Goal: Task Accomplishment & Management: Manage account settings

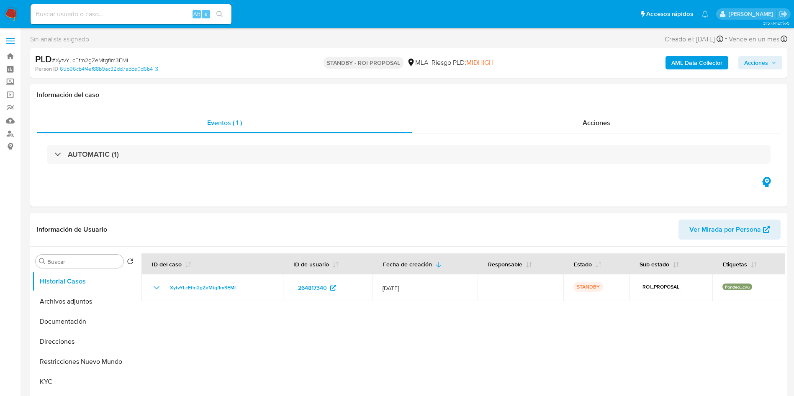
select select "10"
drag, startPoint x: 80, startPoint y: 20, endPoint x: 75, endPoint y: 17, distance: 6.4
click at [80, 20] on div "Alt s" at bounding box center [131, 14] width 201 height 20
click at [75, 17] on input at bounding box center [131, 14] width 201 height 11
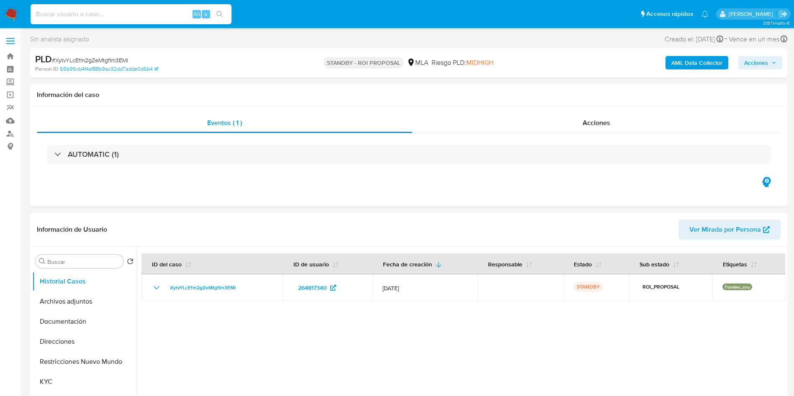
paste input "9GVbsNuDU6ratZi2pvbXmAvI"
type input "9GVbsNuDU6ratZi2pvbXmAvI"
click at [224, 12] on button "search-icon" at bounding box center [219, 14] width 17 height 12
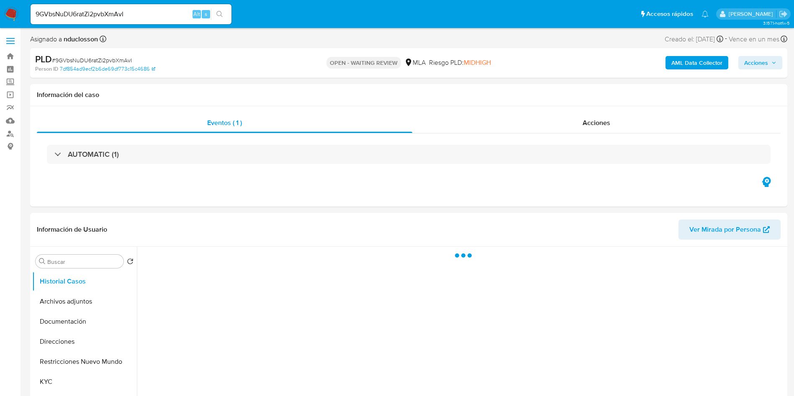
select select "10"
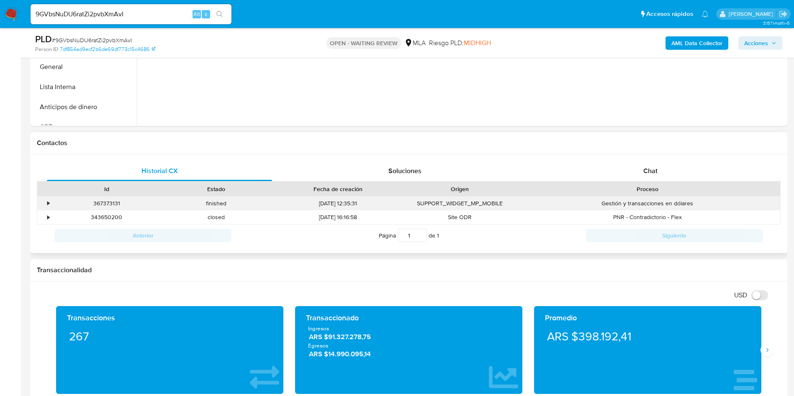
scroll to position [314, 0]
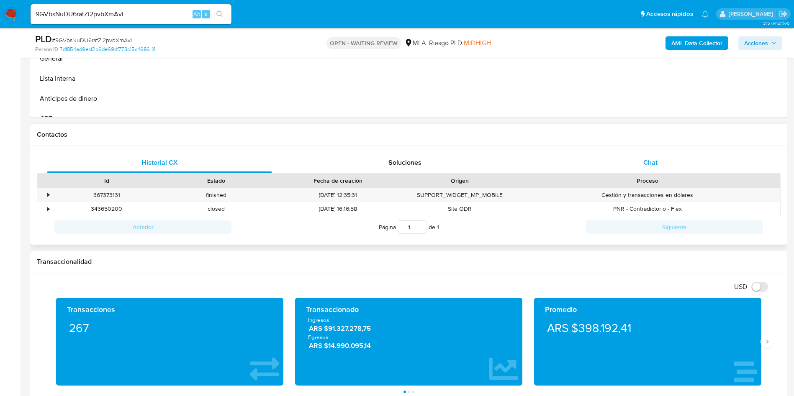
click at [664, 164] on div "Chat" at bounding box center [650, 163] width 225 height 20
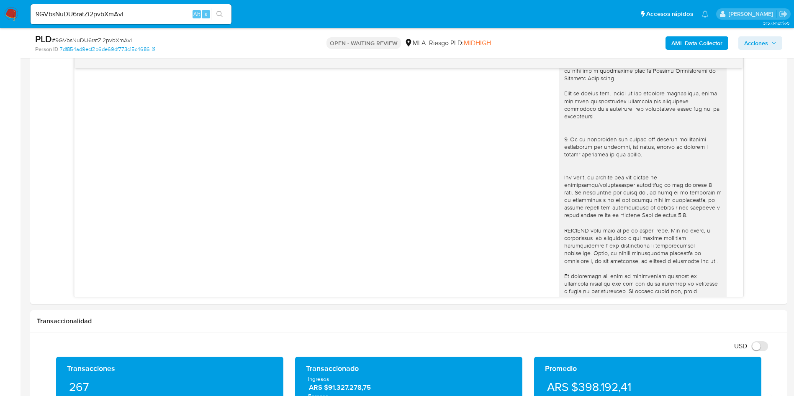
scroll to position [135, 0]
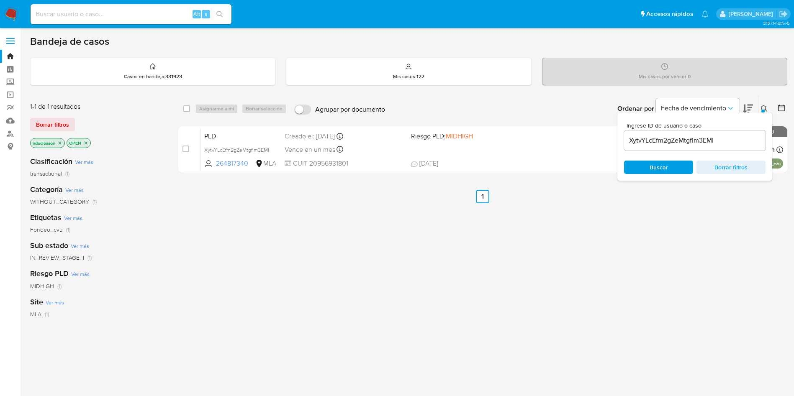
click at [665, 146] on div "XytvYLcEfm2gZeMtgfIm3EMI" at bounding box center [695, 141] width 142 height 20
click at [651, 141] on input "XytvYLcEfm2gZeMtgfIm3EMI" at bounding box center [695, 140] width 142 height 11
paste input "9GVbsNuDU6ratZi2pvbXmAv"
type input "9GVbsNuDU6ratZi2pvbXmAvI"
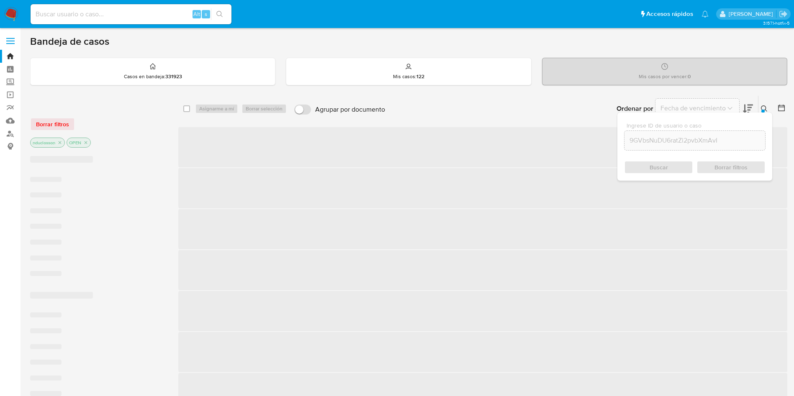
click at [655, 162] on div "Buscar Borrar filtros" at bounding box center [695, 167] width 142 height 13
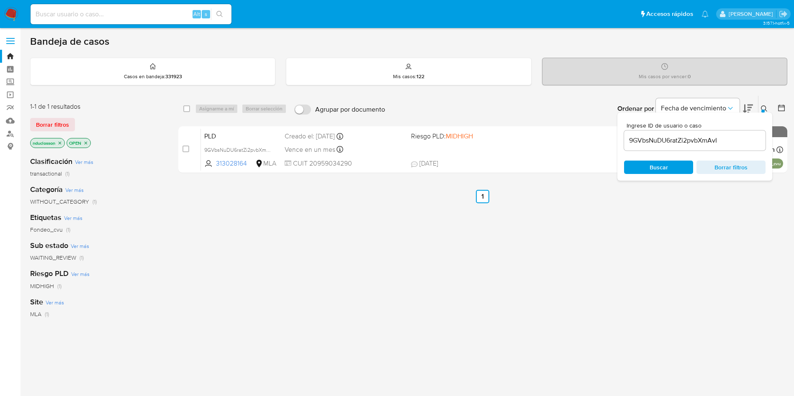
click at [141, 3] on div "Alt s" at bounding box center [131, 14] width 201 height 23
click at [143, 16] on input at bounding box center [131, 14] width 201 height 11
paste input "9GVbsNuDU6ratZi2pvbXmAvI"
type input "9GVbsNuDU6ratZi2pvbXmAvI"
click at [219, 19] on button "search-icon" at bounding box center [219, 14] width 17 height 12
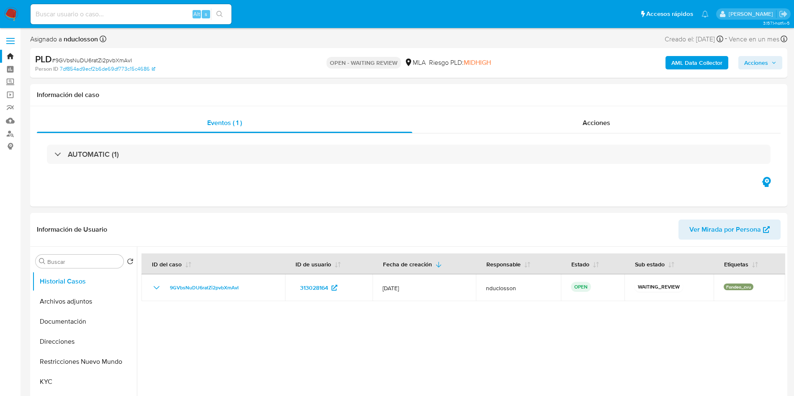
select select "10"
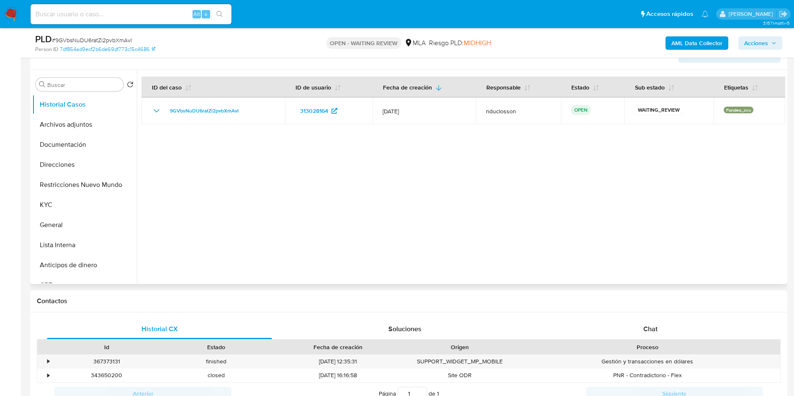
scroll to position [251, 0]
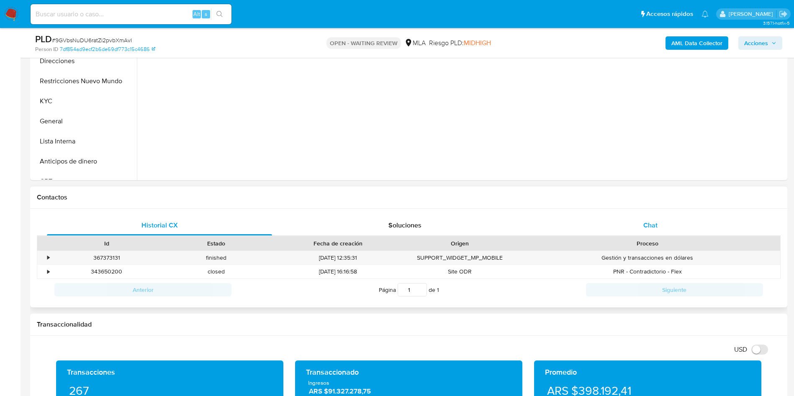
click at [651, 224] on span "Chat" at bounding box center [650, 226] width 14 height 10
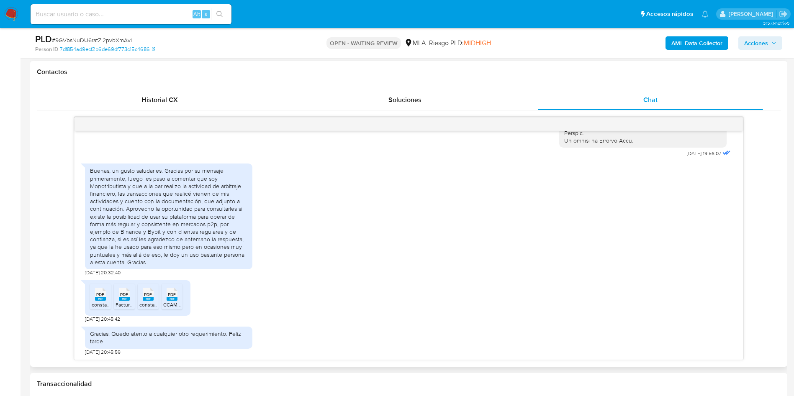
scroll to position [449, 0]
click at [14, 9] on img at bounding box center [11, 14] width 14 height 14
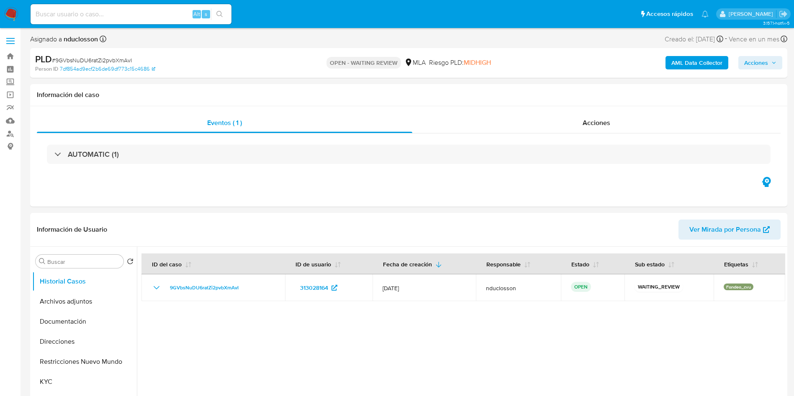
select select "10"
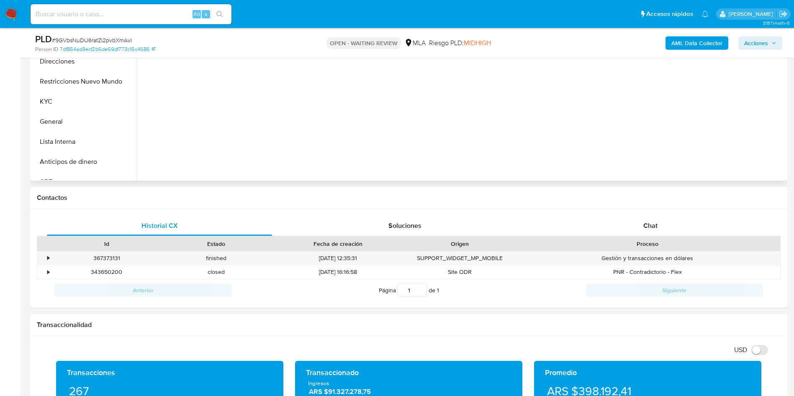
scroll to position [251, 0]
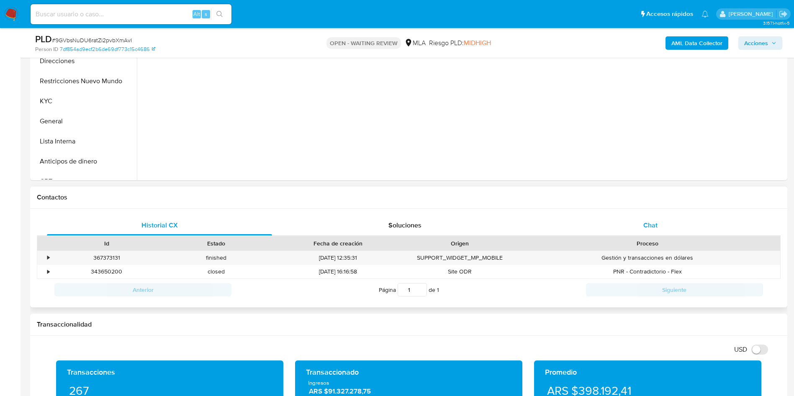
click at [649, 217] on div "Chat" at bounding box center [650, 226] width 225 height 20
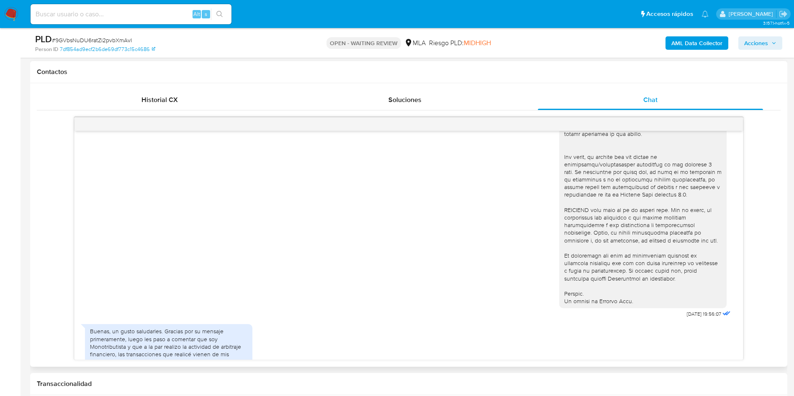
scroll to position [449, 0]
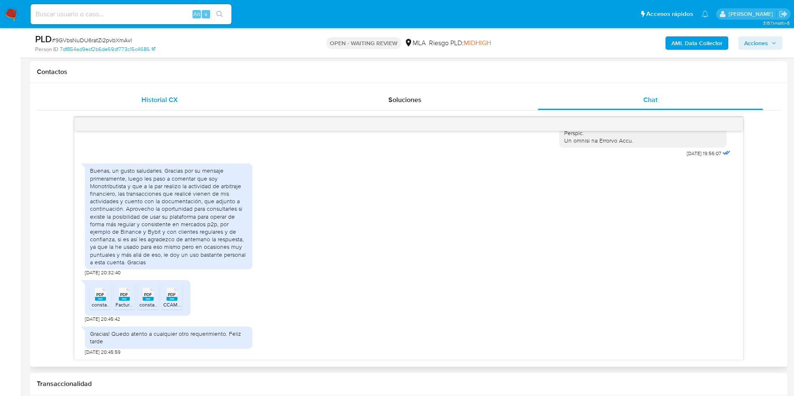
click at [139, 106] on div "Historial CX" at bounding box center [159, 100] width 225 height 20
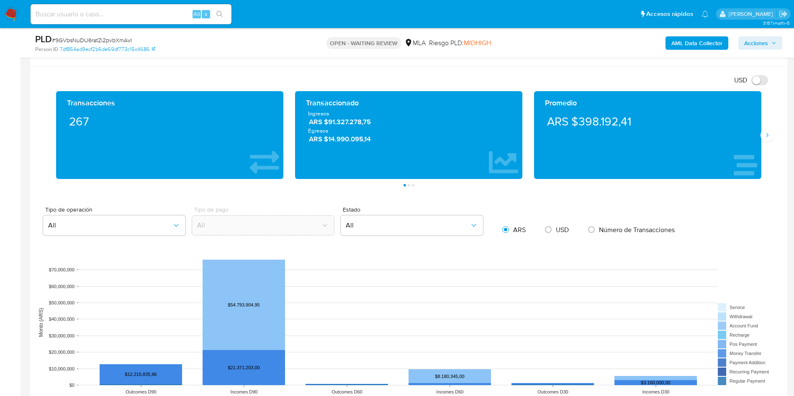
scroll to position [314, 0]
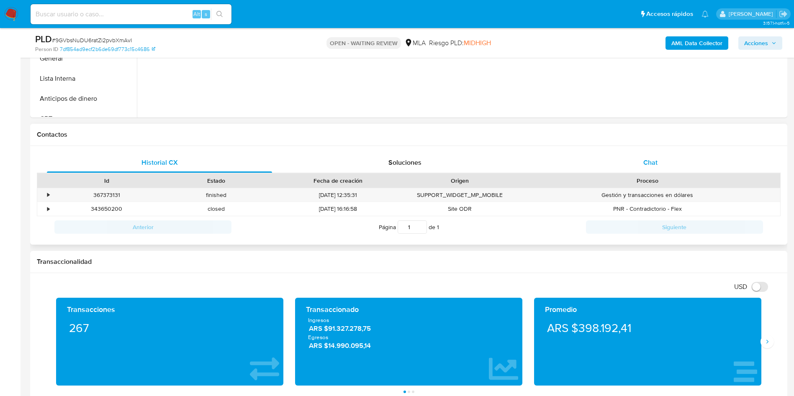
click at [639, 158] on div "Chat" at bounding box center [650, 163] width 225 height 20
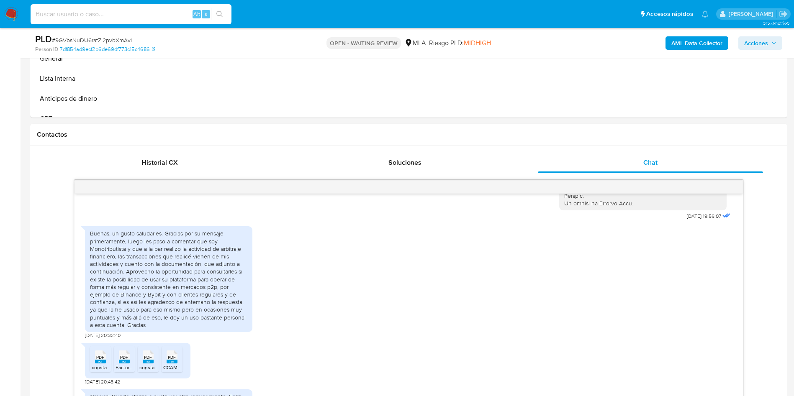
click at [126, 12] on input at bounding box center [131, 14] width 201 height 11
paste input "XytvYLcEfm2gZeMtgfIm3EMI"
type input "XytvYLcEfm2gZeMtgfIm3EMI"
click at [220, 12] on icon "search-icon" at bounding box center [219, 14] width 7 height 7
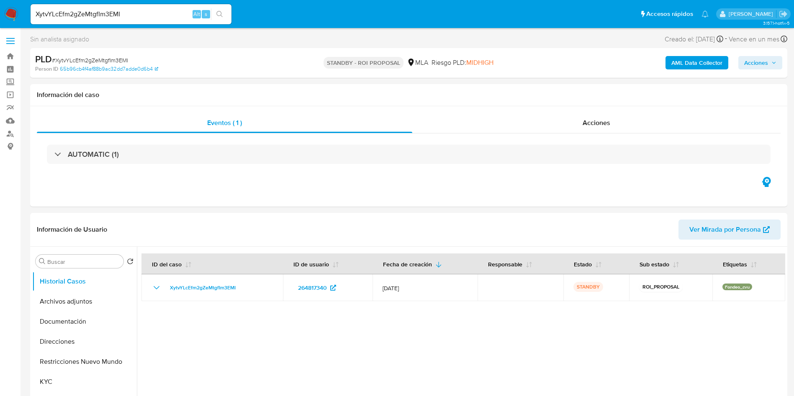
select select "10"
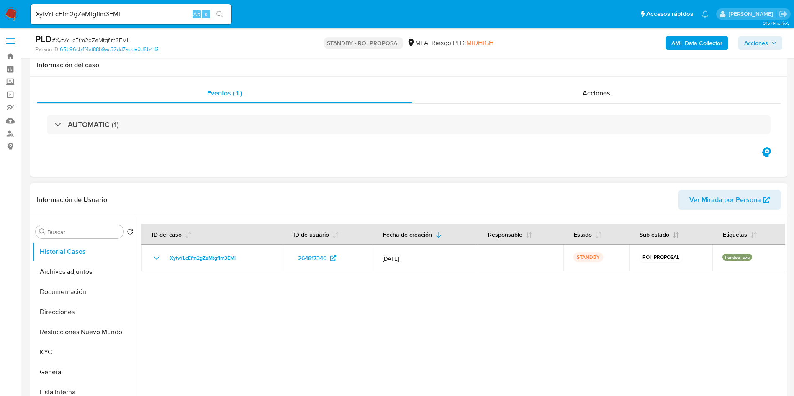
scroll to position [188, 0]
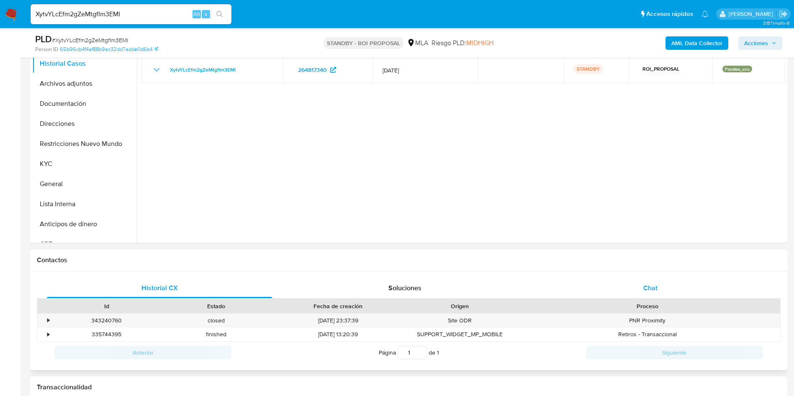
click at [674, 295] on div "Chat" at bounding box center [650, 288] width 225 height 20
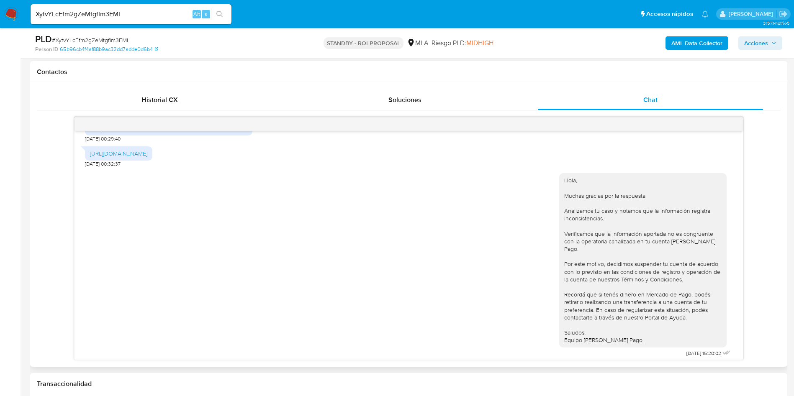
scroll to position [1316, 0]
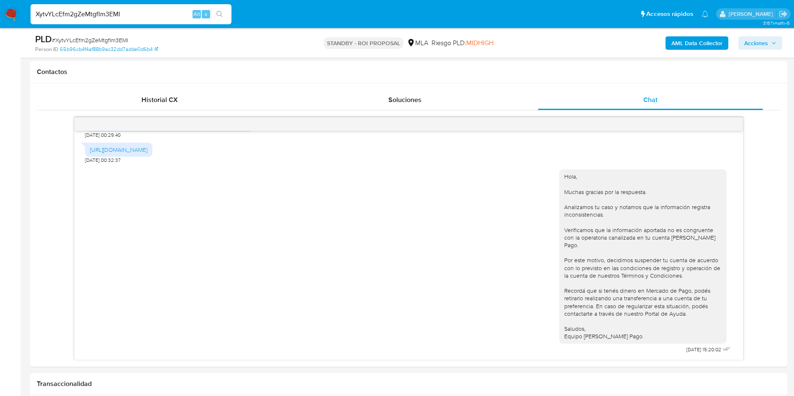
click at [113, 10] on input "XytvYLcEfm2gZeMtgfIm3EMI" at bounding box center [131, 14] width 201 height 11
paste input "9GVbsNuDU6ratZi2pvbXmAv"
type input "9GVbsNuDU6ratZi2pvbXmAvI"
click at [217, 13] on icon "search-icon" at bounding box center [219, 14] width 6 height 6
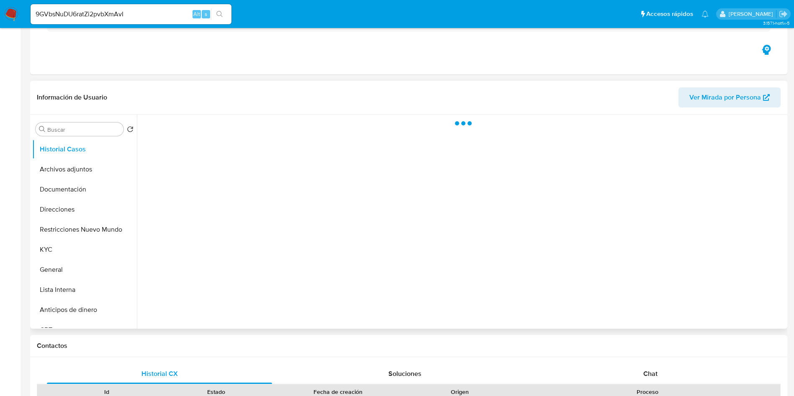
scroll to position [188, 0]
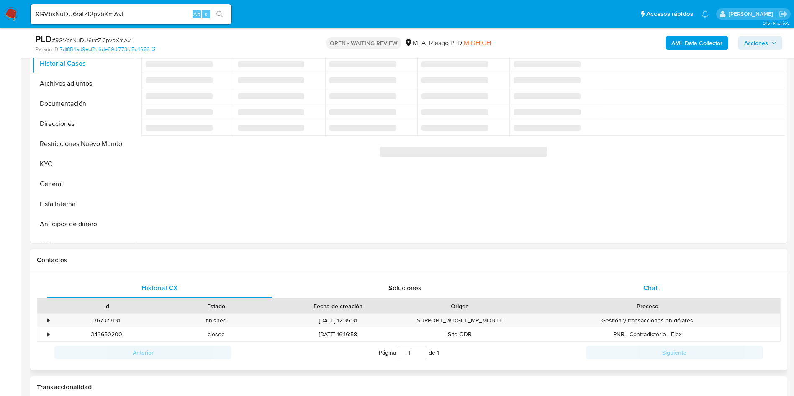
click at [657, 280] on div "Chat" at bounding box center [650, 288] width 225 height 20
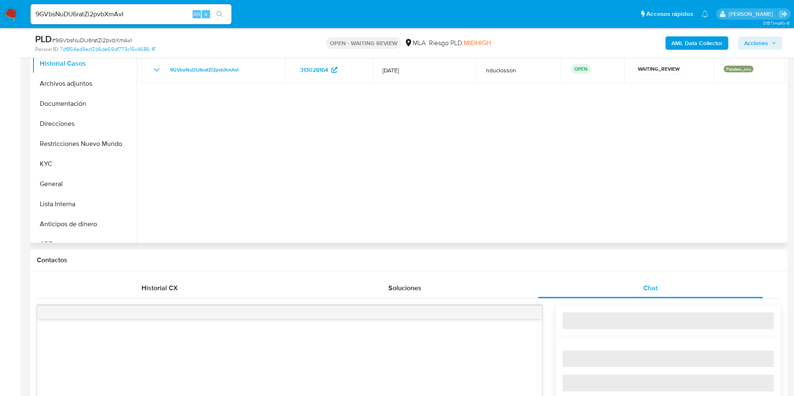
select select "10"
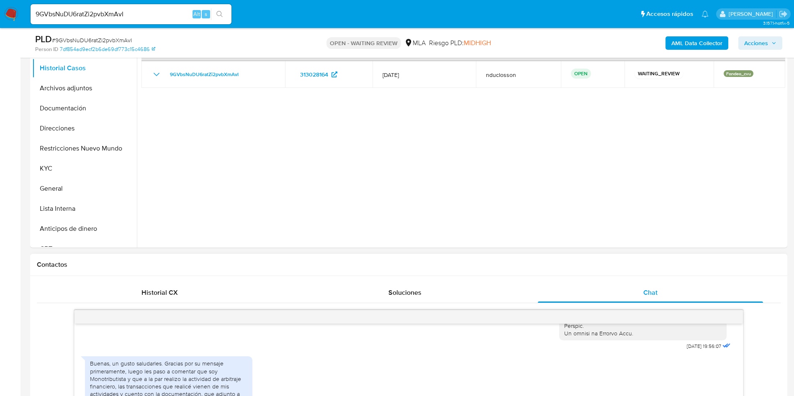
scroll to position [0, 0]
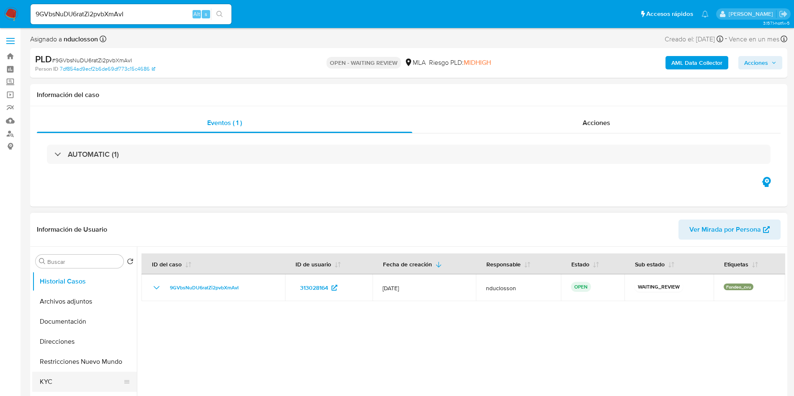
click at [44, 387] on button "KYC" at bounding box center [81, 382] width 98 height 20
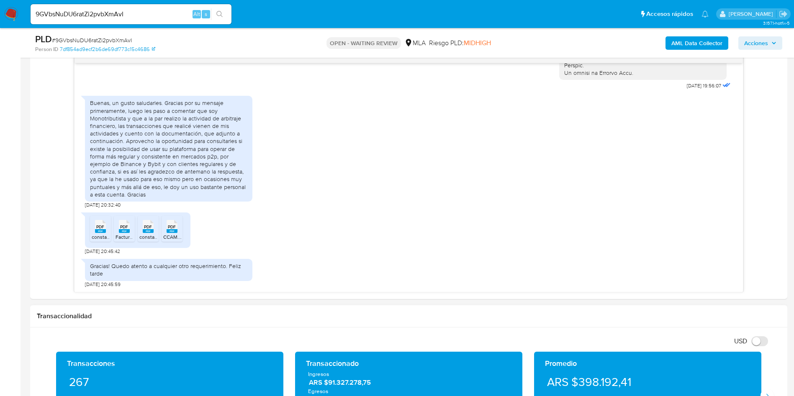
scroll to position [440, 0]
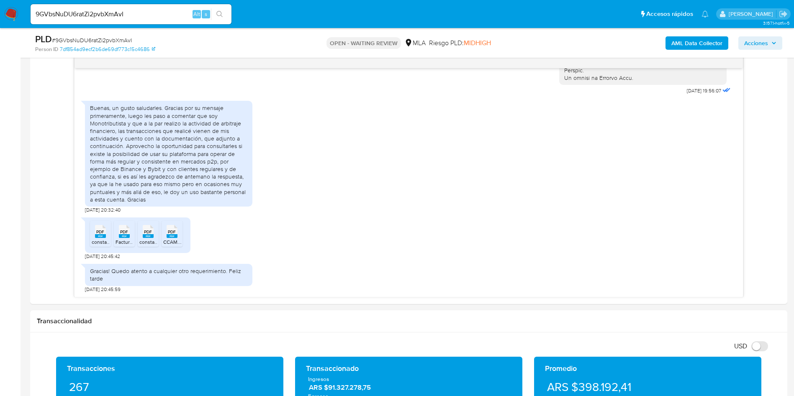
click at [75, 40] on span "# 9GVbsNuDU6ratZi2pvbXmAvI" at bounding box center [92, 40] width 80 height 8
copy span "9GVbsNuDU6ratZi2pvbXmAvI"
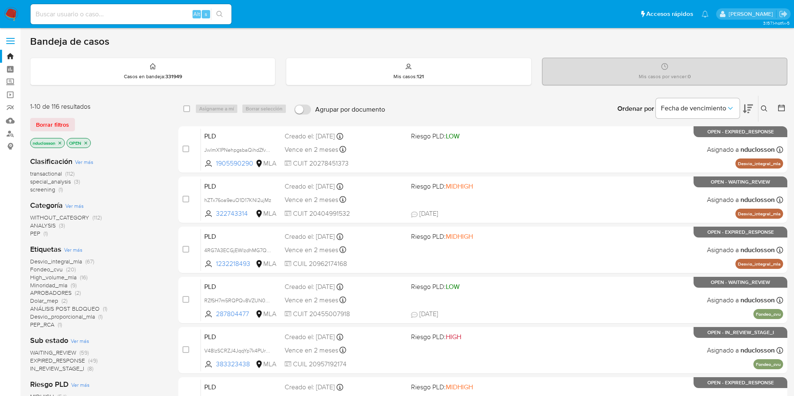
click at [764, 109] on icon at bounding box center [764, 109] width 7 height 7
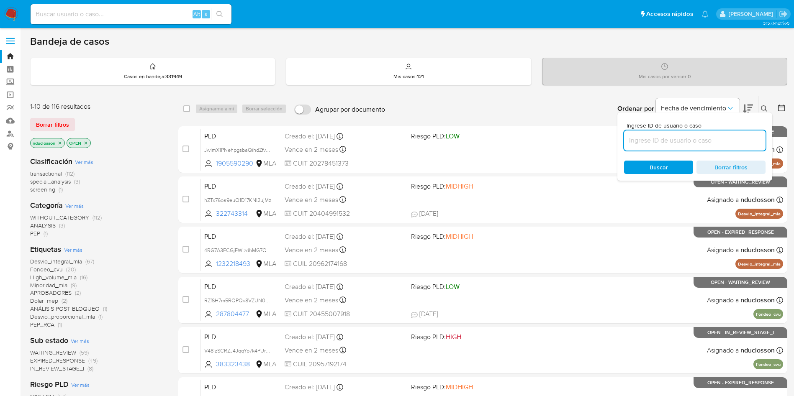
click at [658, 141] on input at bounding box center [695, 140] width 142 height 11
type input "9GVbsNuDU6ratZi2pvbXmAvI"
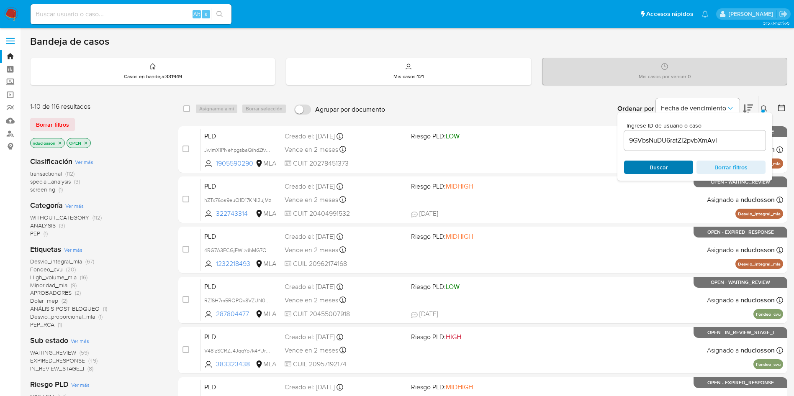
click at [643, 170] on div "Buscar Borrar filtros" at bounding box center [695, 167] width 142 height 13
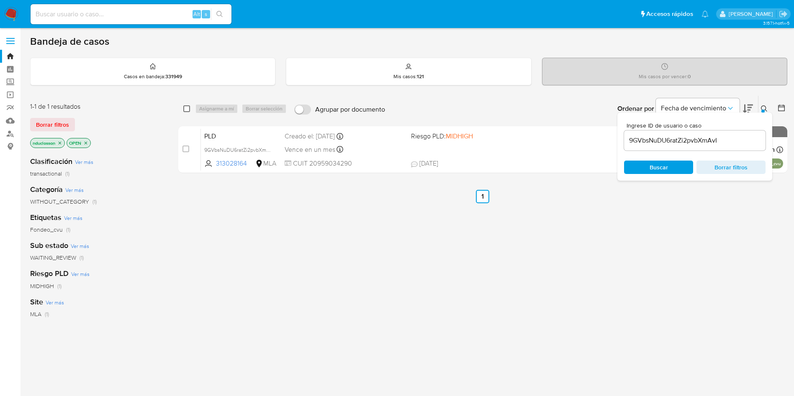
click at [185, 108] on input "checkbox" at bounding box center [186, 109] width 7 height 7
checkbox input "true"
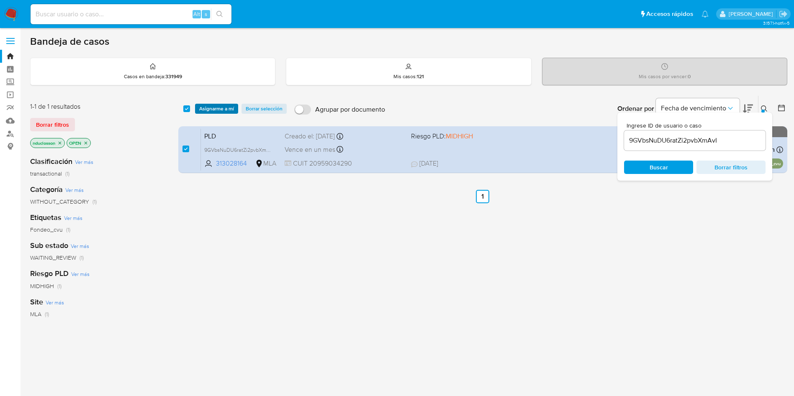
click at [216, 108] on span "Asignarme a mí" at bounding box center [216, 109] width 35 height 8
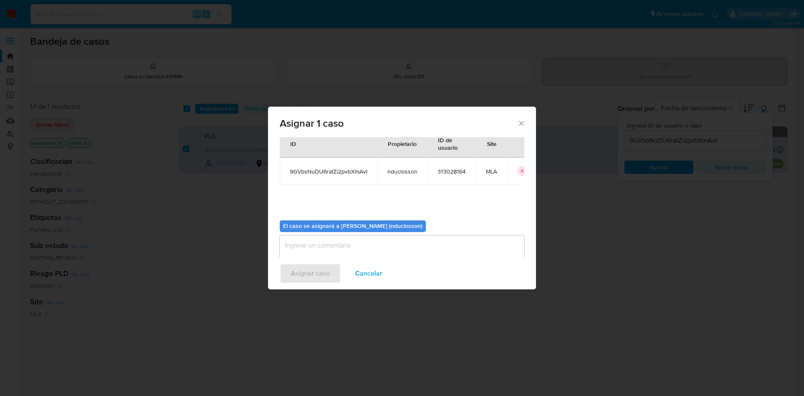
scroll to position [44, 0]
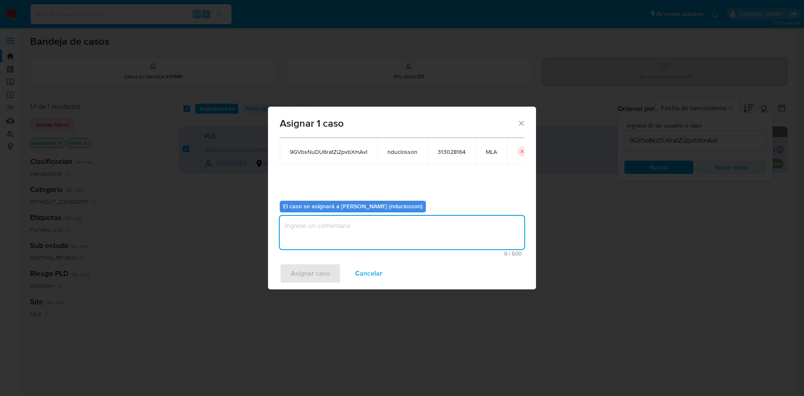
click at [361, 242] on textarea "assign-modal" at bounding box center [402, 232] width 244 height 33
click at [303, 275] on span "Asignar caso" at bounding box center [310, 274] width 39 height 18
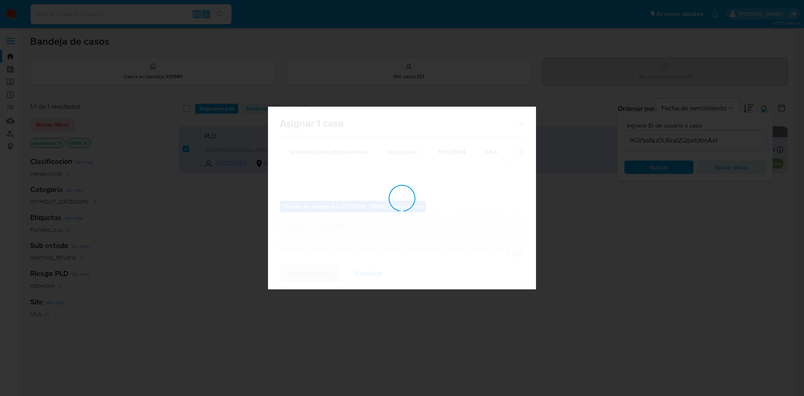
checkbox input "false"
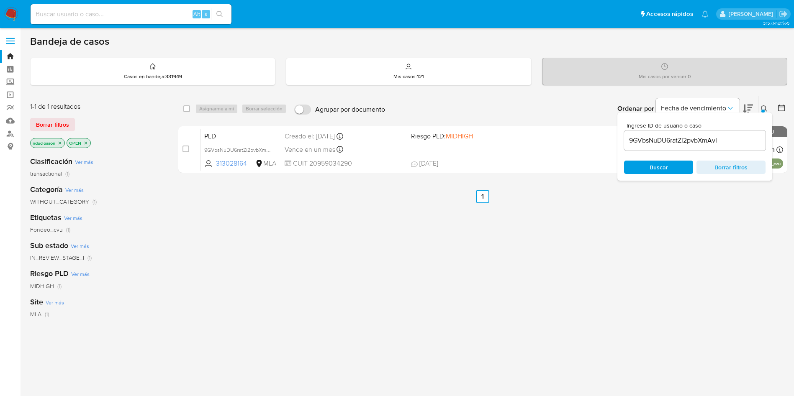
click at [643, 137] on input "9GVbsNuDU6ratZi2pvbXmAvI" at bounding box center [695, 140] width 142 height 11
paste input "eBRT6ma5sD5DUTloqyFoXSP"
type input "eBRT6ma5sD5DUTloqyFoXSPI"
click at [643, 167] on span "Buscar" at bounding box center [658, 168] width 57 height 12
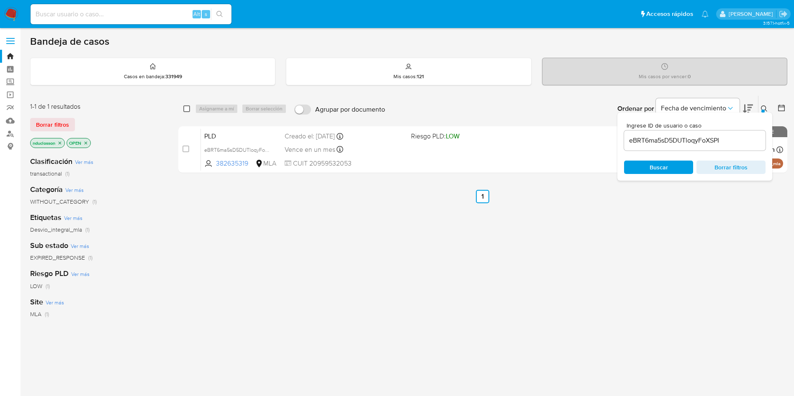
click at [184, 110] on input "checkbox" at bounding box center [186, 109] width 7 height 7
checkbox input "true"
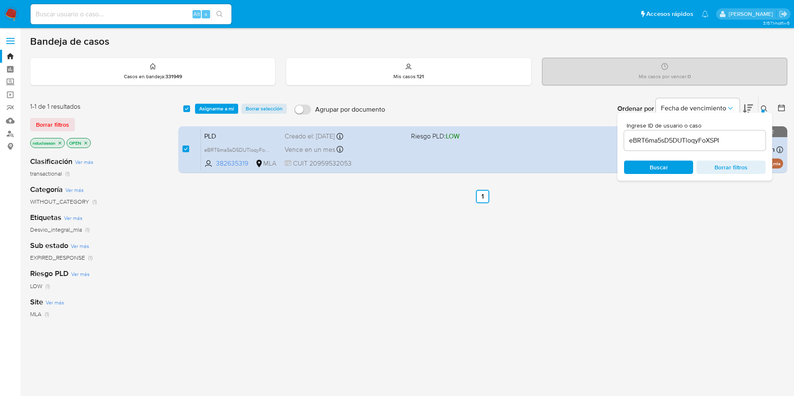
click at [216, 114] on div "select-all-cases-checkbox Asignarme a mí Borrar selección Agrupar por documento…" at bounding box center [482, 109] width 609 height 26
click at [213, 106] on span "Asignarme a mí" at bounding box center [216, 109] width 35 height 8
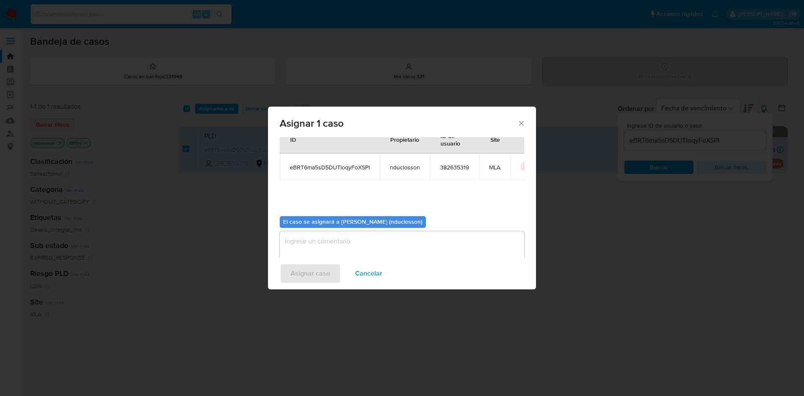
scroll to position [44, 0]
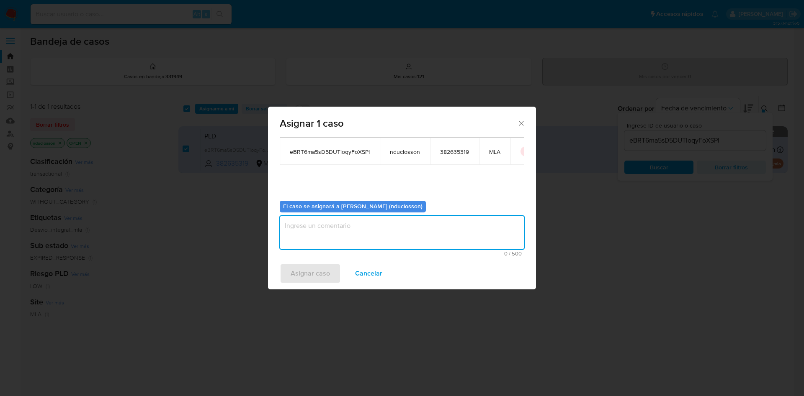
click at [355, 225] on textarea "assign-modal" at bounding box center [402, 232] width 244 height 33
click at [319, 276] on span "Asignar caso" at bounding box center [310, 274] width 39 height 18
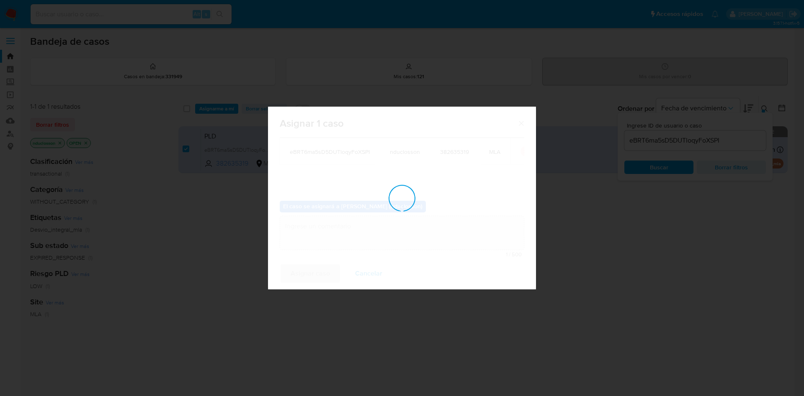
checkbox input "false"
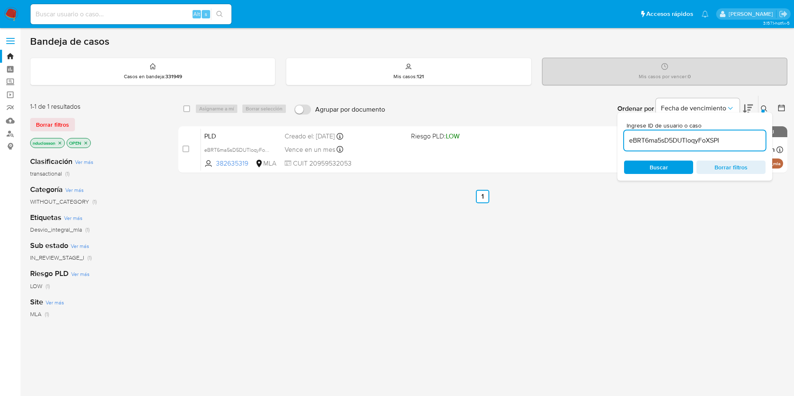
click at [666, 136] on input "eBRT6ma5sD5DUTloqyFoXSPI" at bounding box center [695, 140] width 142 height 11
paste input "4krdC3KBYn85BETtCA6vbltT"
type input "4krdC3KBYn85BETtCA6vbltT"
click at [655, 169] on span "Buscar" at bounding box center [659, 167] width 18 height 13
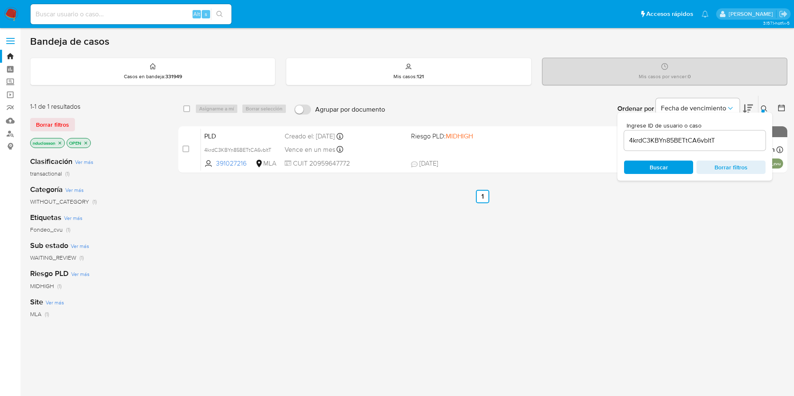
click at [636, 139] on input "4krdC3KBYn85BETtCA6vbltT" at bounding box center [695, 140] width 142 height 11
click at [647, 167] on span "Buscar" at bounding box center [658, 168] width 57 height 12
click at [190, 110] on div "select-all-cases-checkbox" at bounding box center [188, 109] width 10 height 10
click at [182, 108] on div "select-all-cases-checkbox Asignarme a mí Borrar selección Agrupar por documento…" at bounding box center [482, 109] width 609 height 26
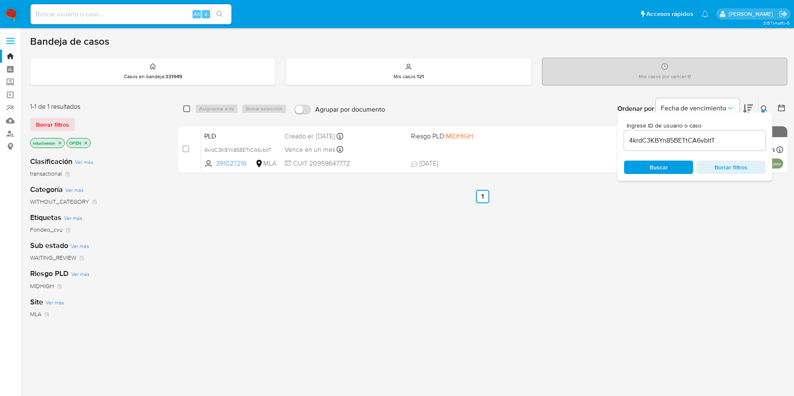
click at [190, 107] on input "checkbox" at bounding box center [186, 109] width 7 height 7
checkbox input "true"
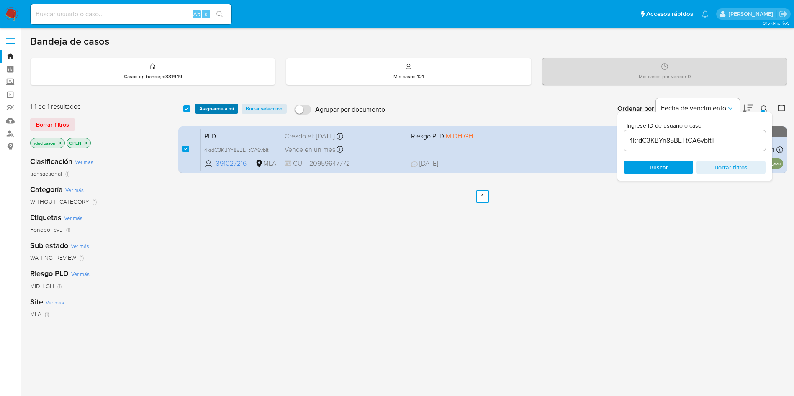
click at [219, 106] on span "Asignarme a mí" at bounding box center [216, 109] width 35 height 8
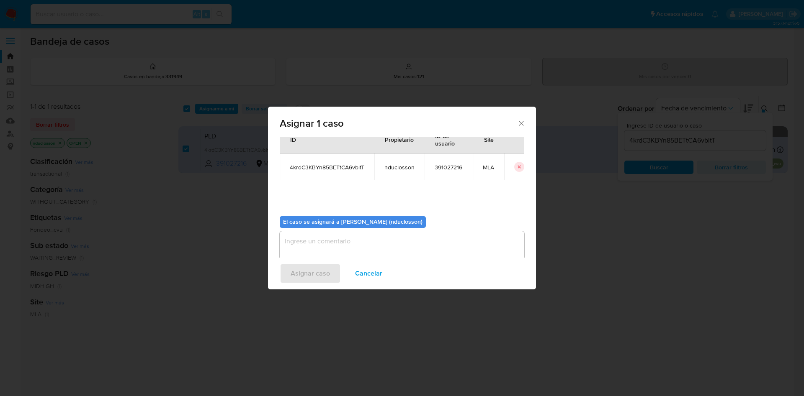
scroll to position [44, 0]
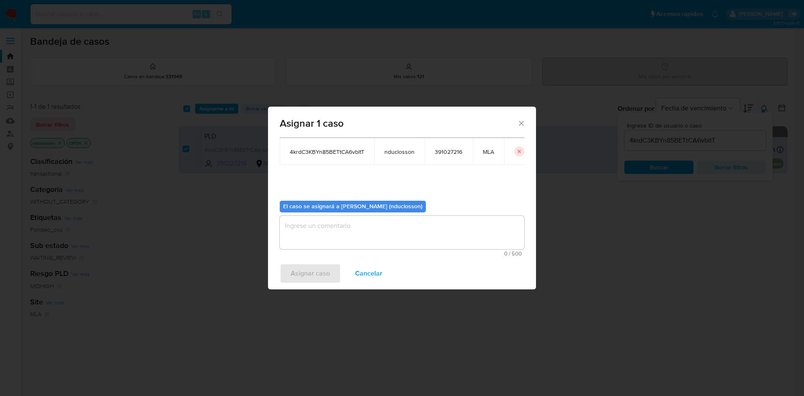
click at [310, 230] on textarea "assign-modal" at bounding box center [402, 232] width 244 height 33
click at [306, 274] on span "Asignar caso" at bounding box center [310, 274] width 39 height 18
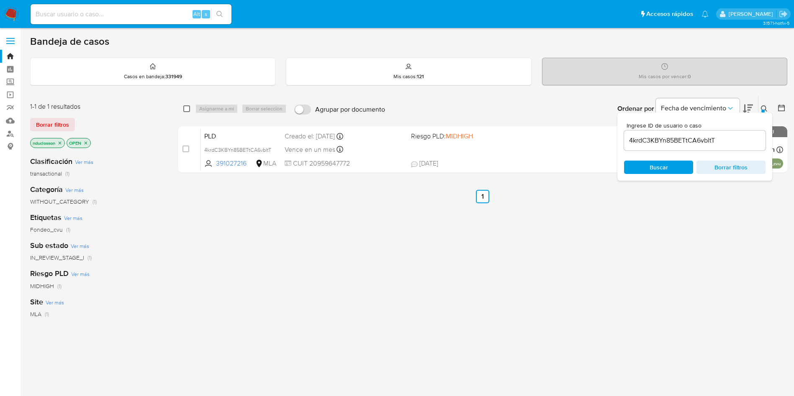
click at [188, 110] on input "checkbox" at bounding box center [186, 109] width 7 height 7
checkbox input "true"
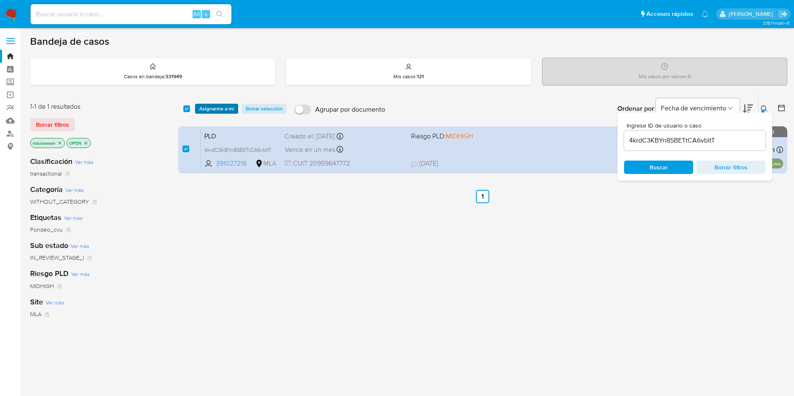
click at [215, 107] on span "Asignarme a mí" at bounding box center [216, 109] width 35 height 8
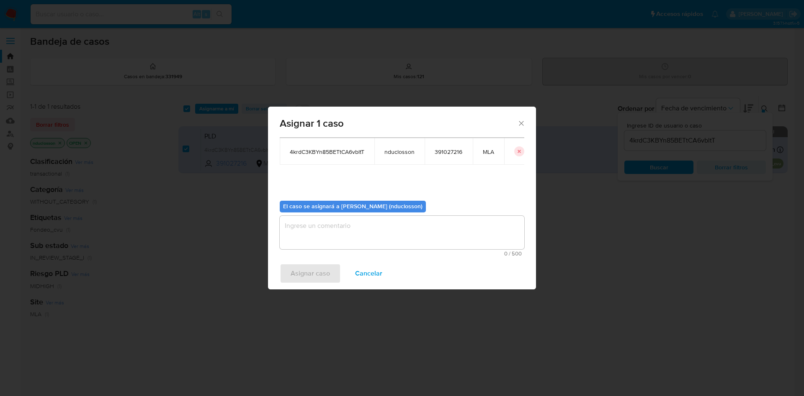
click at [295, 232] on textarea "assign-modal" at bounding box center [402, 232] width 244 height 33
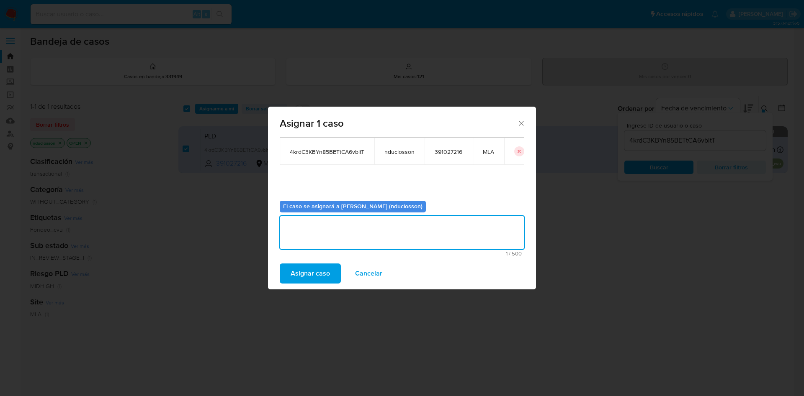
click at [314, 270] on span "Asignar caso" at bounding box center [310, 274] width 39 height 18
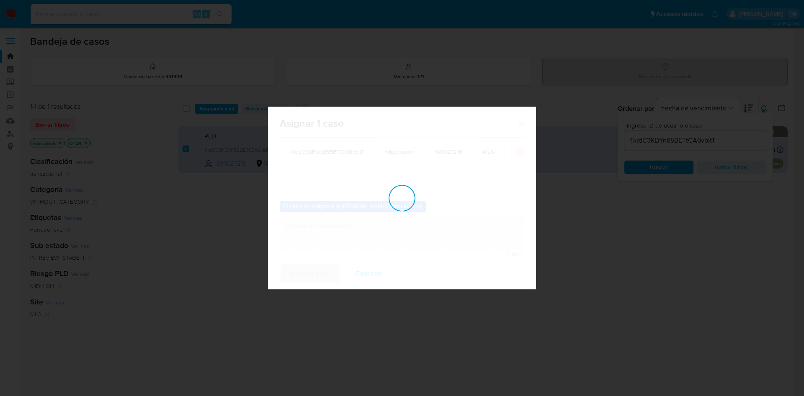
checkbox input "false"
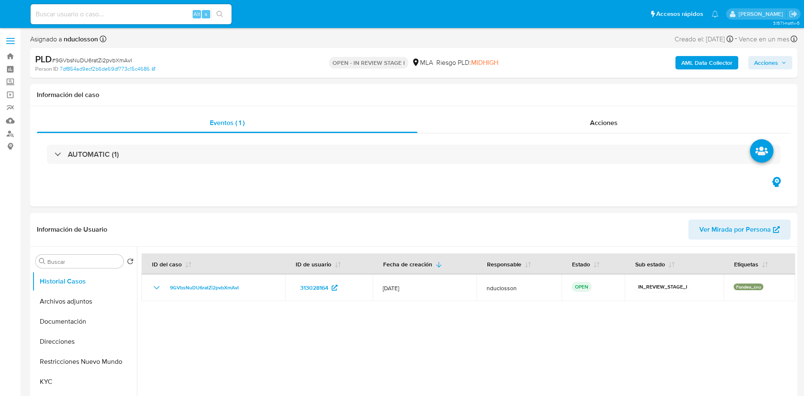
select select "10"
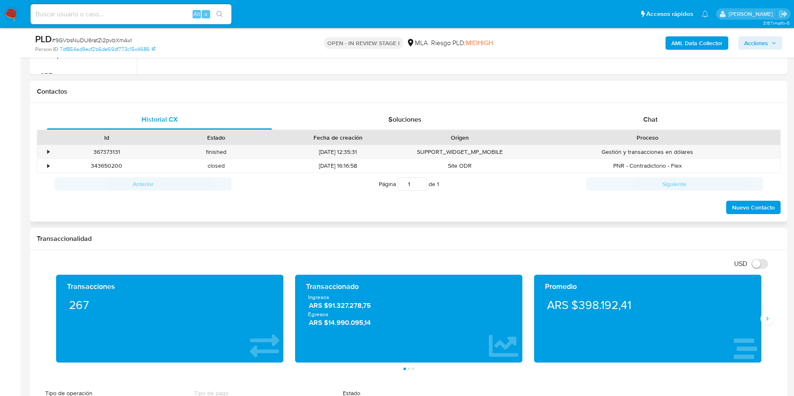
scroll to position [377, 0]
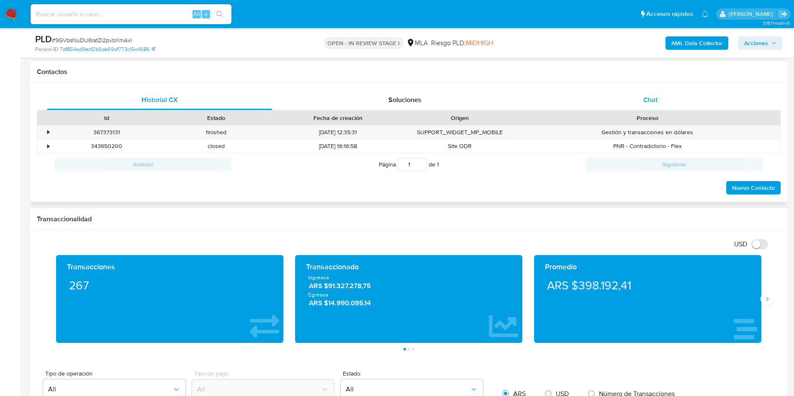
click at [611, 101] on div "Chat" at bounding box center [650, 100] width 225 height 20
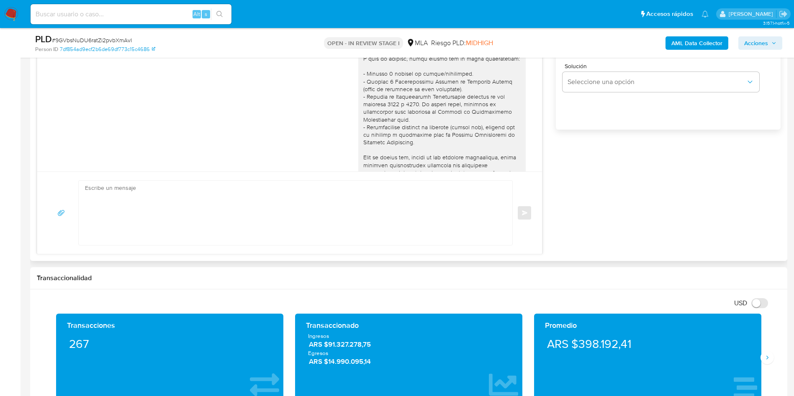
scroll to position [449, 0]
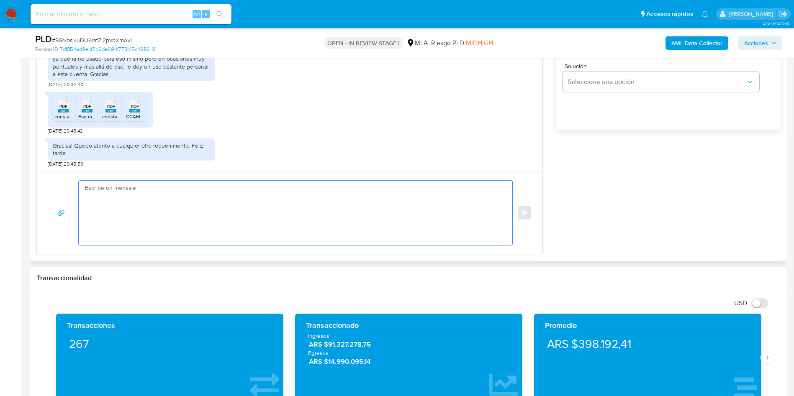
click at [324, 223] on textarea at bounding box center [293, 213] width 417 height 64
paste textarea "Lore Ipsumd, Sitame consect adi el seddoeius. Te incididu, utlaboreetd mag ali …"
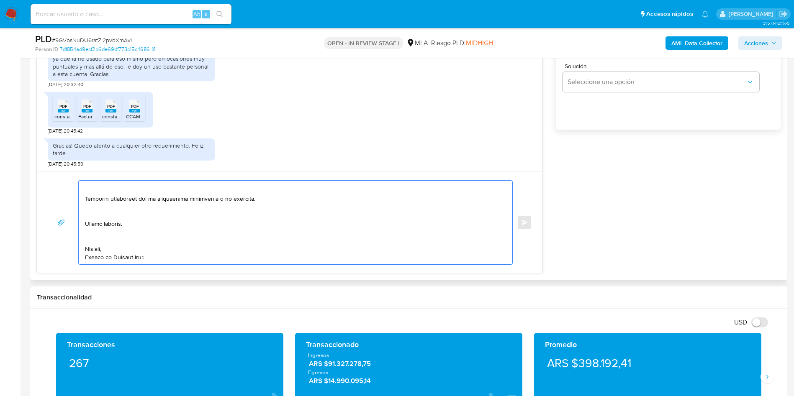
click at [95, 236] on textarea at bounding box center [293, 223] width 417 height 84
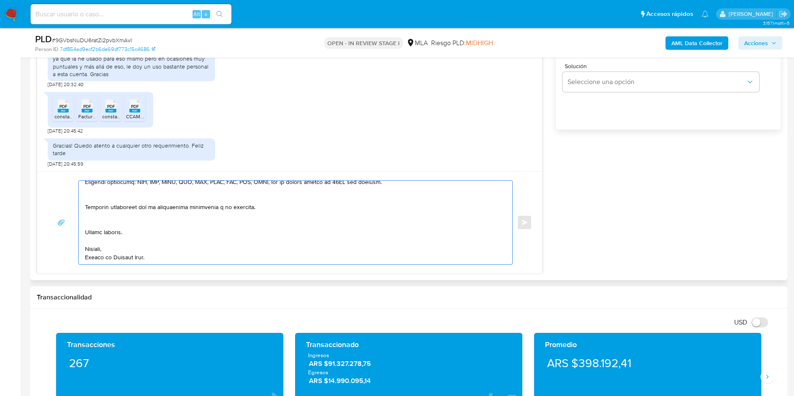
click at [97, 215] on textarea at bounding box center [293, 223] width 417 height 84
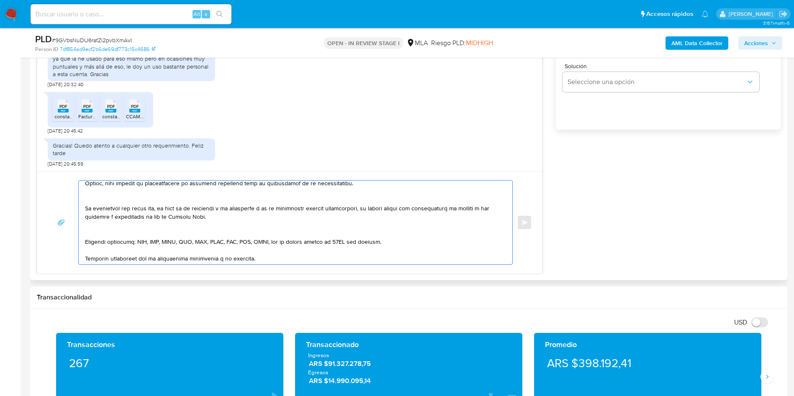
scroll to position [111, 0]
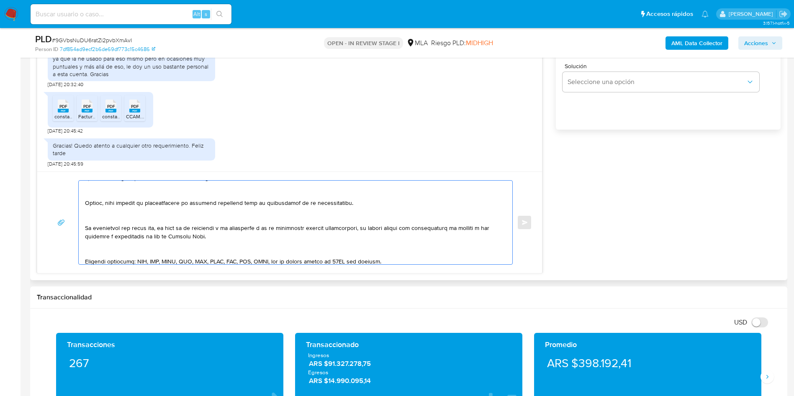
click at [94, 254] on textarea at bounding box center [293, 223] width 417 height 84
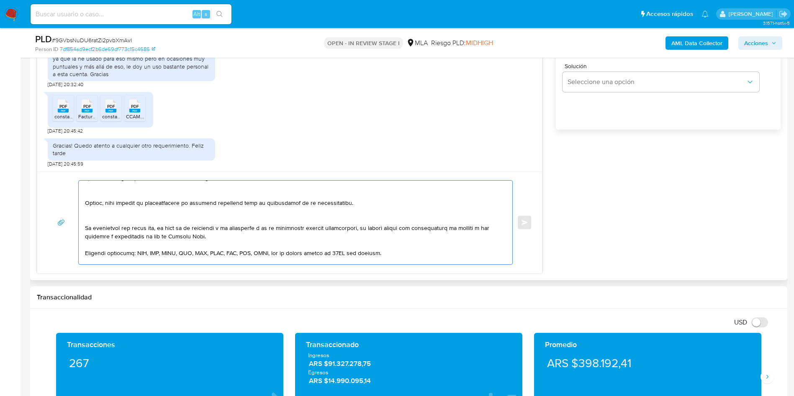
click at [94, 221] on textarea at bounding box center [293, 223] width 417 height 84
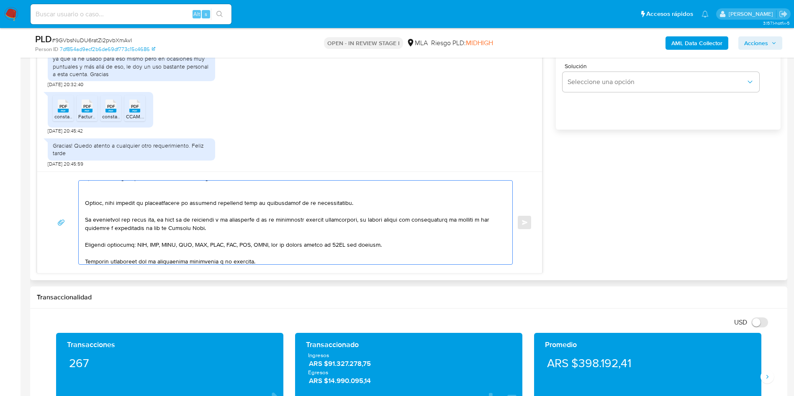
scroll to position [48, 0]
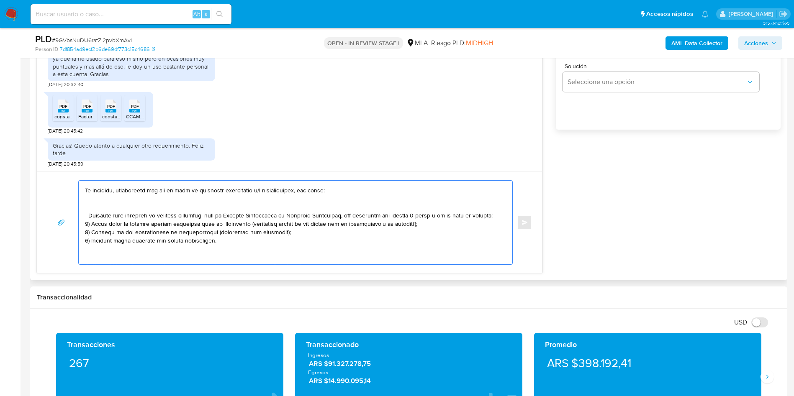
click at [96, 259] on textarea at bounding box center [293, 223] width 417 height 84
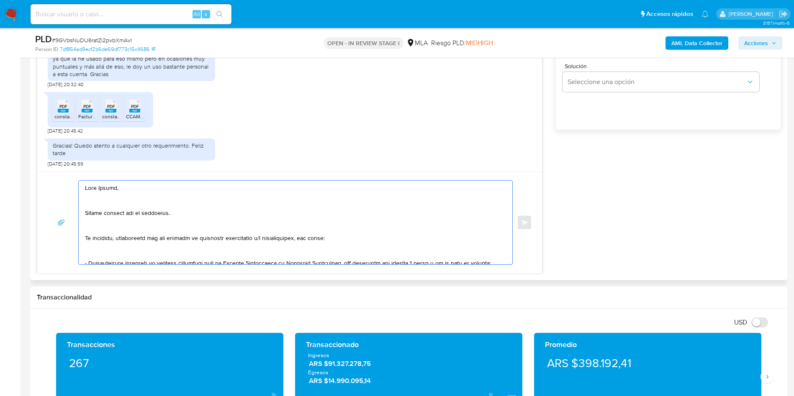
click at [103, 253] on textarea at bounding box center [293, 223] width 417 height 84
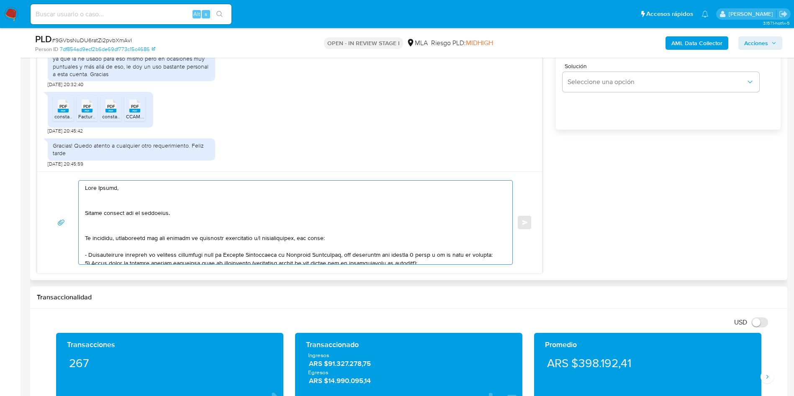
click at [102, 227] on textarea at bounding box center [293, 223] width 417 height 84
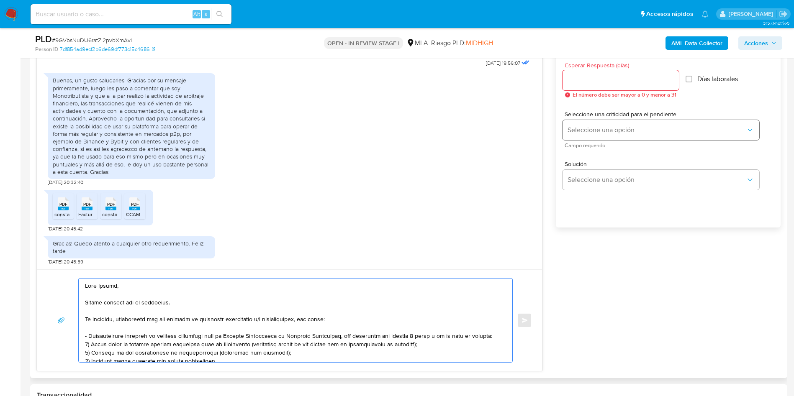
scroll to position [440, 0]
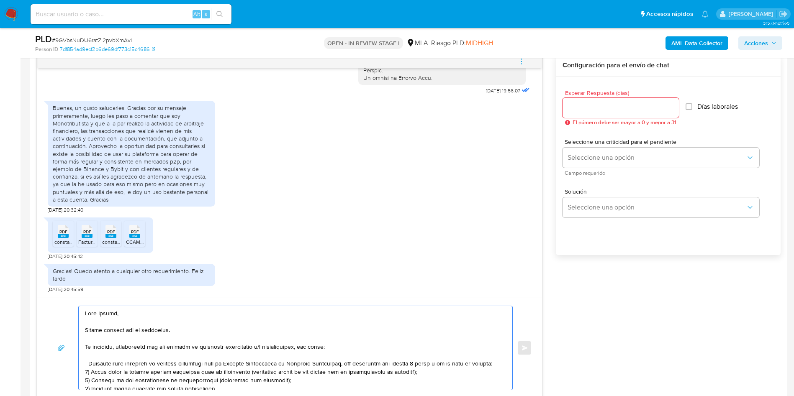
type textarea "Hola Nestor, Muchas gracias por tu respuesta. No obstante, necesitamos que nos …"
click at [605, 108] on input "Esperar Respuesta (días)" at bounding box center [621, 108] width 116 height 11
type input "2"
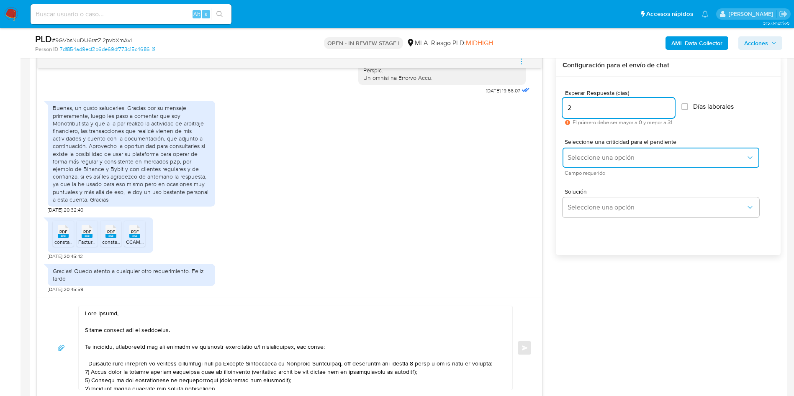
click at [576, 160] on span "Seleccione una opción" at bounding box center [657, 158] width 178 height 8
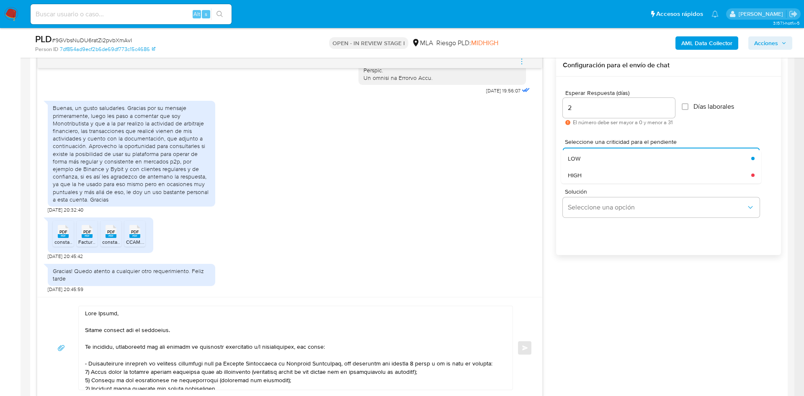
click at [578, 186] on div "Solución Seleccione una opción" at bounding box center [668, 205] width 211 height 46
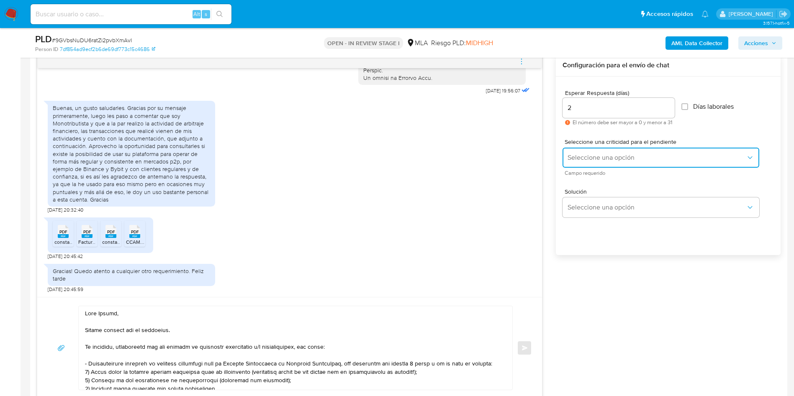
click at [579, 148] on button "Seleccione una opción" at bounding box center [661, 158] width 197 height 20
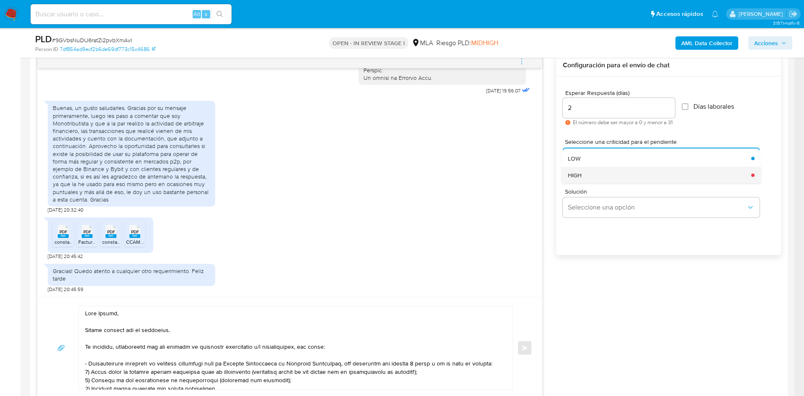
click at [584, 180] on div "HIGH" at bounding box center [657, 175] width 178 height 17
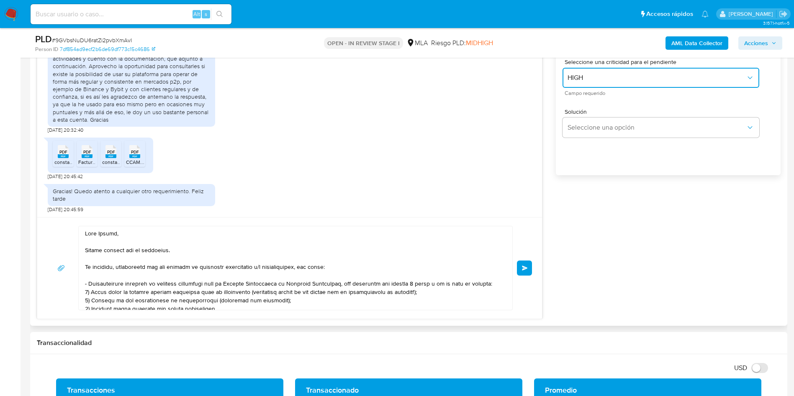
scroll to position [565, 0]
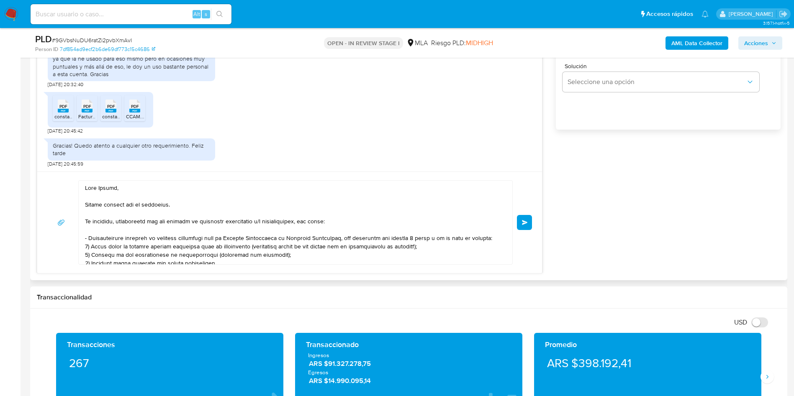
click at [522, 224] on button "Enviar" at bounding box center [524, 222] width 15 height 15
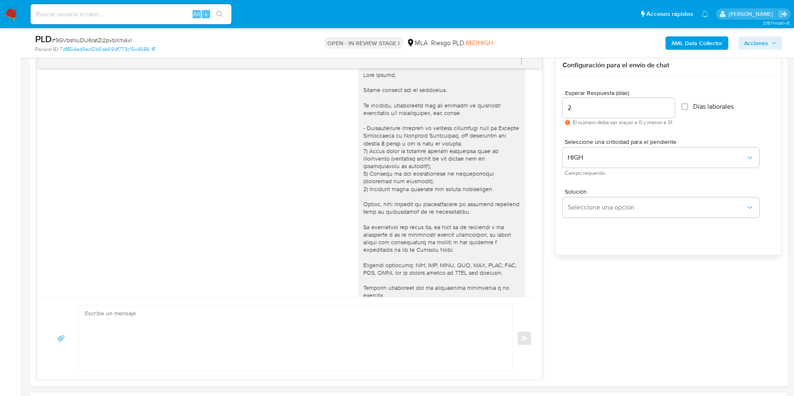
scroll to position [614, 0]
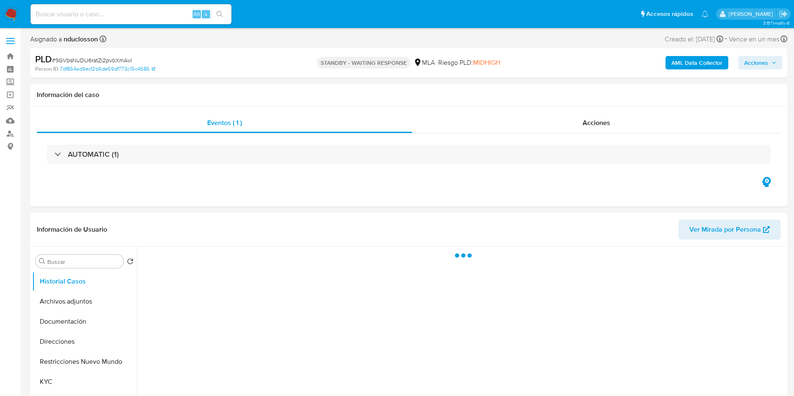
select select "10"
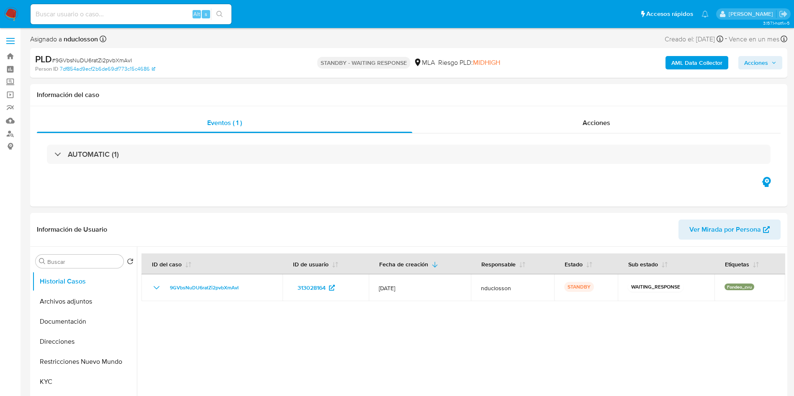
click at [69, 12] on input at bounding box center [131, 14] width 201 height 11
paste input "eBRT6ma5sD5DUTloqyFoXSPI"
type input "eBRT6ma5sD5DUTloqyFoXSPI"
click at [220, 7] on div "eBRT6ma5sD5DUTloqyFoXSPI Alt s" at bounding box center [131, 14] width 201 height 20
click at [115, 10] on input "eBRT6ma5sD5DUTloqyFoXSPI" at bounding box center [131, 14] width 201 height 11
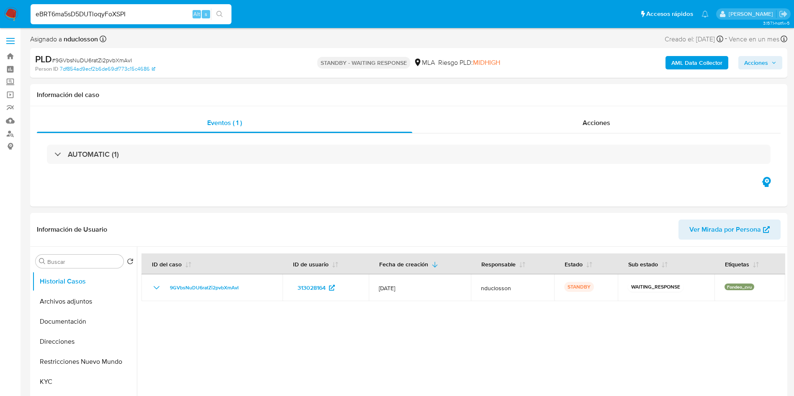
click at [115, 10] on input "eBRT6ma5sD5DUTloqyFoXSPI" at bounding box center [131, 14] width 201 height 11
click at [223, 14] on icon "search-icon" at bounding box center [219, 14] width 7 height 7
select select "10"
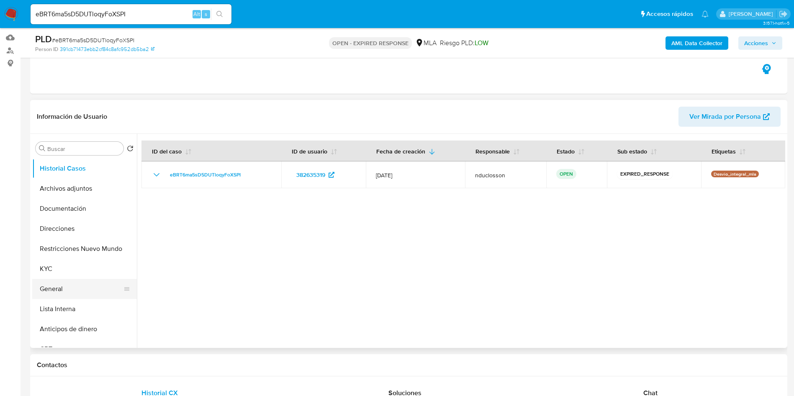
scroll to position [126, 0]
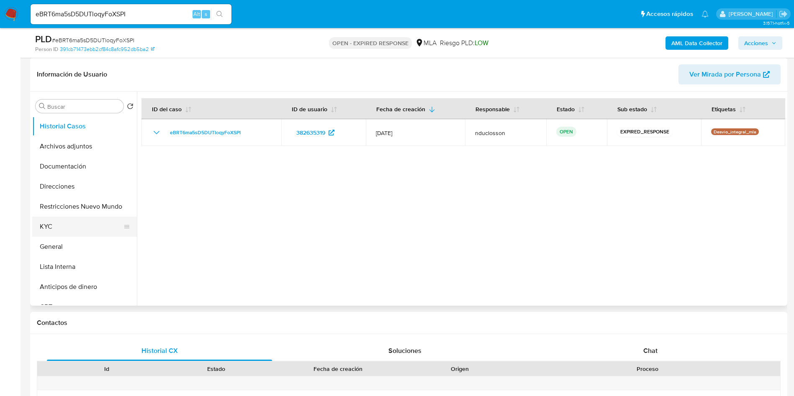
click at [79, 229] on button "KYC" at bounding box center [81, 227] width 98 height 20
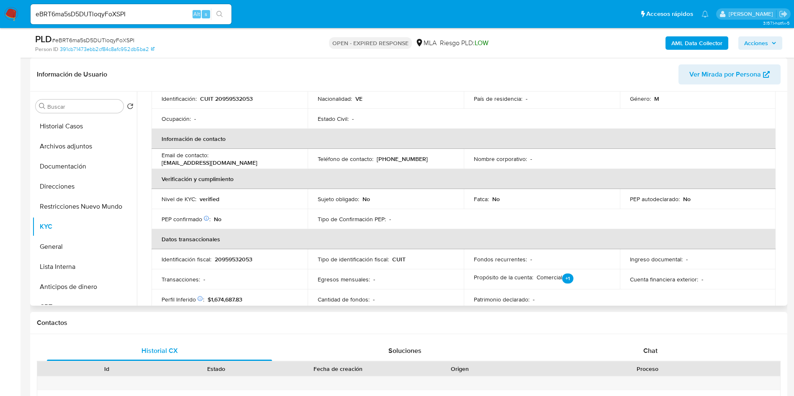
click at [249, 159] on p "[EMAIL_ADDRESS][DOMAIN_NAME]" at bounding box center [210, 163] width 96 height 8
drag, startPoint x: 276, startPoint y: 156, endPoint x: 211, endPoint y: 154, distance: 64.5
click at [211, 154] on div "Email de contacto : dgrp3010@gmail.com" at bounding box center [230, 159] width 136 height 15
copy p "[EMAIL_ADDRESS][DOMAIN_NAME]"
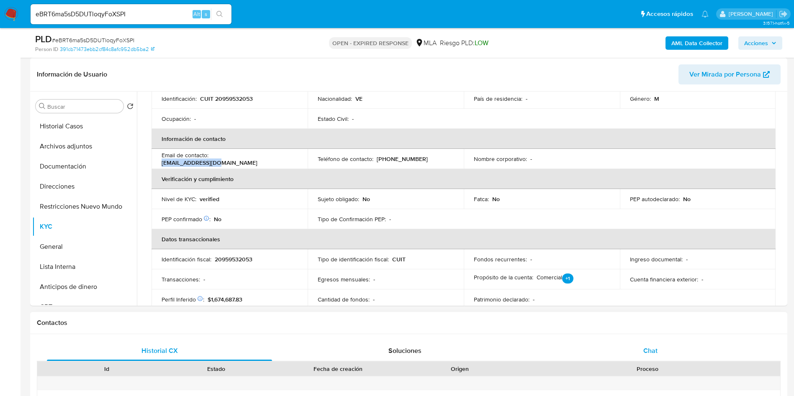
click at [630, 347] on div "Chat" at bounding box center [650, 351] width 225 height 20
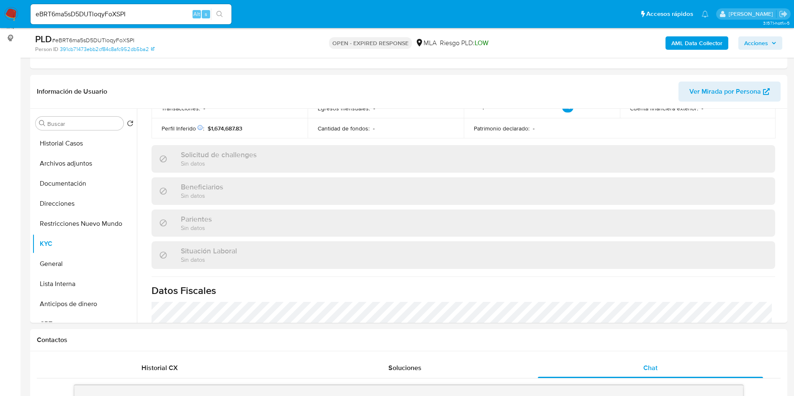
scroll to position [63, 0]
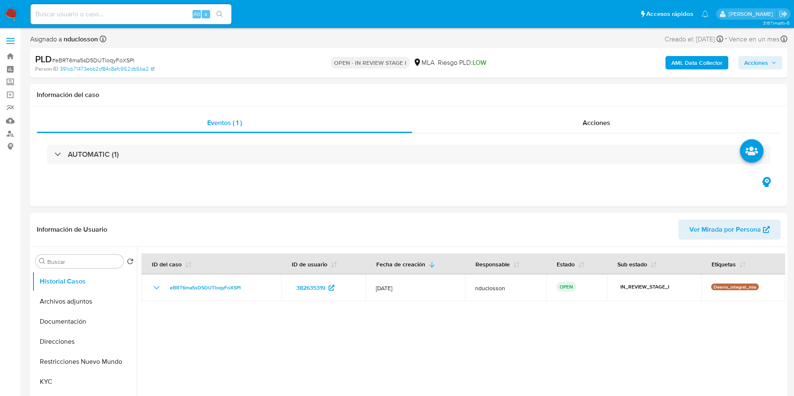
select select "10"
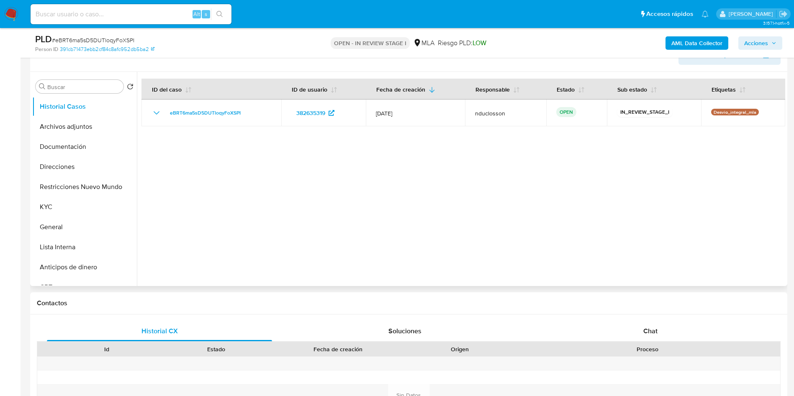
scroll to position [126, 0]
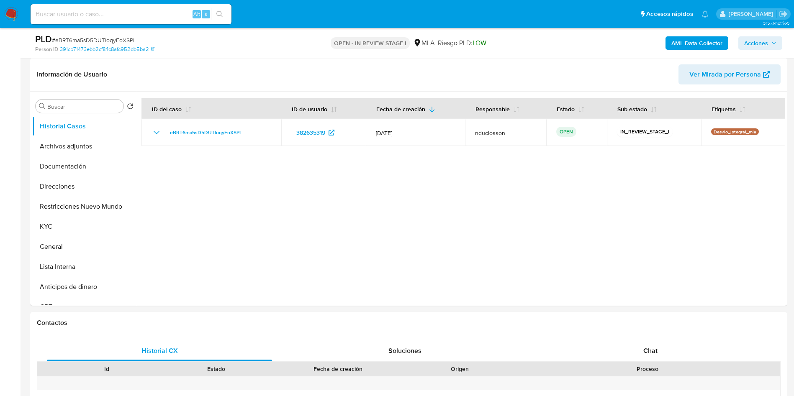
click at [698, 40] on b "AML Data Collector" at bounding box center [697, 42] width 51 height 13
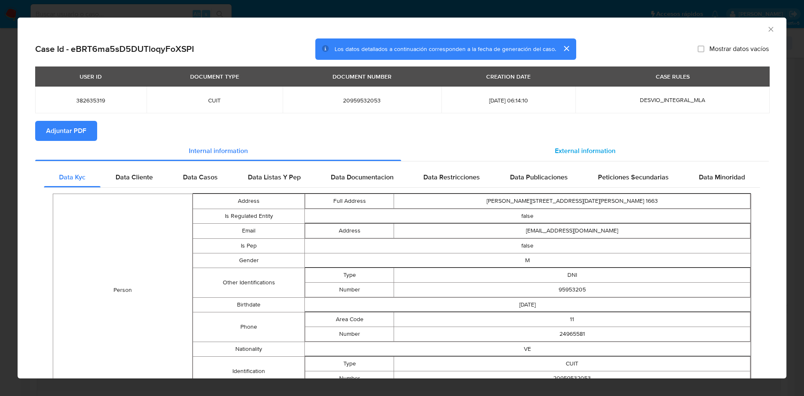
click at [560, 159] on div "External information" at bounding box center [585, 151] width 368 height 20
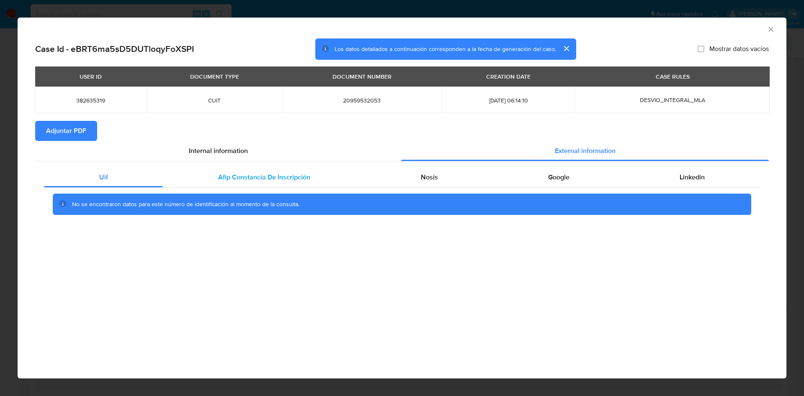
click at [250, 184] on div "Afip Constancia De Inscripción" at bounding box center [264, 177] width 202 height 20
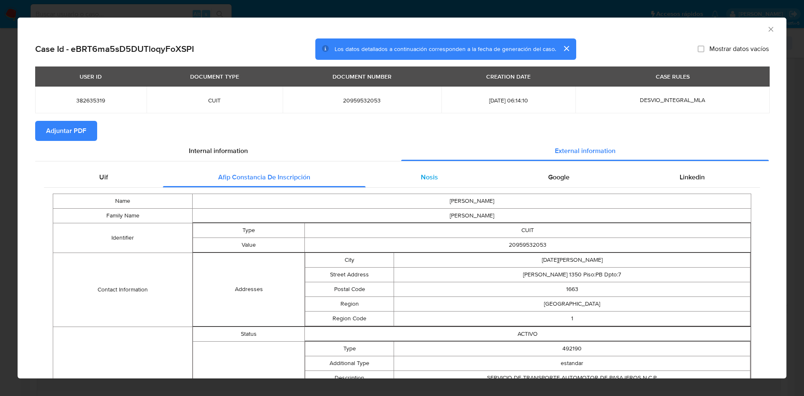
click at [433, 178] on div "Nosis" at bounding box center [428, 177] width 127 height 20
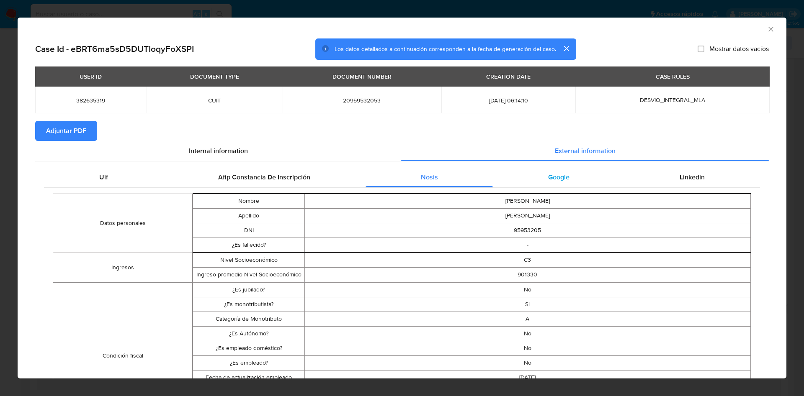
click at [570, 185] on div "Google" at bounding box center [558, 177] width 131 height 20
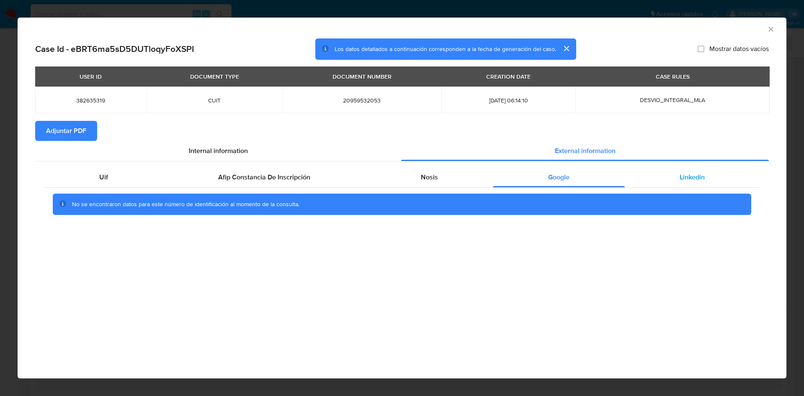
click at [678, 175] on div "Linkedin" at bounding box center [692, 177] width 135 height 20
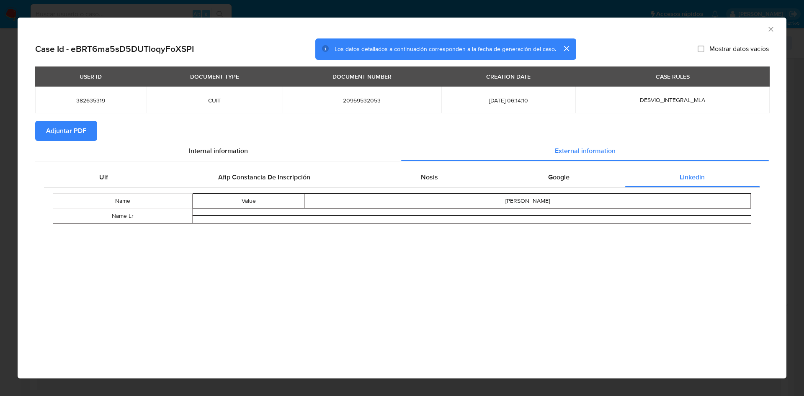
click at [92, 131] on button "Adjuntar PDF" at bounding box center [66, 131] width 62 height 20
click at [770, 26] on icon "Cerrar ventana" at bounding box center [771, 29] width 8 height 8
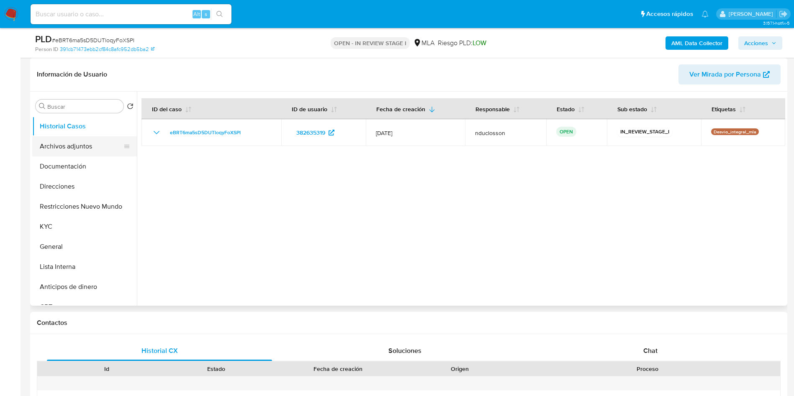
click at [81, 145] on button "Archivos adjuntos" at bounding box center [81, 146] width 98 height 20
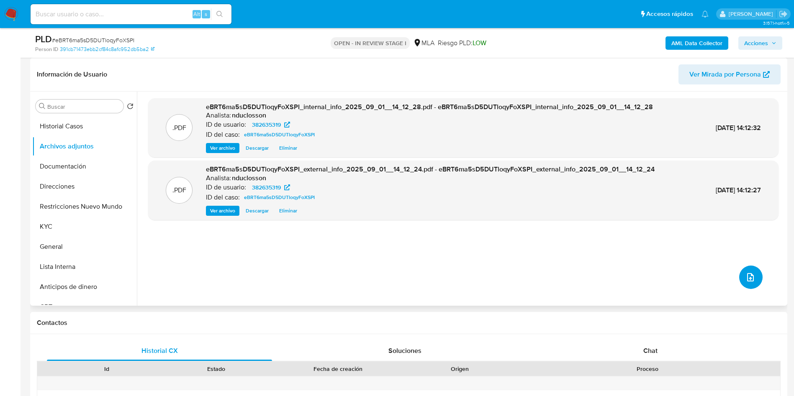
click at [748, 281] on icon "upload-file" at bounding box center [750, 277] width 7 height 8
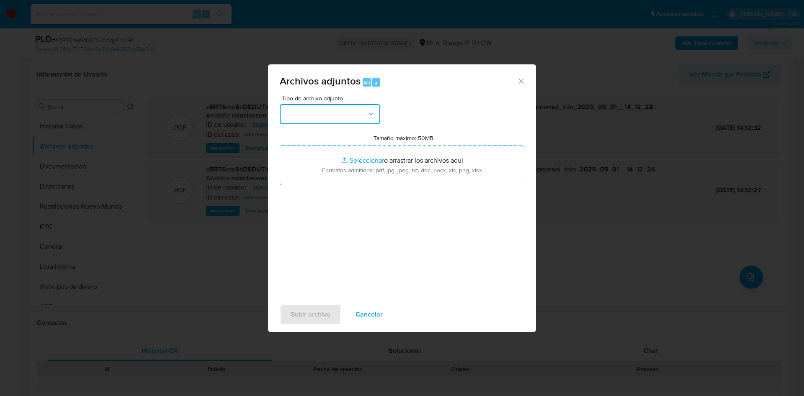
click at [348, 111] on button "button" at bounding box center [330, 114] width 100 height 20
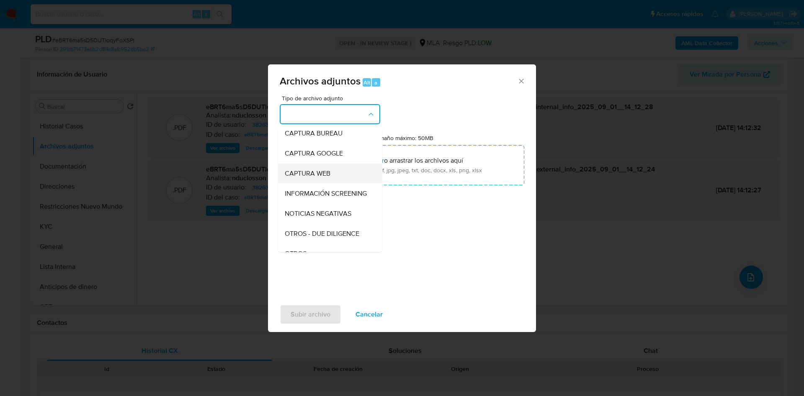
scroll to position [106, 0]
click at [316, 191] on div "OTROS" at bounding box center [327, 191] width 85 height 20
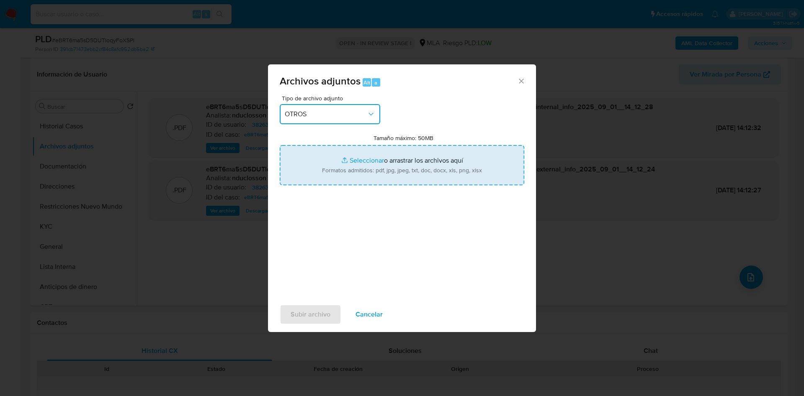
click at [355, 120] on button "OTROS" at bounding box center [330, 114] width 100 height 20
click at [425, 124] on div "Tipo de archivo adjunto OTROS Tamaño máximo: 50MB Seleccionar archivos Seleccio…" at bounding box center [402, 194] width 244 height 198
click at [365, 156] on input "Tamaño máximo: 50MB Seleccionar archivos" at bounding box center [402, 165] width 244 height 40
click at [466, 226] on div "Tipo de archivo adjunto OTROS Tamaño máximo: 50MB Seleccionar archivos Seleccio…" at bounding box center [402, 194] width 244 height 198
click at [361, 315] on span "Cancelar" at bounding box center [368, 315] width 27 height 18
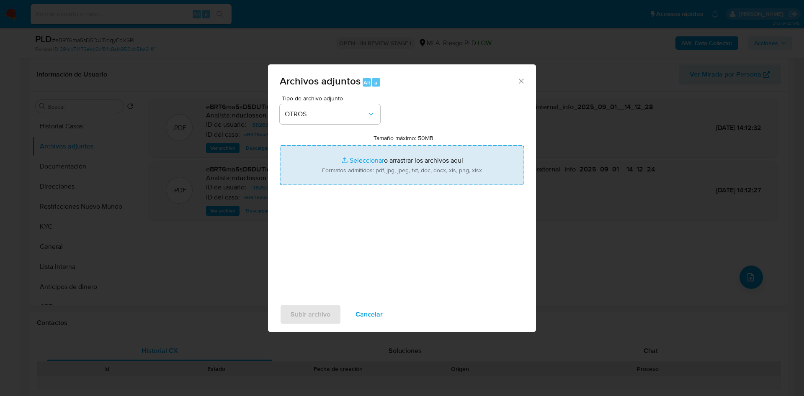
type input "C:\fakepath\382635319 Movimientos.xlsx"
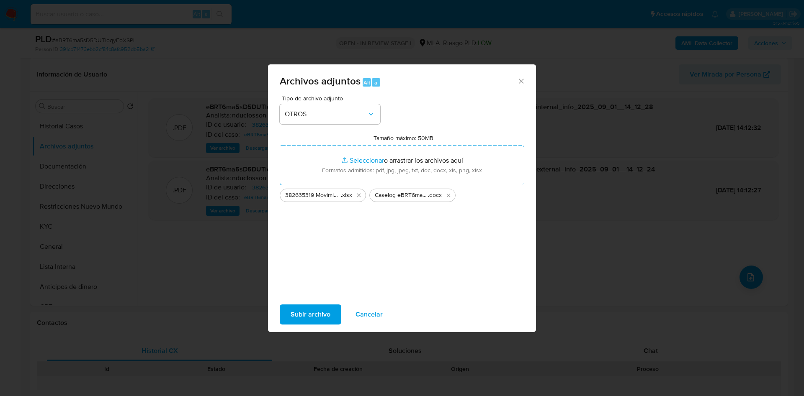
click at [524, 82] on icon "Cerrar" at bounding box center [521, 81] width 8 height 8
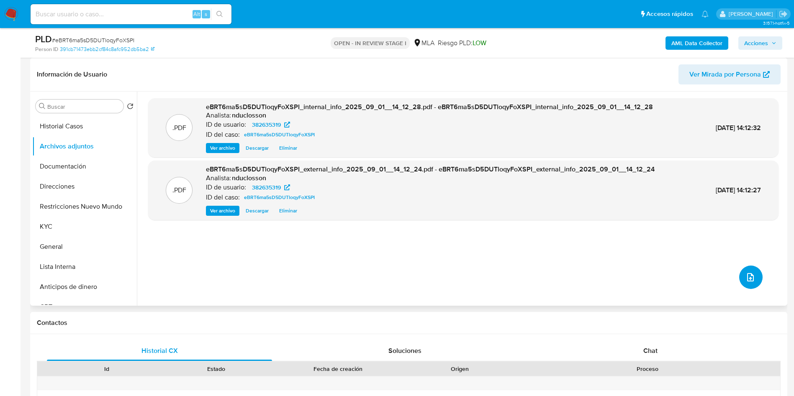
click at [750, 283] on button "upload-file" at bounding box center [750, 277] width 23 height 23
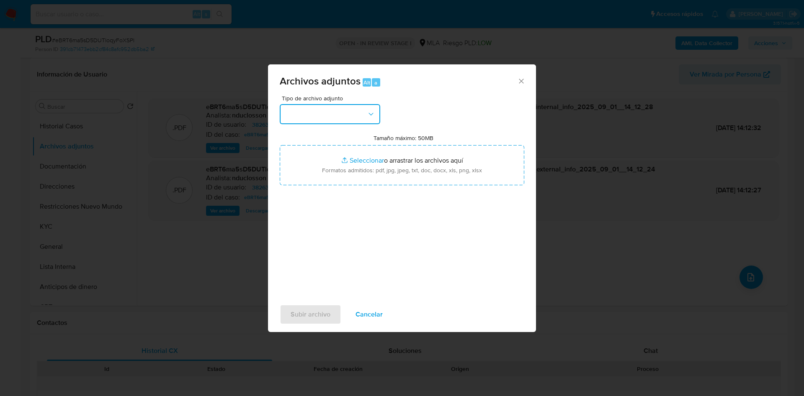
click at [344, 118] on button "button" at bounding box center [330, 114] width 100 height 20
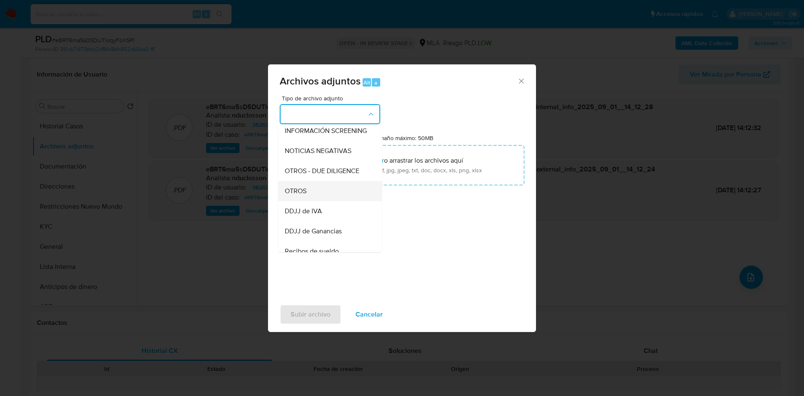
click at [306, 192] on div "OTROS" at bounding box center [327, 191] width 85 height 20
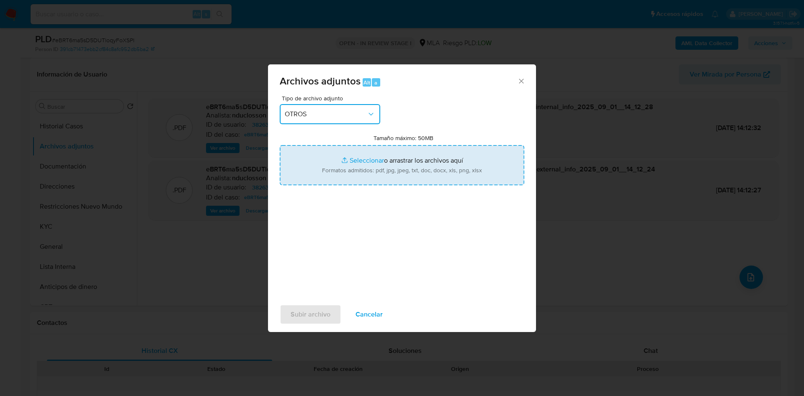
type input "C:\fakepath\382635319 Movimientos.xlsx"
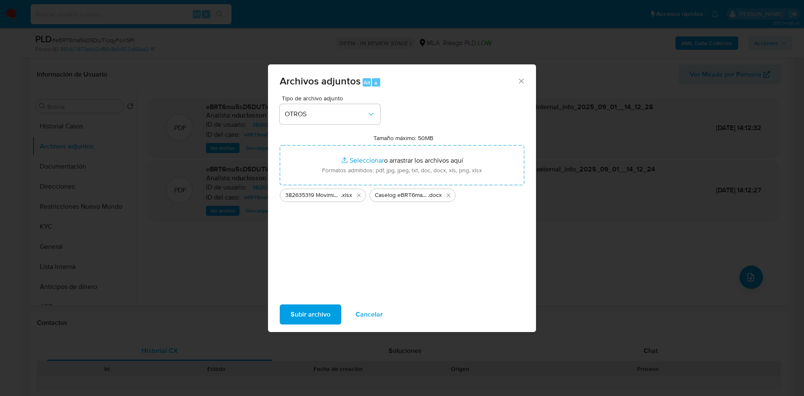
click at [315, 314] on span "Subir archivo" at bounding box center [311, 315] width 40 height 18
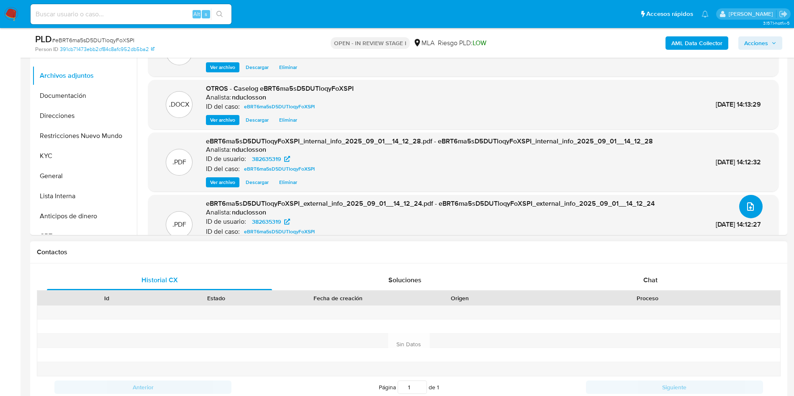
scroll to position [314, 0]
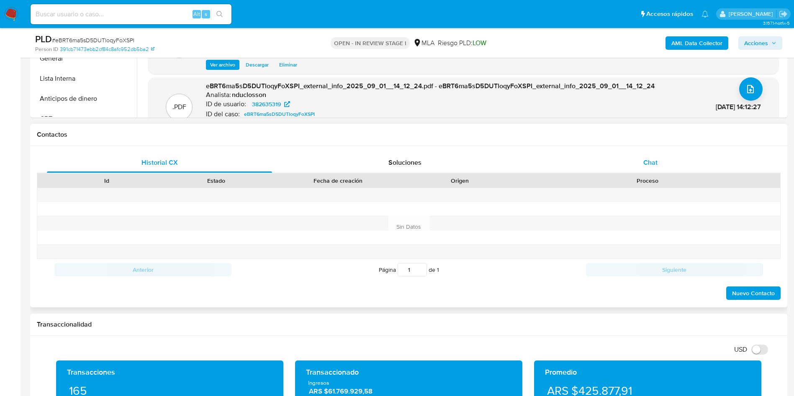
click at [639, 158] on div "Chat" at bounding box center [650, 163] width 225 height 20
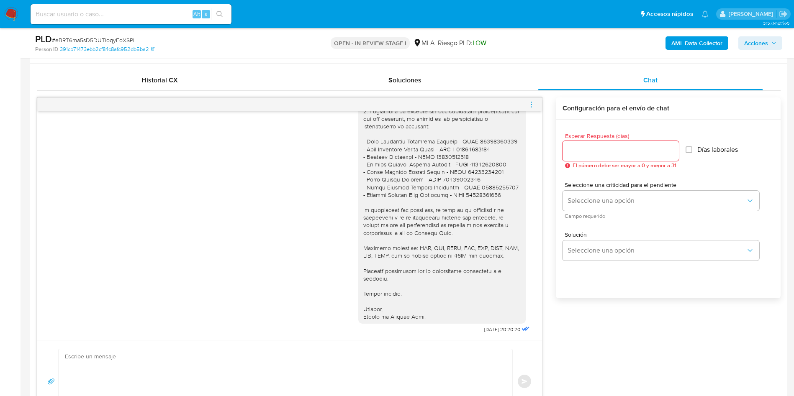
scroll to position [377, 0]
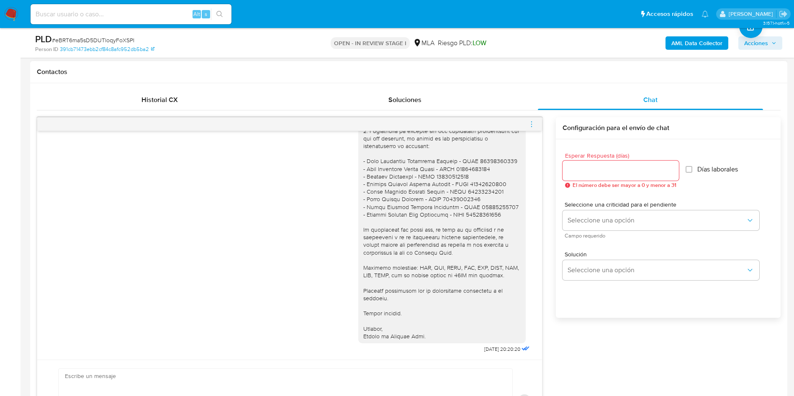
click at [528, 126] on icon "menu-action" at bounding box center [532, 125] width 8 height 8
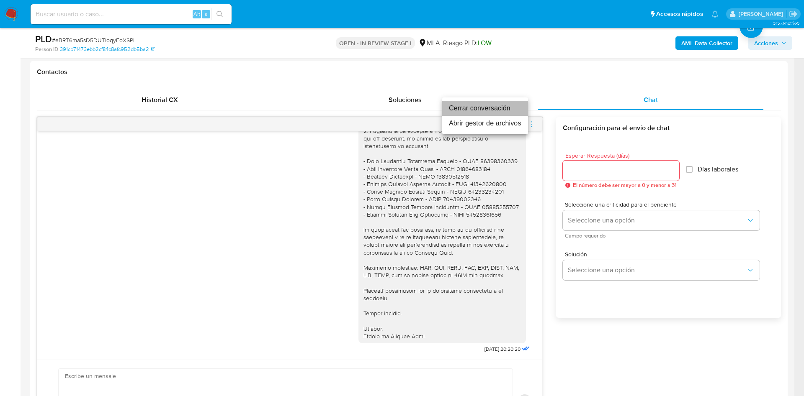
click at [485, 104] on li "Cerrar conversación" at bounding box center [485, 108] width 86 height 15
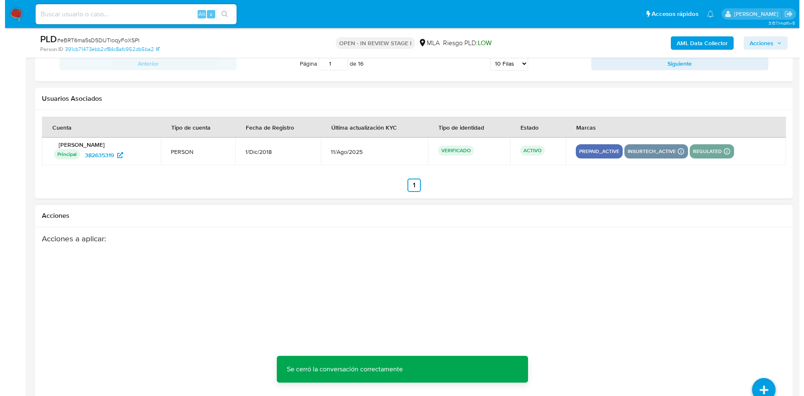
scroll to position [1472, 0]
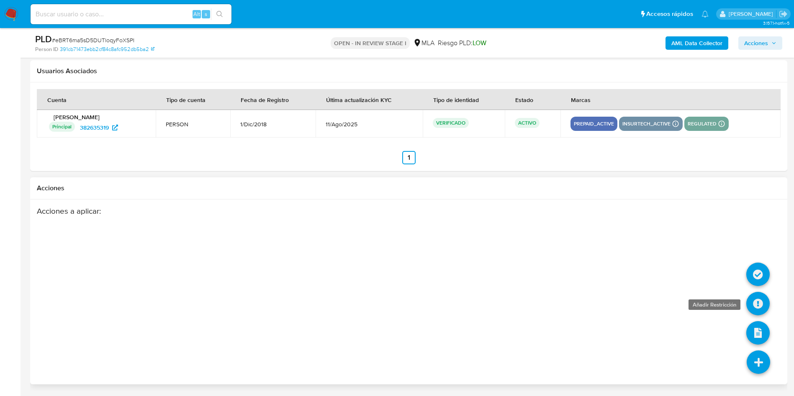
click at [756, 305] on icon at bounding box center [757, 303] width 23 height 23
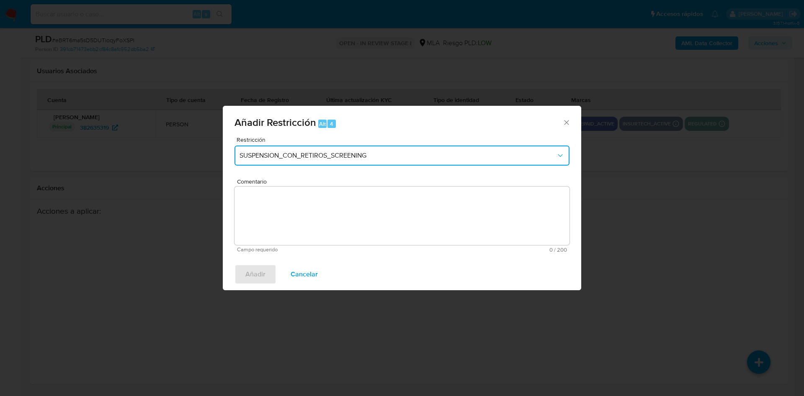
click at [403, 151] on button "SUSPENSION_CON_RETIROS_SCREENING" at bounding box center [401, 156] width 335 height 20
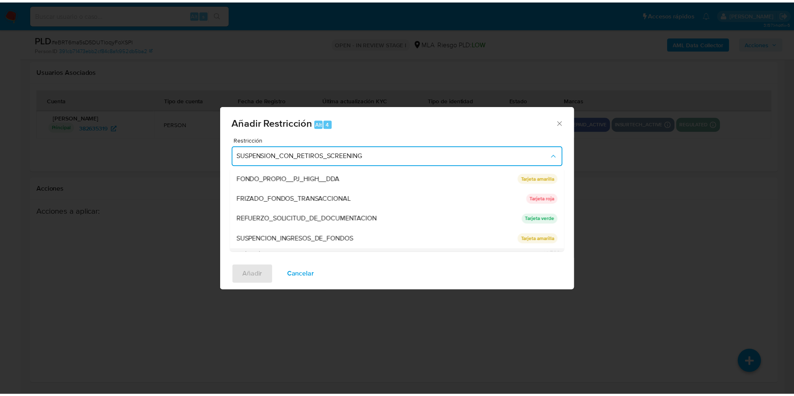
scroll to position [178, 0]
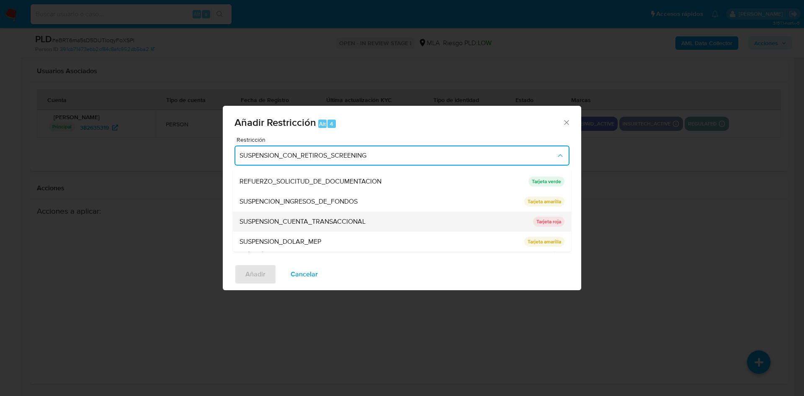
click at [351, 221] on span "SUSPENSION_CUENTA_TRANSACCIONAL" at bounding box center [302, 222] width 126 height 8
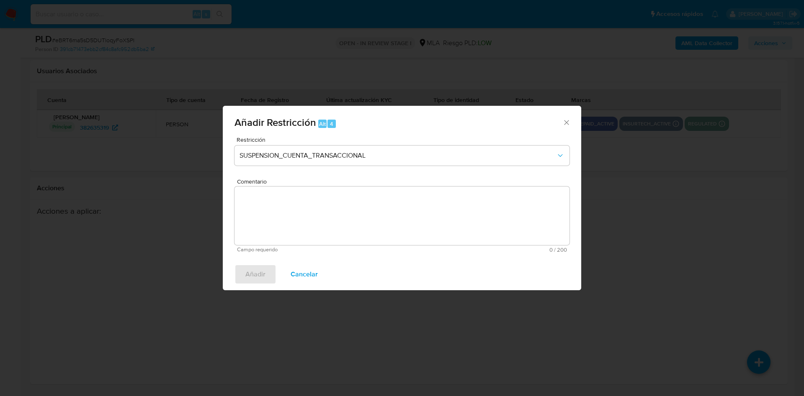
click at [335, 203] on textarea "Comentario" at bounding box center [401, 216] width 335 height 59
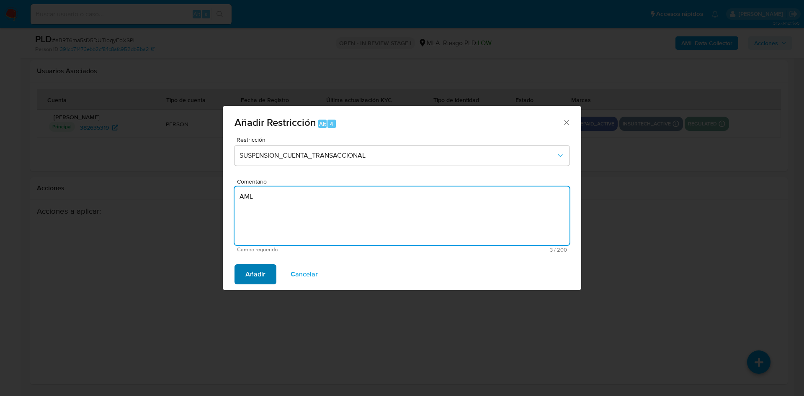
type textarea "AML"
click at [261, 273] on span "Añadir" at bounding box center [255, 274] width 20 height 18
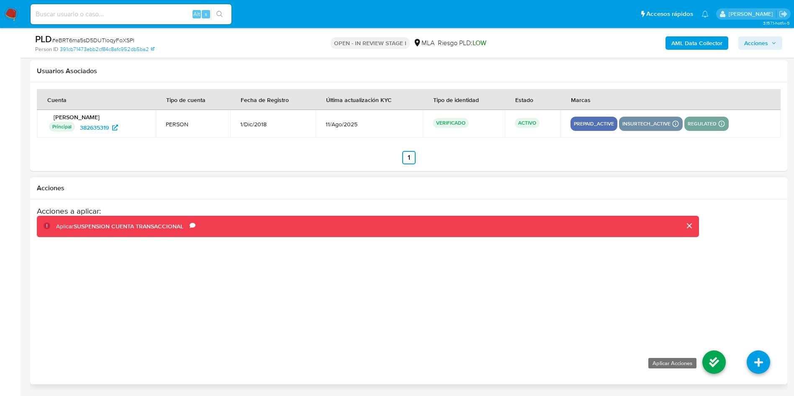
click at [713, 364] on icon at bounding box center [714, 362] width 23 height 23
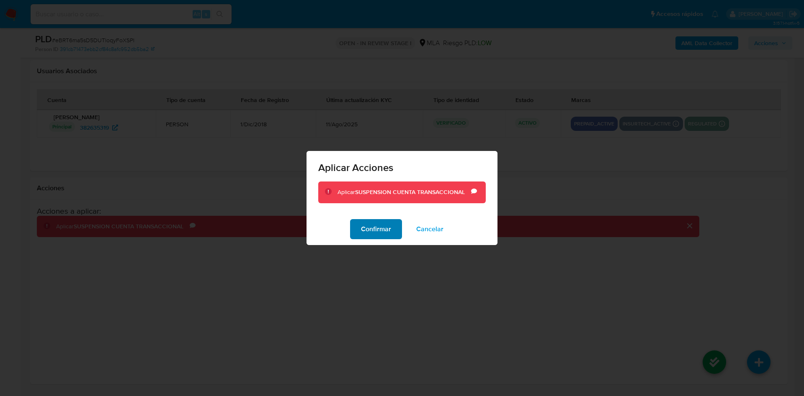
click at [353, 229] on button "Confirmar" at bounding box center [376, 229] width 52 height 20
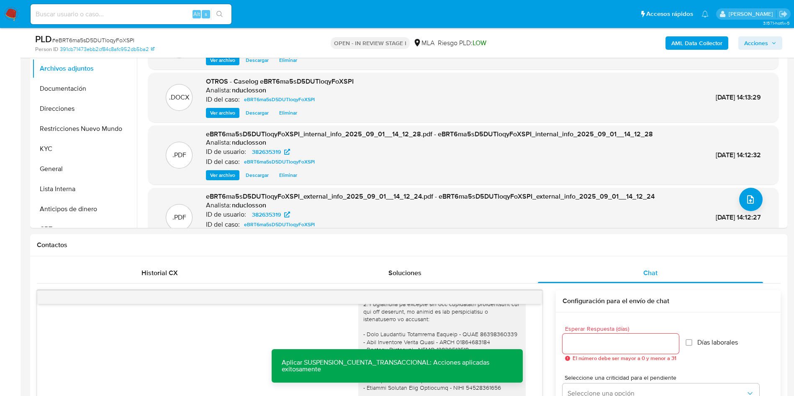
scroll to position [28, 0]
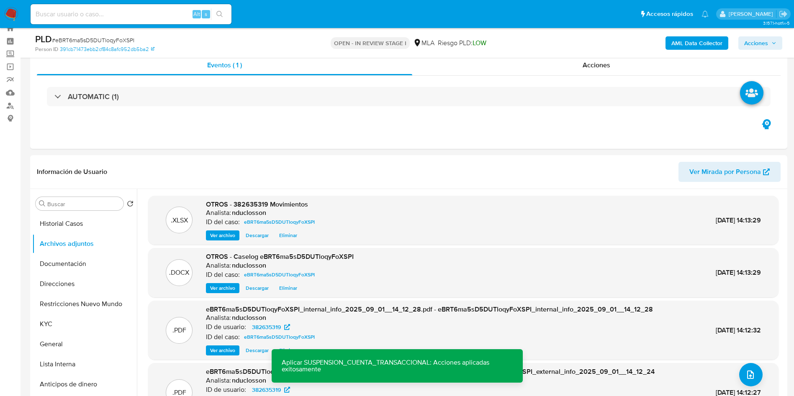
click at [759, 40] on span "Acciones" at bounding box center [756, 42] width 24 height 13
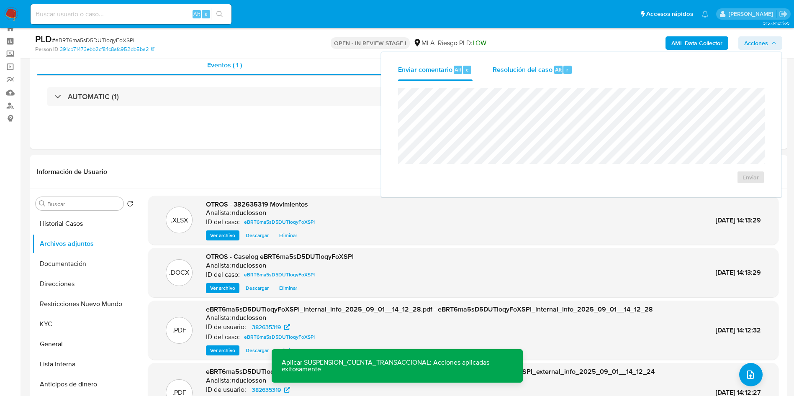
click at [527, 71] on span "Resolución del caso" at bounding box center [523, 69] width 60 height 10
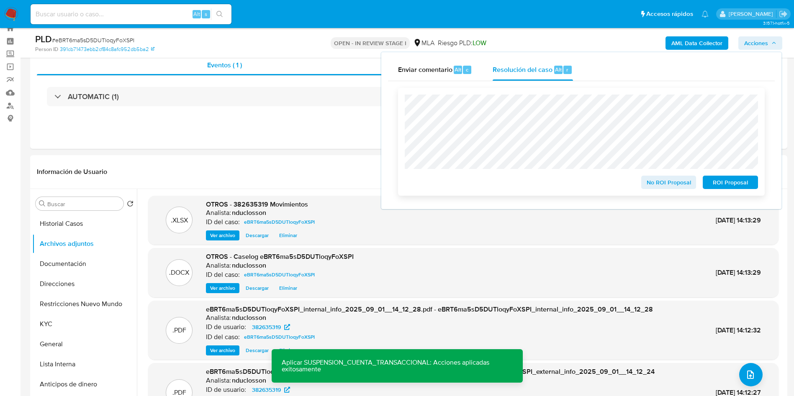
click at [733, 183] on span "ROI Proposal" at bounding box center [731, 183] width 44 height 12
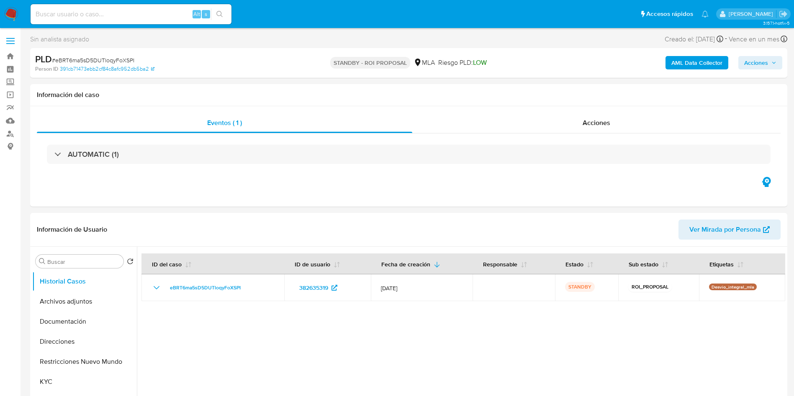
select select "10"
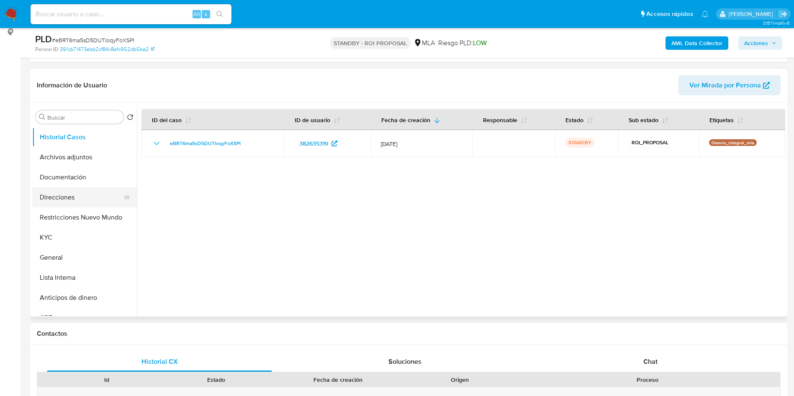
scroll to position [126, 0]
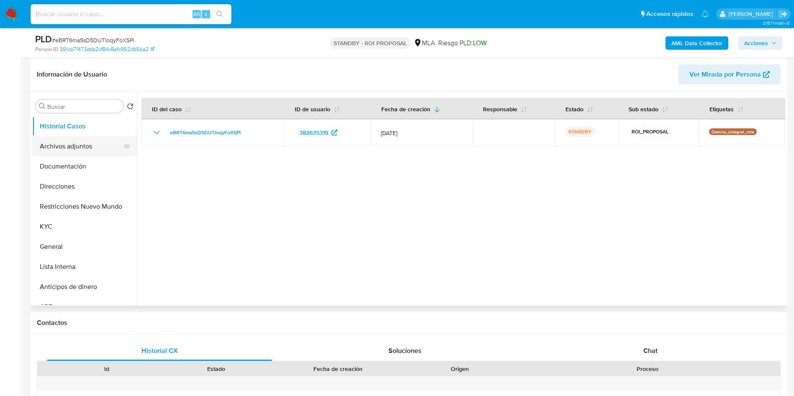
click at [65, 143] on button "Archivos adjuntos" at bounding box center [81, 146] width 98 height 20
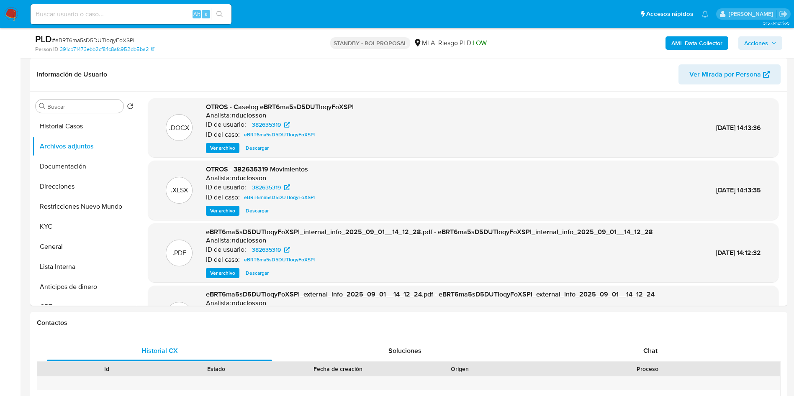
click at [78, 6] on div "Alt s" at bounding box center [131, 14] width 201 height 20
click at [82, 10] on input at bounding box center [131, 14] width 201 height 11
paste input "4krdC3KBYn85BETtCA6vbltT"
type input "4krdC3KBYn85BETtCA6vbltT"
click at [219, 18] on button "search-icon" at bounding box center [219, 14] width 17 height 12
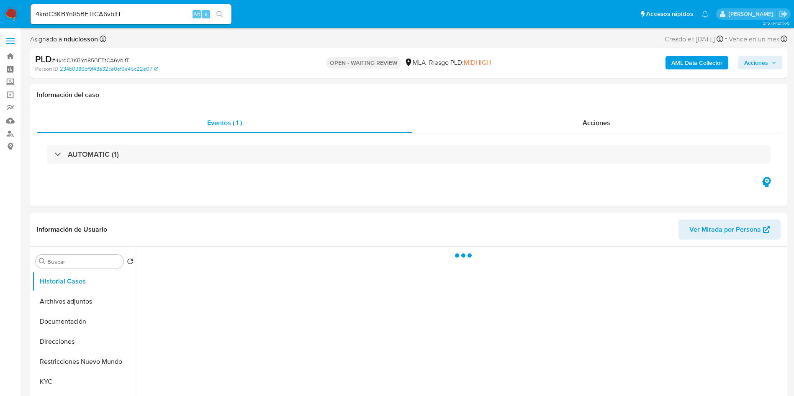
select select "10"
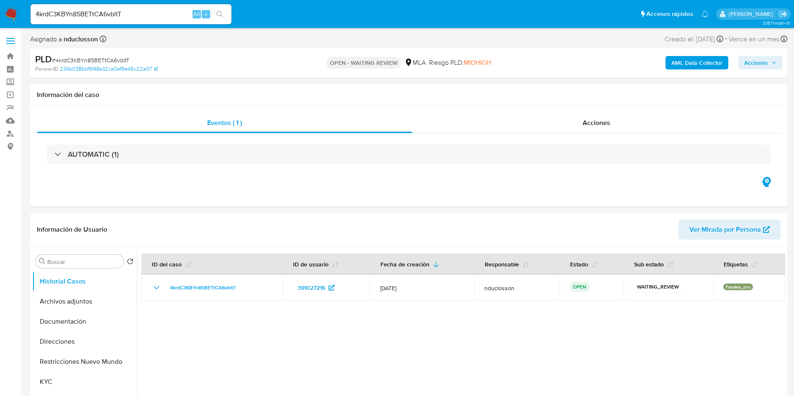
click at [62, 12] on input "4krdC3KBYn85BETtCA6vbltT" at bounding box center [131, 14] width 201 height 11
click at [219, 17] on icon "search-icon" at bounding box center [219, 14] width 7 height 7
click at [68, 376] on button "KYC" at bounding box center [81, 382] width 98 height 20
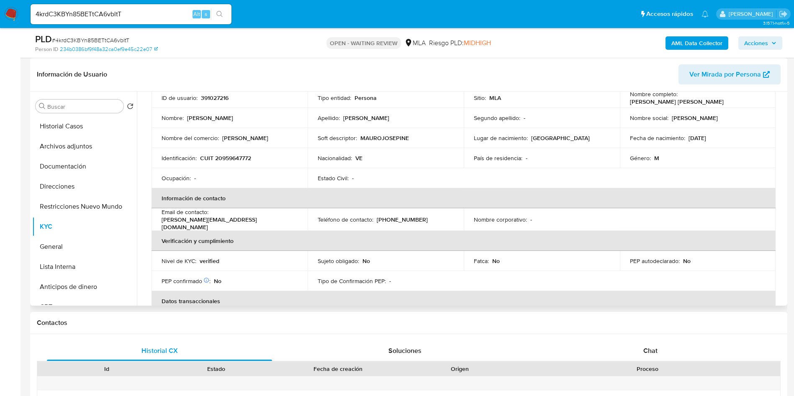
scroll to position [126, 0]
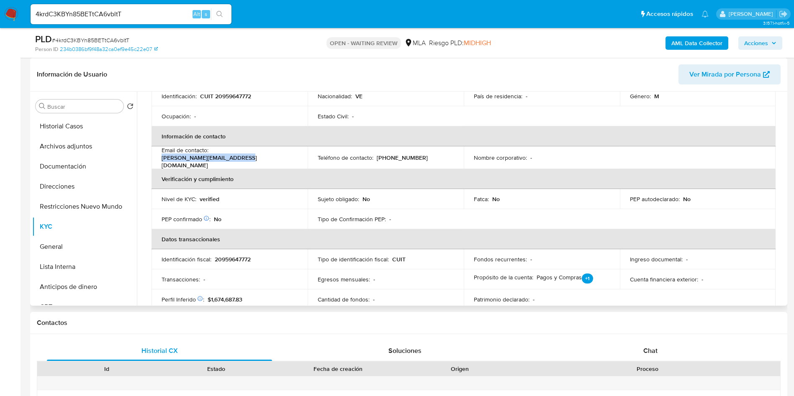
drag, startPoint x: 291, startPoint y: 159, endPoint x: 212, endPoint y: 153, distance: 79.3
click at [212, 153] on div "Email de contacto : david.j.pineda131@gmail.com" at bounding box center [230, 158] width 136 height 23
copy p "david.j.pineda131@gmail.com"
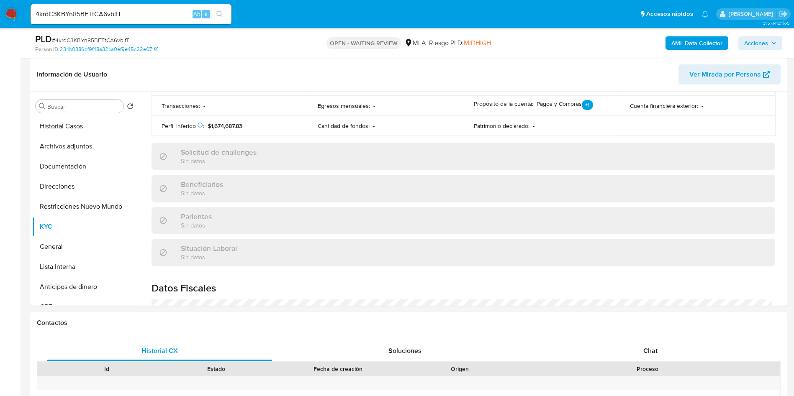
scroll to position [268, 0]
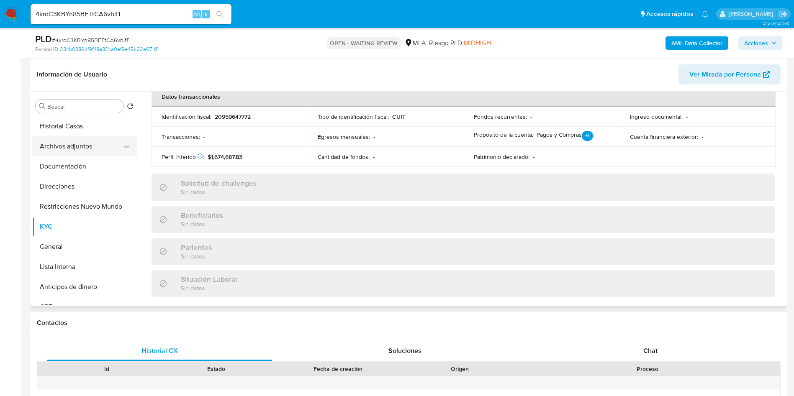
click at [76, 149] on button "Archivos adjuntos" at bounding box center [81, 146] width 98 height 20
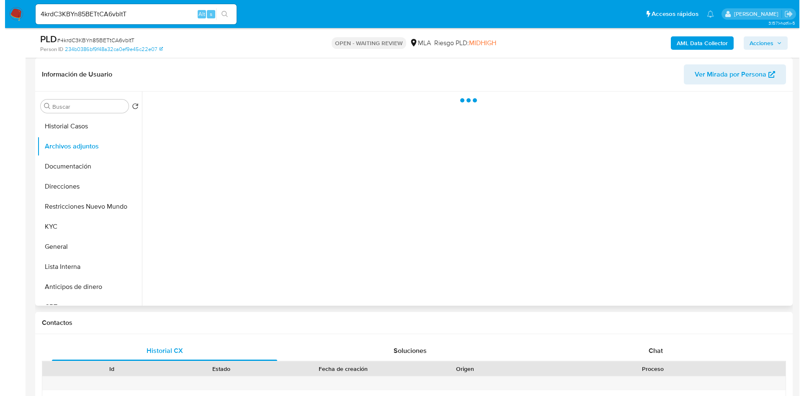
scroll to position [0, 0]
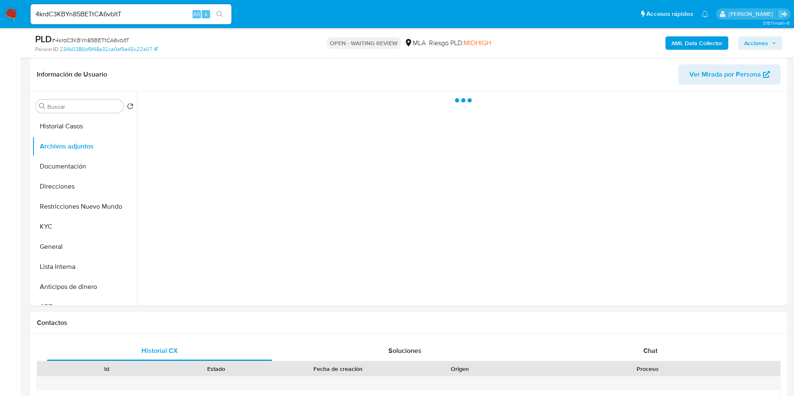
click at [670, 46] on button "AML Data Collector" at bounding box center [697, 42] width 63 height 13
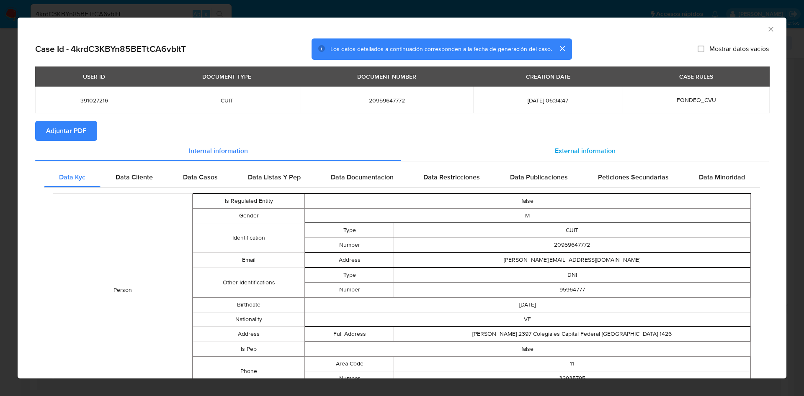
click at [602, 150] on span "External information" at bounding box center [585, 151] width 61 height 10
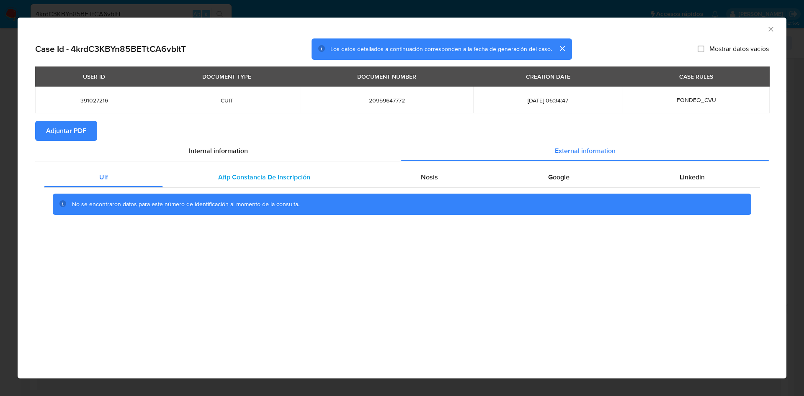
click at [260, 180] on span "Afip Constancia De Inscripción" at bounding box center [264, 177] width 92 height 10
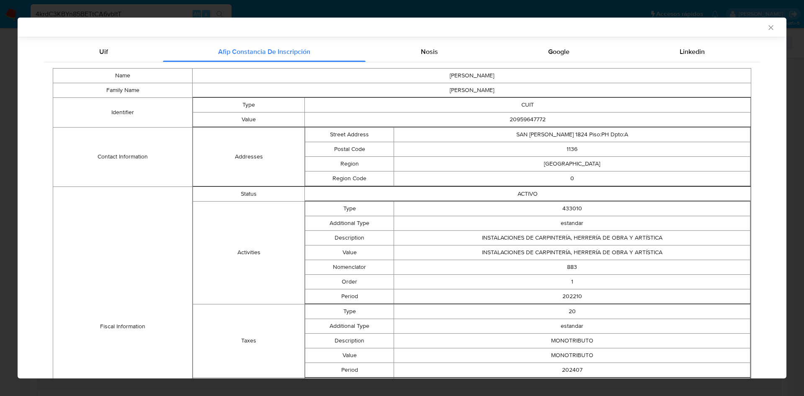
scroll to position [61, 0]
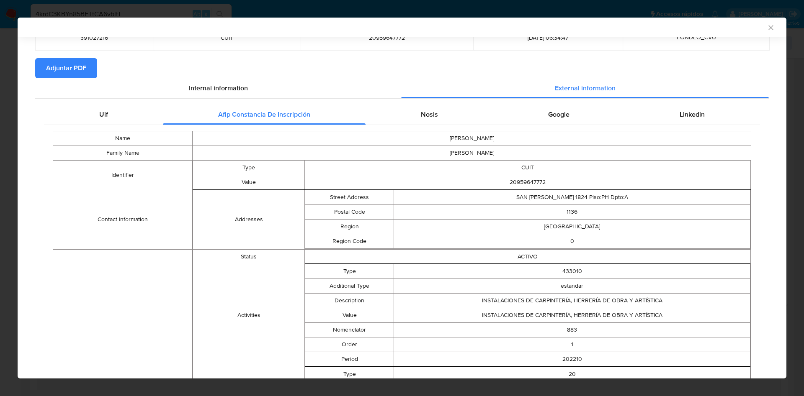
drag, startPoint x: 458, startPoint y: 94, endPoint x: 450, endPoint y: 100, distance: 9.9
click at [455, 96] on div "External information" at bounding box center [585, 88] width 368 height 20
click at [450, 105] on div "Nosis" at bounding box center [428, 115] width 127 height 20
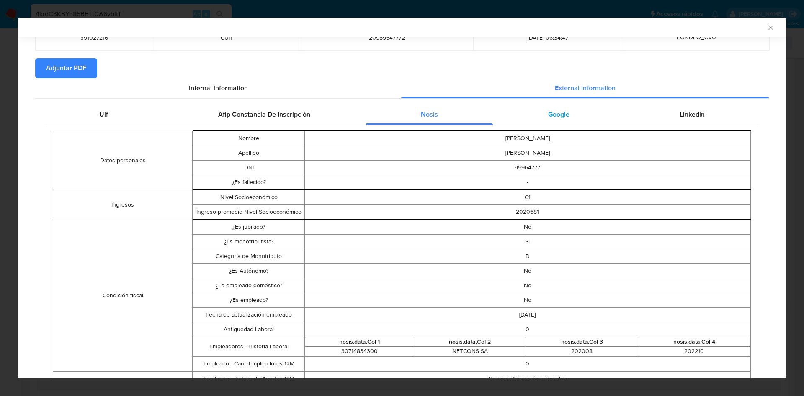
click at [580, 112] on div "Google" at bounding box center [558, 115] width 131 height 20
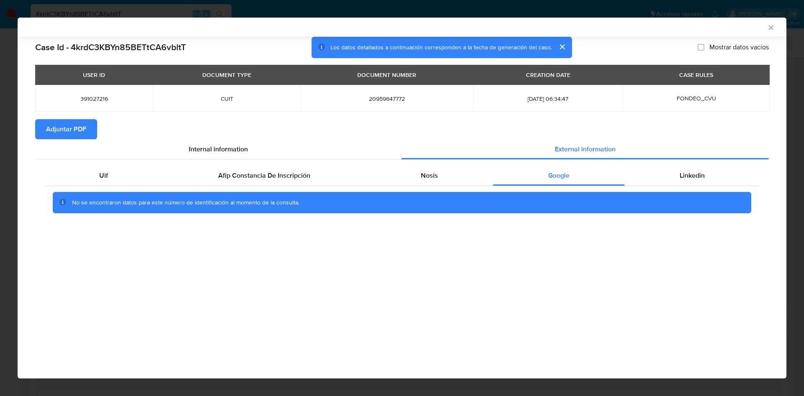
scroll to position [0, 0]
click at [720, 167] on div "Linkedin" at bounding box center [692, 176] width 135 height 20
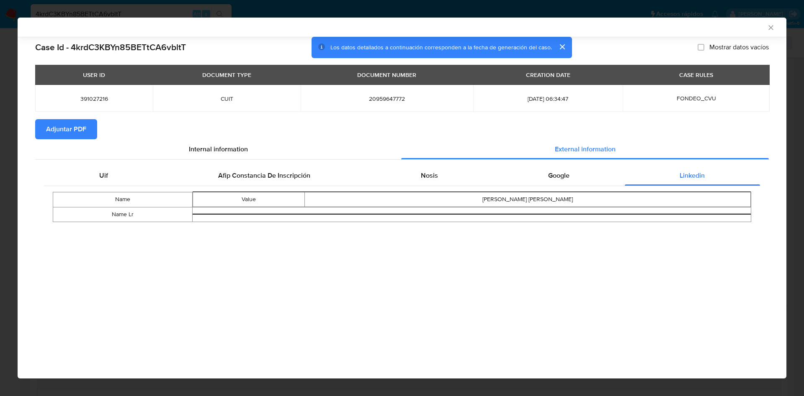
click at [77, 126] on span "Adjuntar PDF" at bounding box center [66, 129] width 40 height 18
click at [771, 26] on icon "Cerrar ventana" at bounding box center [771, 27] width 8 height 8
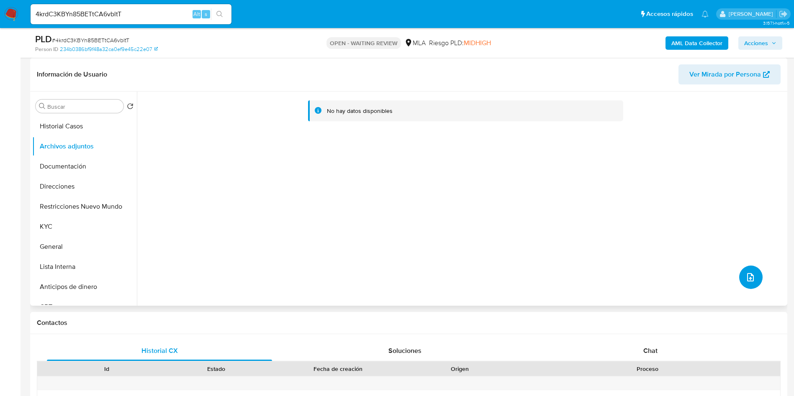
click at [749, 276] on icon "upload-file" at bounding box center [751, 278] width 10 height 10
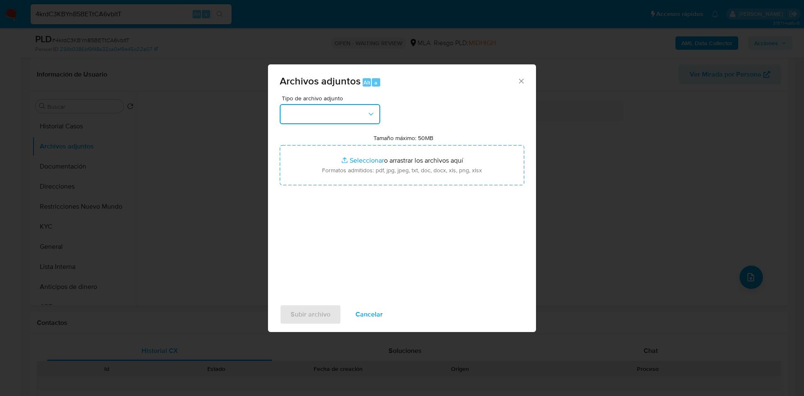
click at [333, 117] on button "button" at bounding box center [330, 114] width 100 height 20
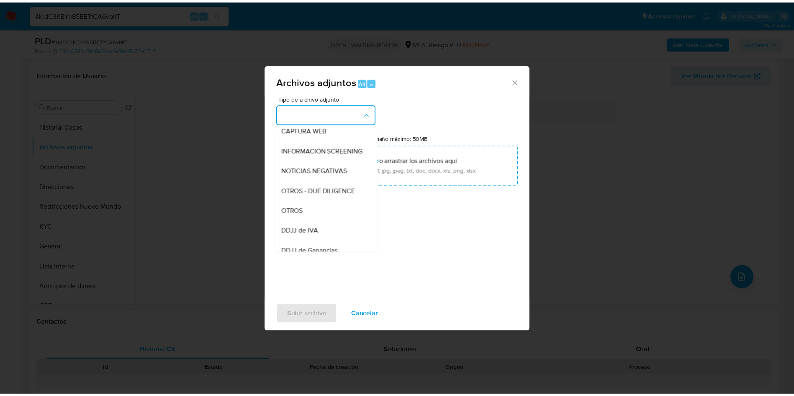
scroll to position [106, 0]
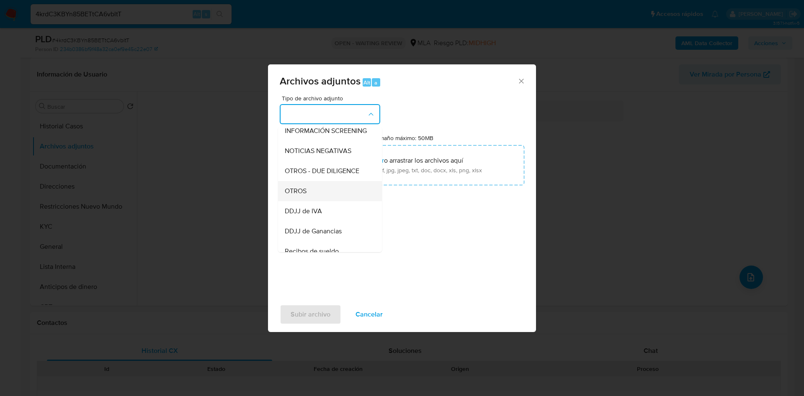
click at [303, 201] on div "OTROS" at bounding box center [327, 191] width 85 height 20
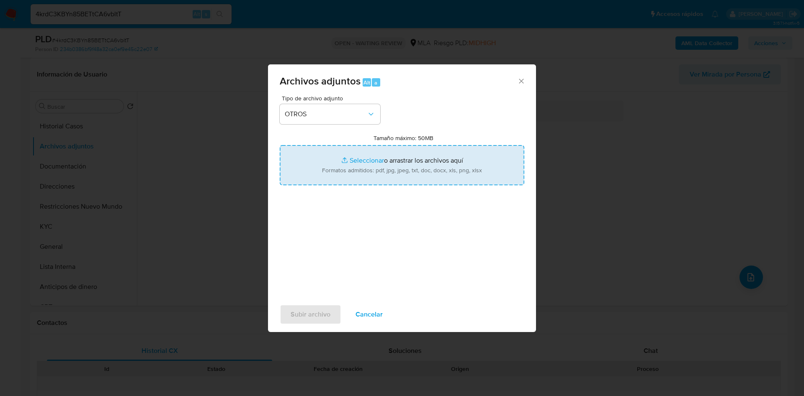
type input "C:\fakepath\391027216 Movimientos.xlsx"
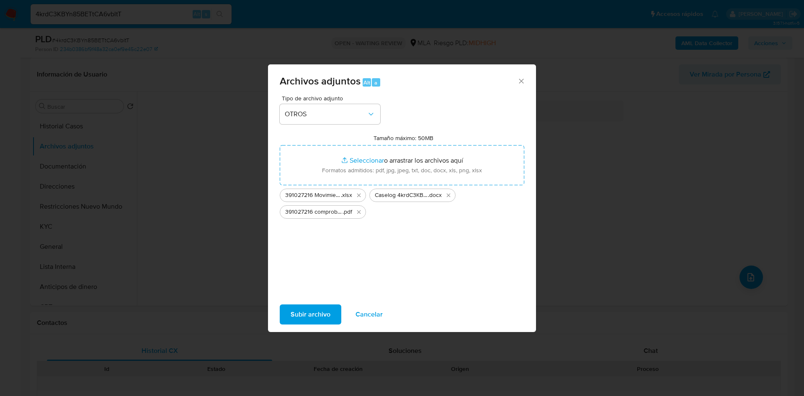
click at [310, 307] on span "Subir archivo" at bounding box center [311, 315] width 40 height 18
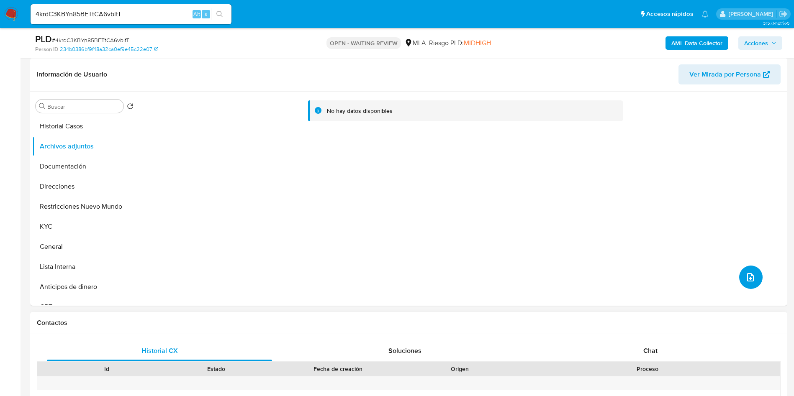
scroll to position [314, 0]
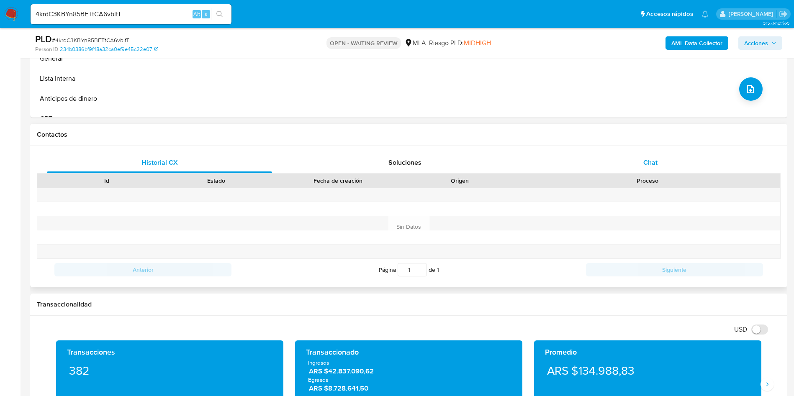
click at [635, 154] on div "Chat" at bounding box center [650, 163] width 225 height 20
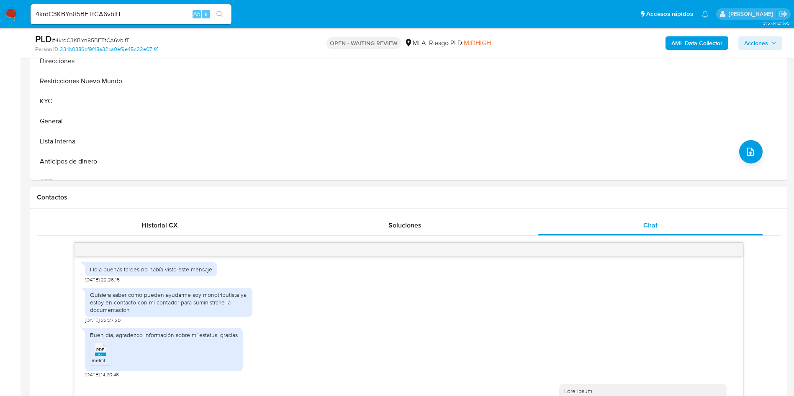
scroll to position [881, 0]
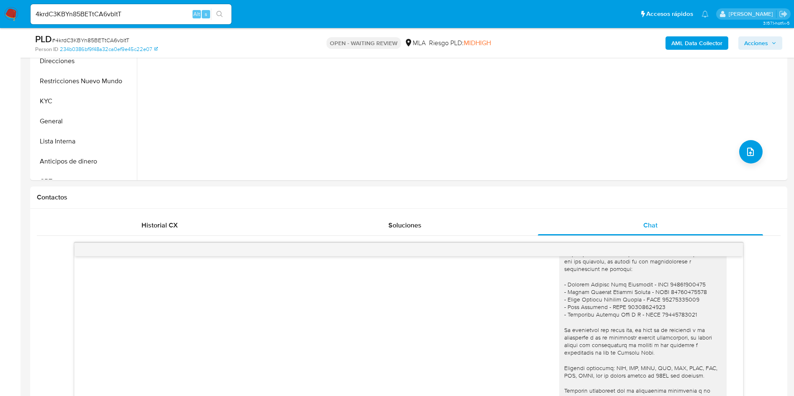
click at [106, 43] on span "# 4krdC3KBYn85BETtCA6vbltT" at bounding box center [90, 40] width 77 height 8
copy span "4krdC3KBYn85BETtCA6vbltT"
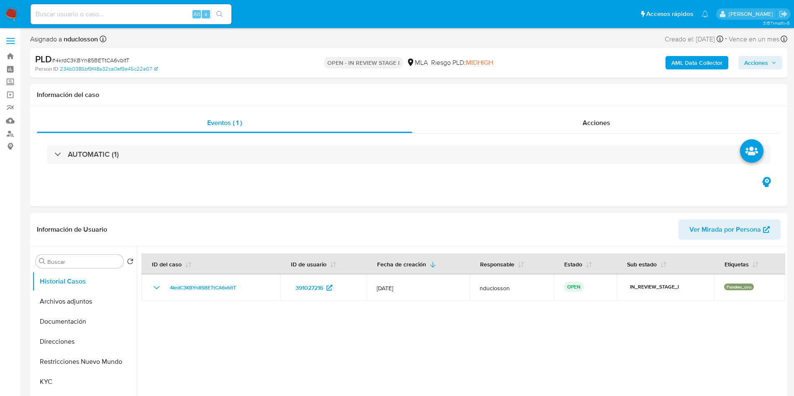
select select "10"
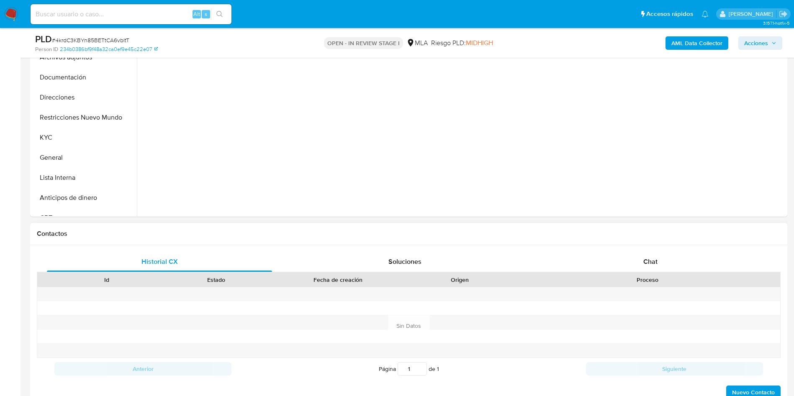
scroll to position [377, 0]
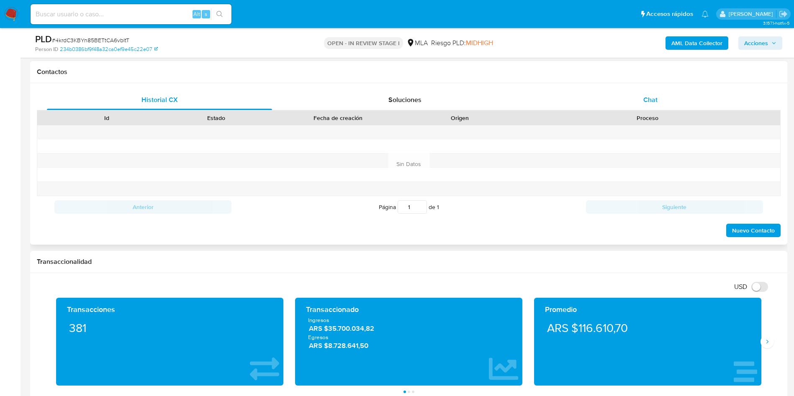
click at [657, 102] on span "Chat" at bounding box center [650, 100] width 14 height 10
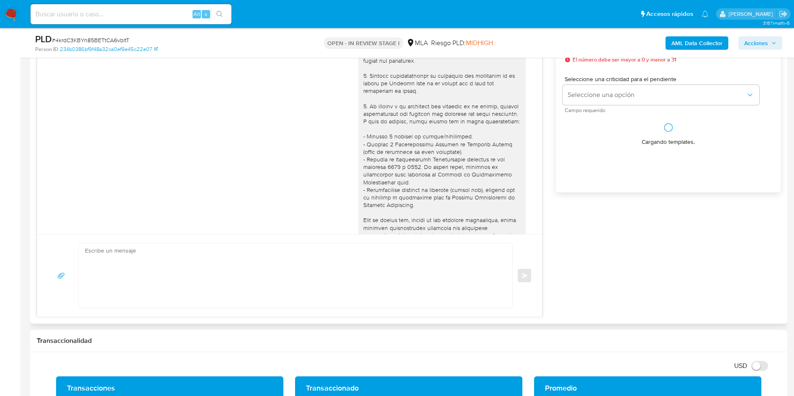
scroll to position [881, 0]
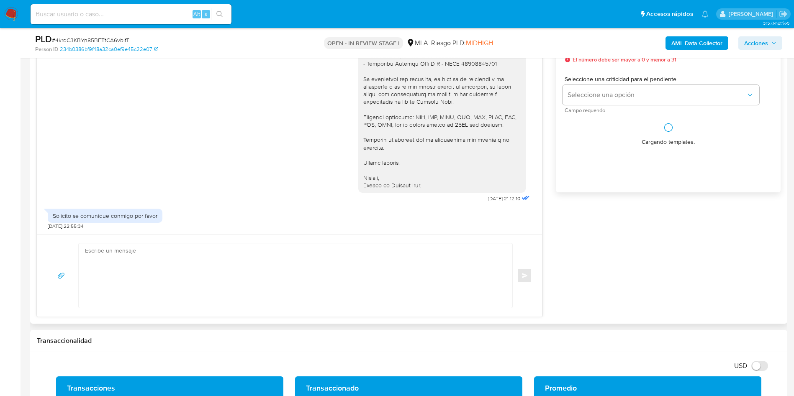
click at [208, 264] on textarea at bounding box center [293, 276] width 417 height 64
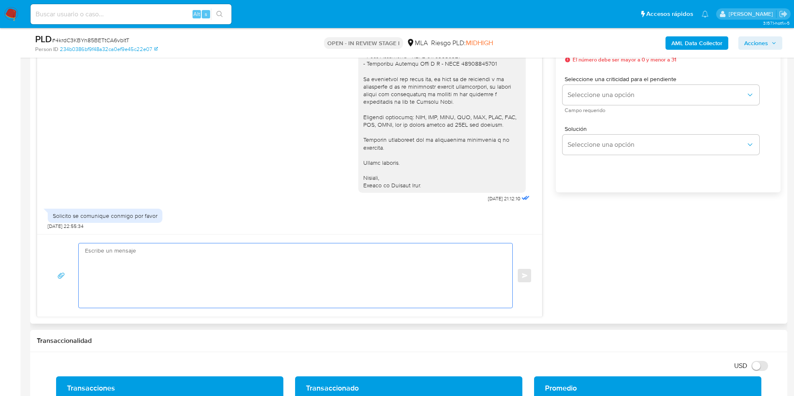
paste textarea "Hola, Muchas gracias por la respuesta. Analizamos tu caso y notamos que la info…"
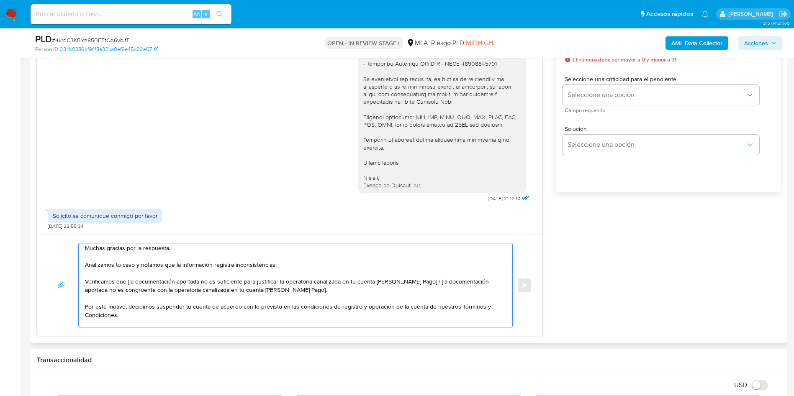
scroll to position [0, 0]
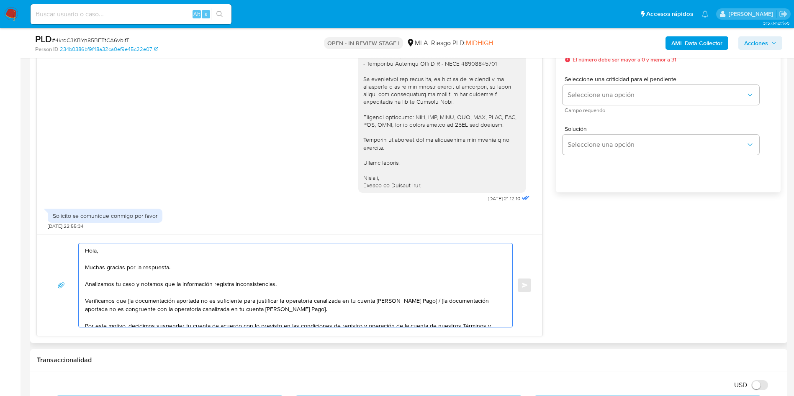
drag, startPoint x: 321, startPoint y: 316, endPoint x: 420, endPoint y: 301, distance: 100.3
click at [420, 301] on textarea "Hola, Muchas gracias por la respuesta. Analizamos tu caso y notamos que la info…" at bounding box center [293, 286] width 417 height 84
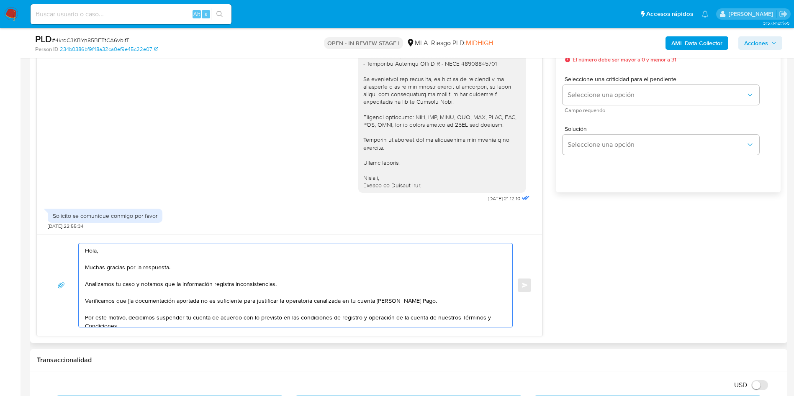
click at [128, 302] on textarea "Hola, Muchas gracias por la respuesta. Analizamos tu caso y notamos que la info…" at bounding box center [293, 286] width 417 height 84
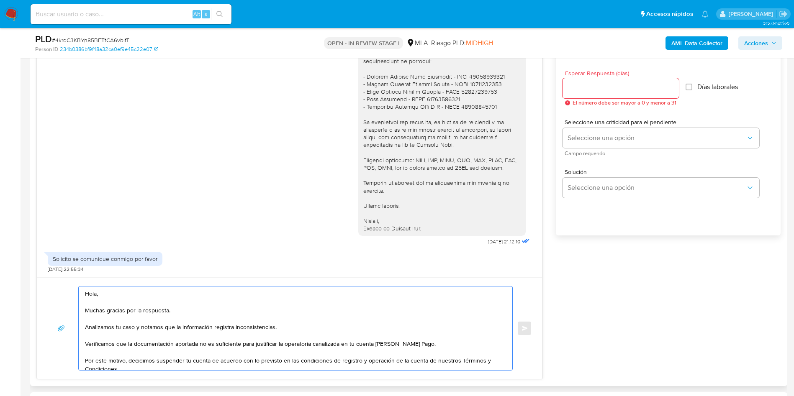
scroll to position [440, 0]
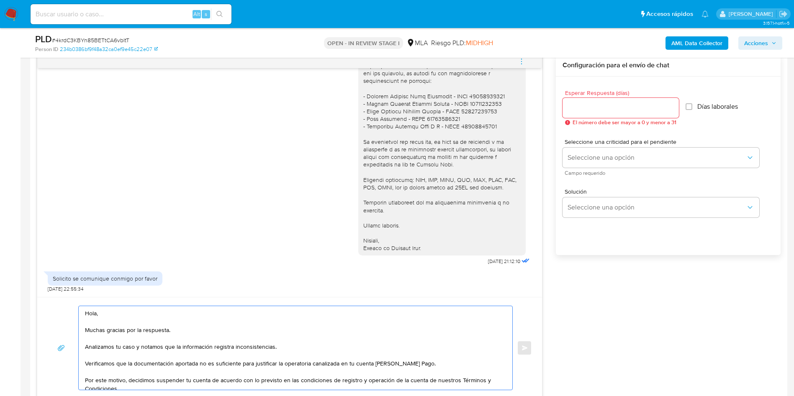
type textarea "Hola, Muchas gracias por la respuesta. Analizamos tu caso y notamos que la info…"
click at [590, 111] on input "Esperar Respuesta (días)" at bounding box center [621, 108] width 116 height 11
type input "0"
click at [583, 304] on div "17/07/2025 19:56:02 Hola, Esperamos que te encuentres muy bien. Te consultamos …" at bounding box center [409, 226] width 744 height 345
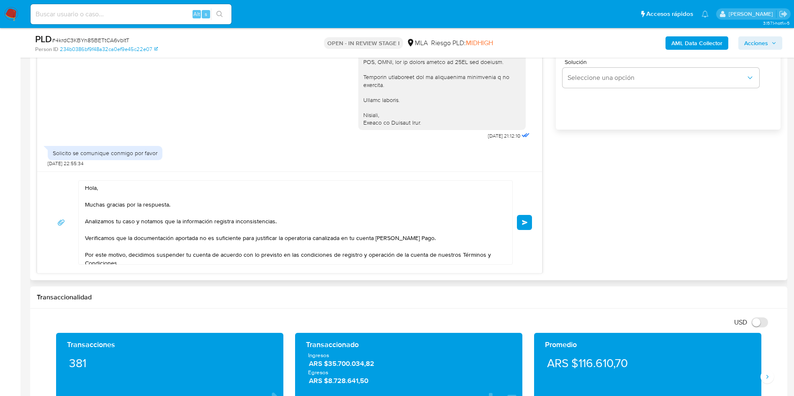
scroll to position [56, 0]
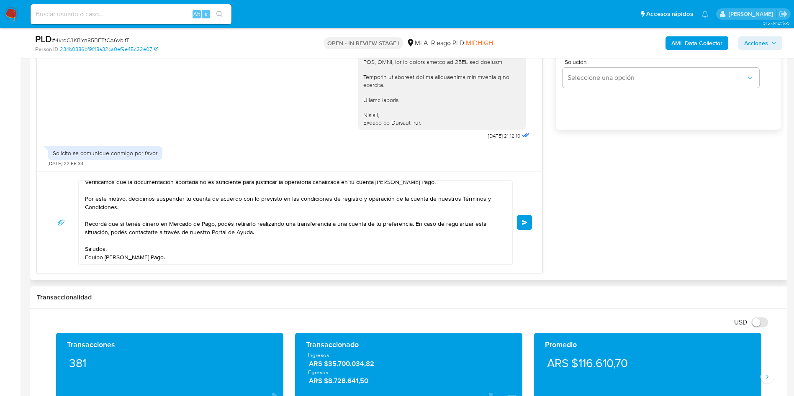
click at [522, 225] on button "Enviar" at bounding box center [524, 222] width 15 height 15
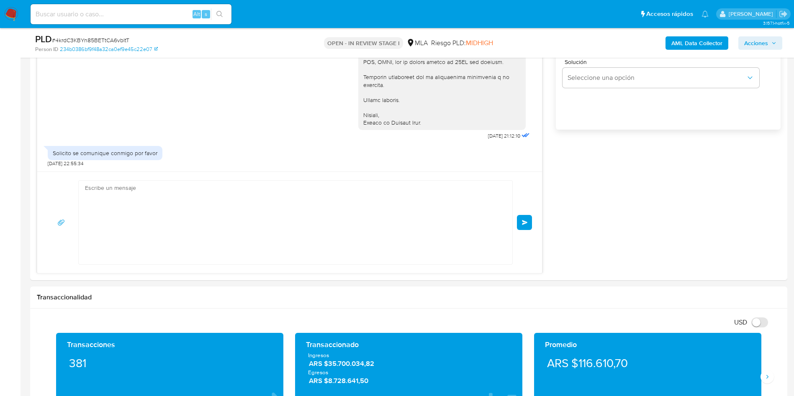
scroll to position [0, 0]
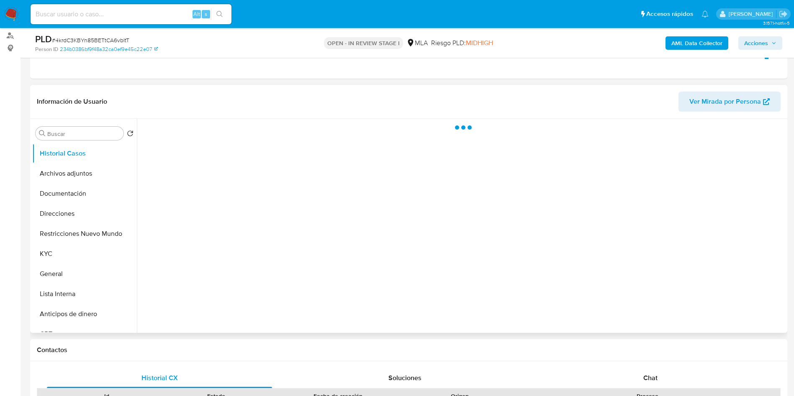
scroll to position [126, 0]
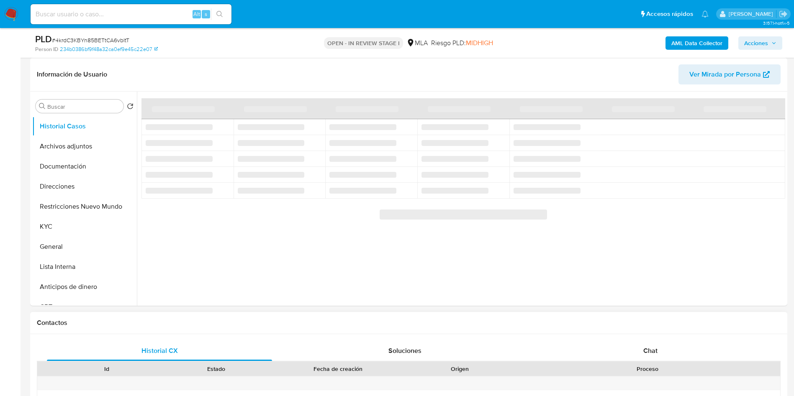
click at [664, 366] on div "Proceso" at bounding box center [648, 369] width 254 height 8
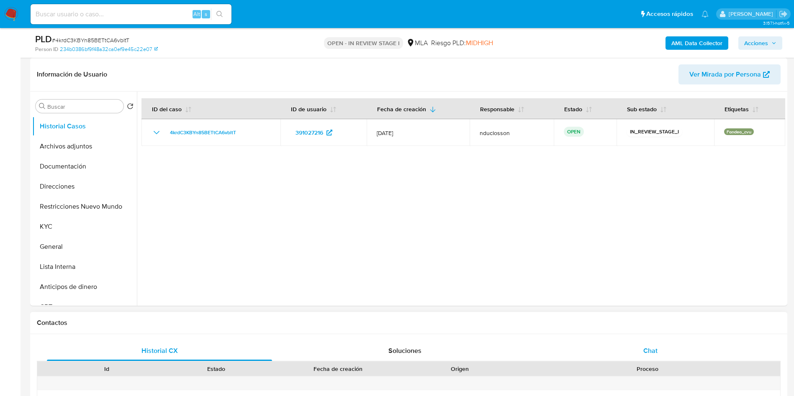
click at [659, 350] on div "Chat" at bounding box center [650, 351] width 225 height 20
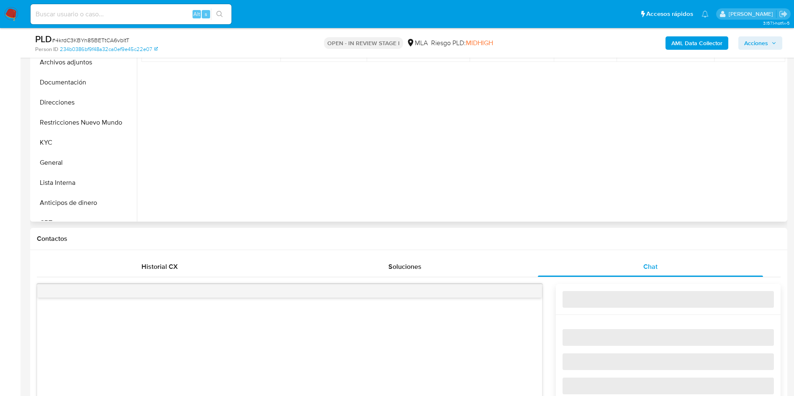
select select "10"
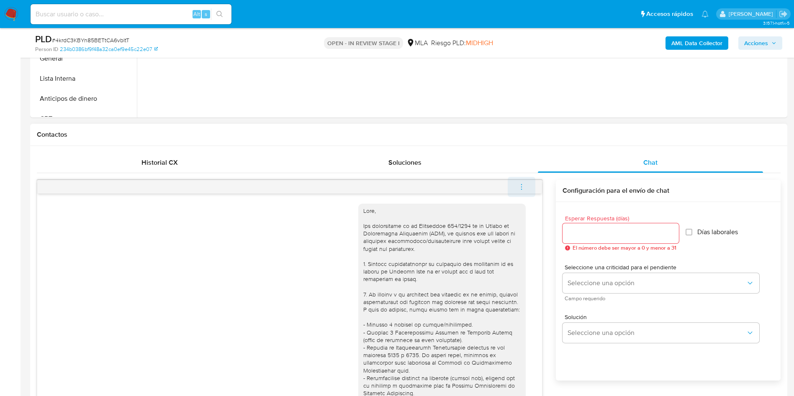
scroll to position [1073, 0]
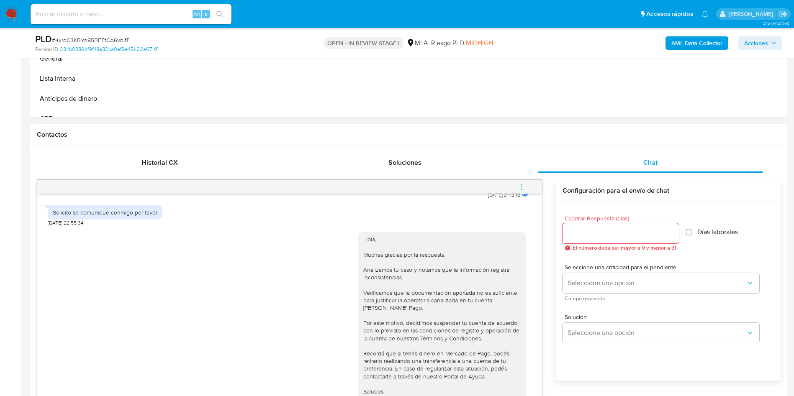
click at [530, 183] on button "menu-action" at bounding box center [522, 187] width 28 height 20
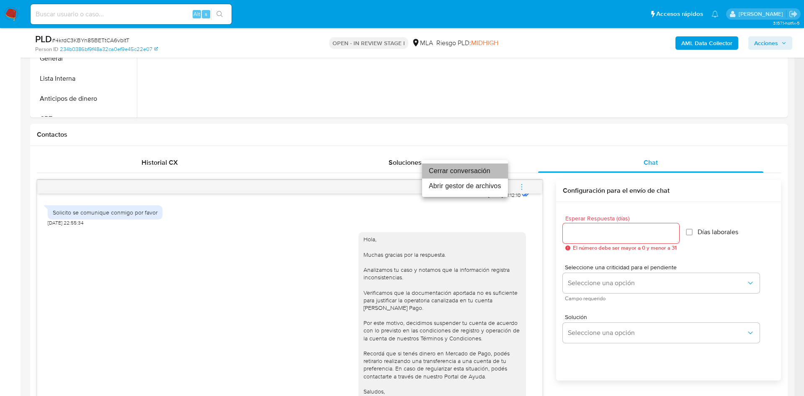
click at [462, 169] on li "Cerrar conversación" at bounding box center [465, 171] width 86 height 15
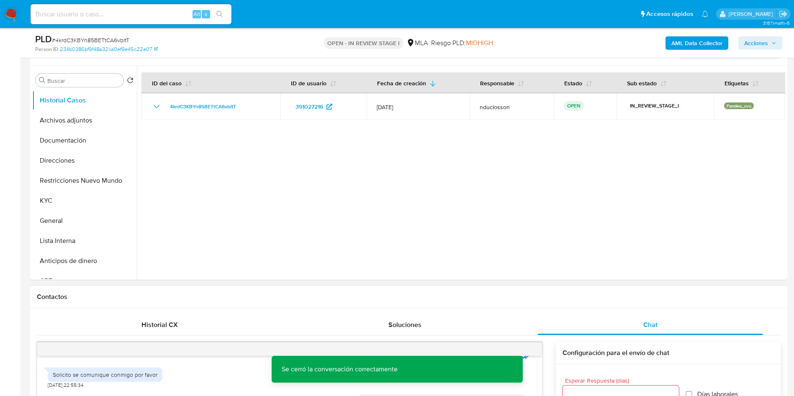
scroll to position [63, 0]
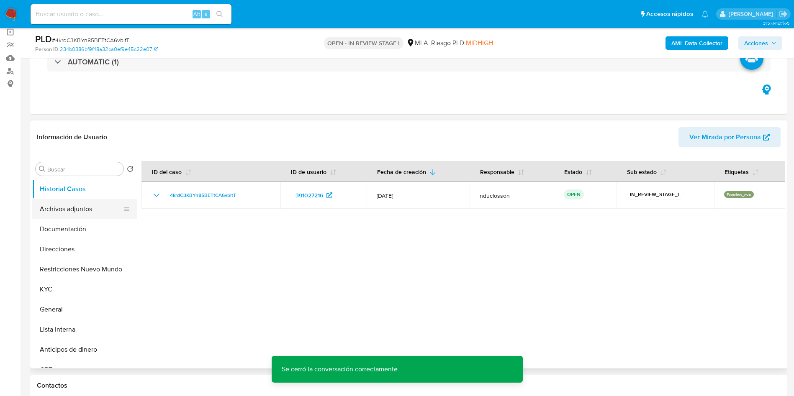
click at [56, 217] on button "Archivos adjuntos" at bounding box center [81, 209] width 98 height 20
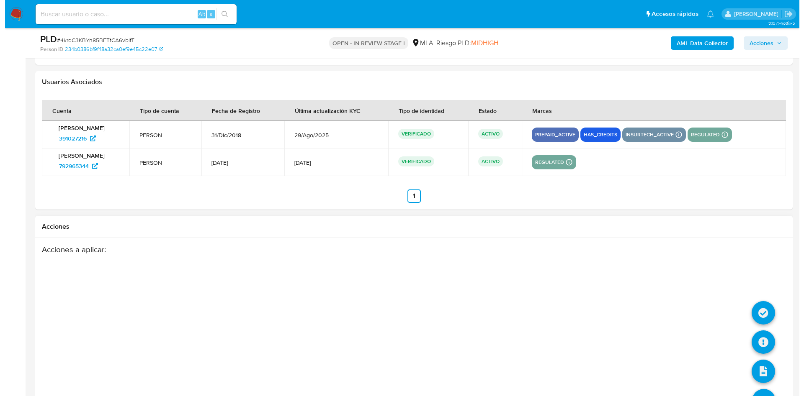
scroll to position [1500, 0]
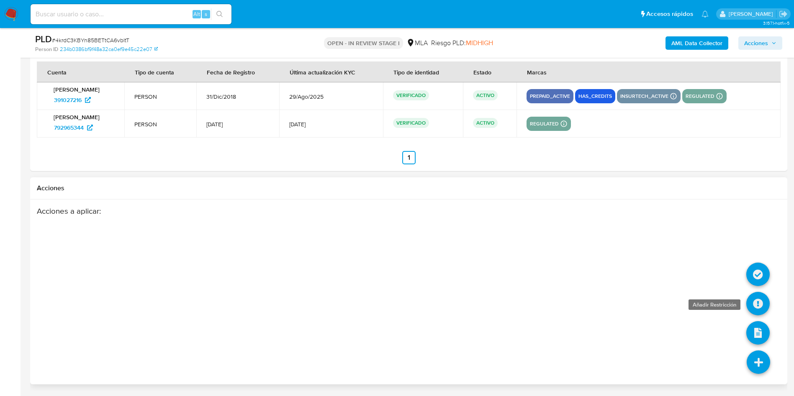
click at [753, 300] on icon at bounding box center [757, 303] width 23 height 23
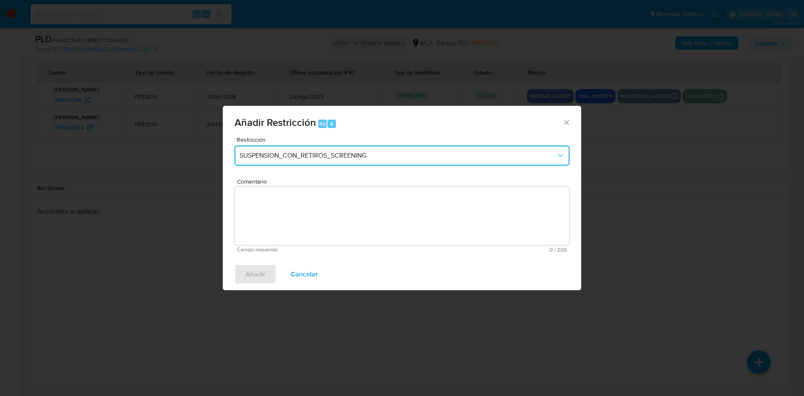
click at [377, 160] on button "SUSPENSION_CON_RETIROS_SCREENING" at bounding box center [401, 156] width 335 height 20
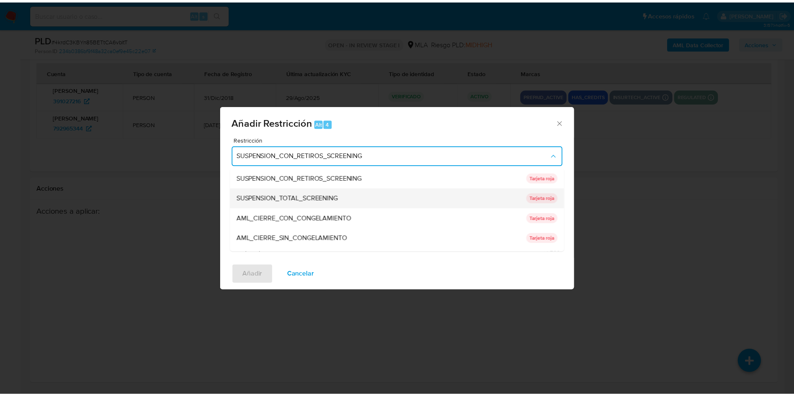
scroll to position [178, 0]
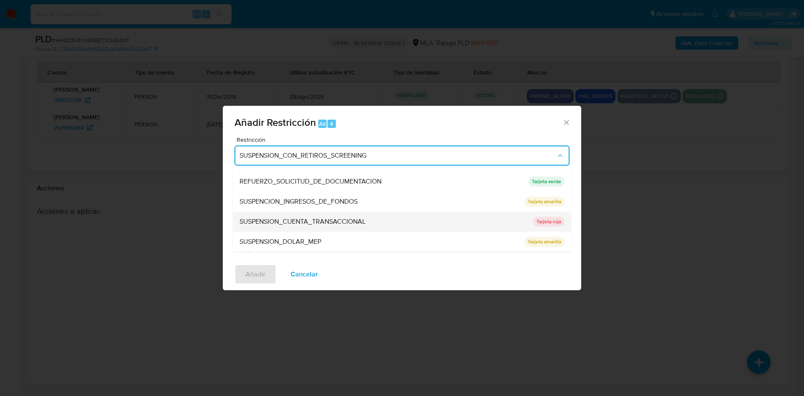
click at [329, 212] on div "SUSPENSION_CUENTA_TRANSACCIONAL" at bounding box center [383, 222] width 288 height 20
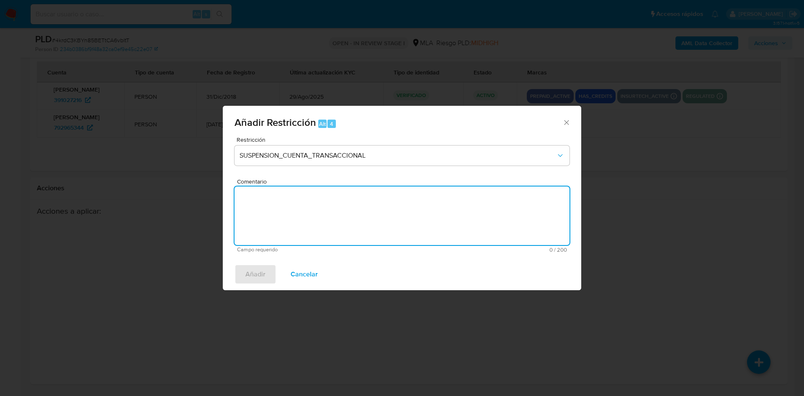
click at [322, 209] on textarea "Comentario" at bounding box center [401, 216] width 335 height 59
type textarea "AML"
click at [268, 270] on button "Añadir" at bounding box center [255, 275] width 42 height 20
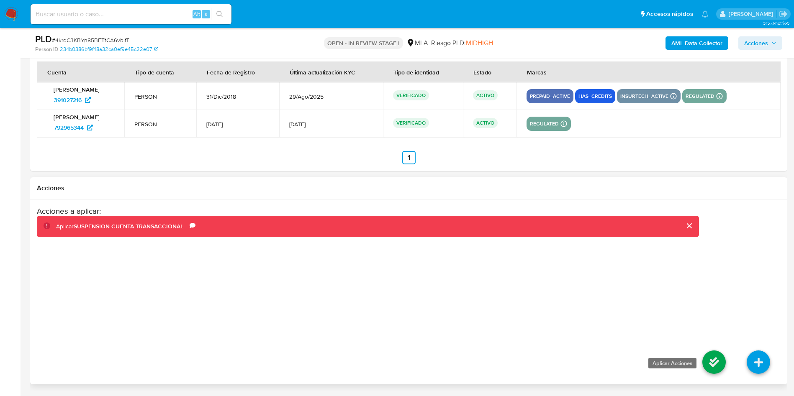
click at [712, 367] on icon at bounding box center [714, 362] width 23 height 23
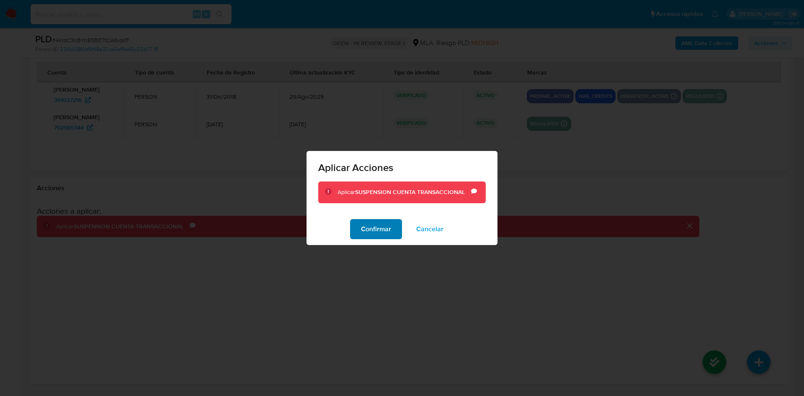
click at [373, 222] on span "Confirmar" at bounding box center [376, 229] width 30 height 18
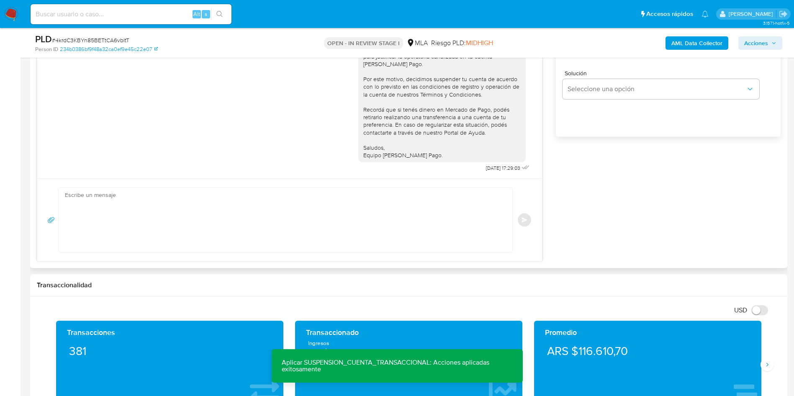
scroll to position [244, 0]
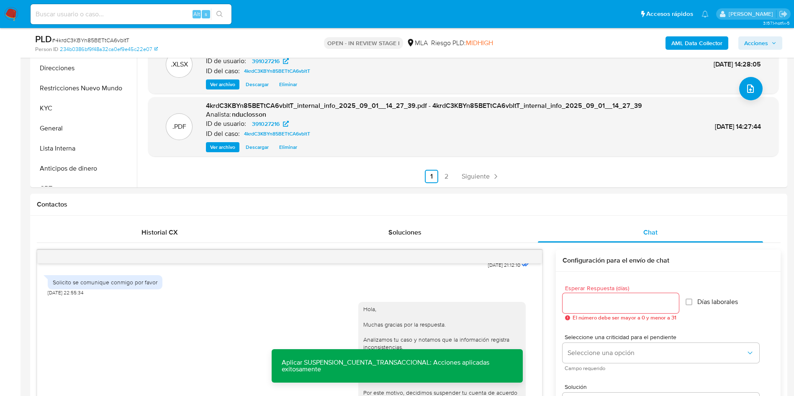
click at [760, 42] on span "Acciones" at bounding box center [756, 42] width 24 height 13
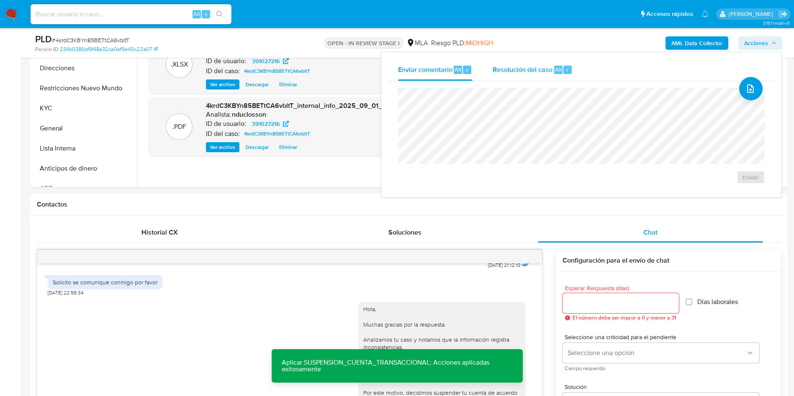
click at [528, 72] on span "Resolución del caso" at bounding box center [523, 69] width 60 height 10
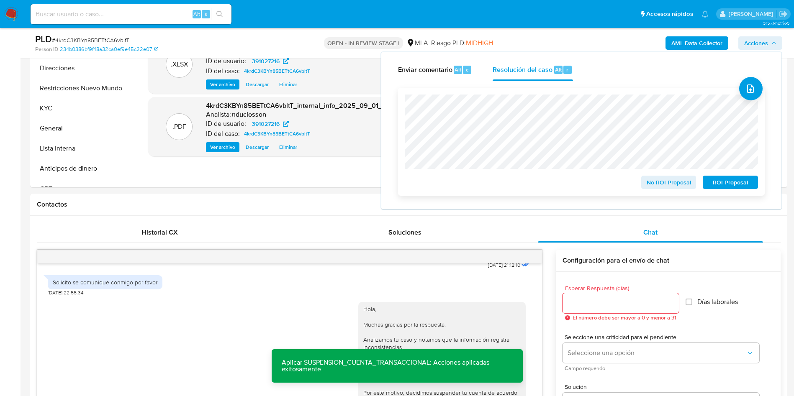
click at [737, 180] on span "ROI Proposal" at bounding box center [731, 183] width 44 height 12
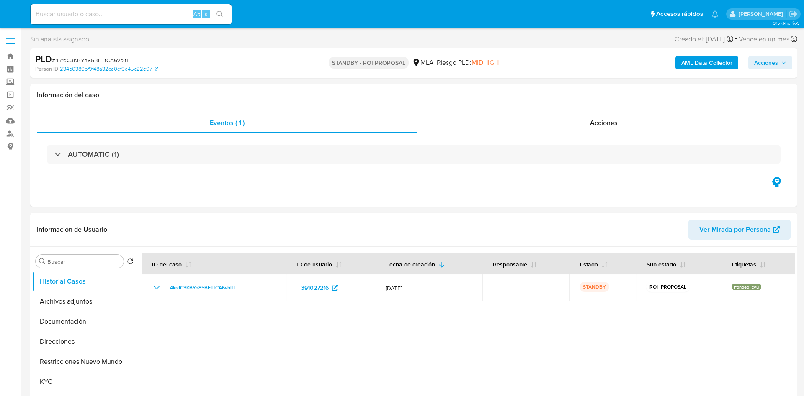
select select "10"
